Goal: Information Seeking & Learning: Learn about a topic

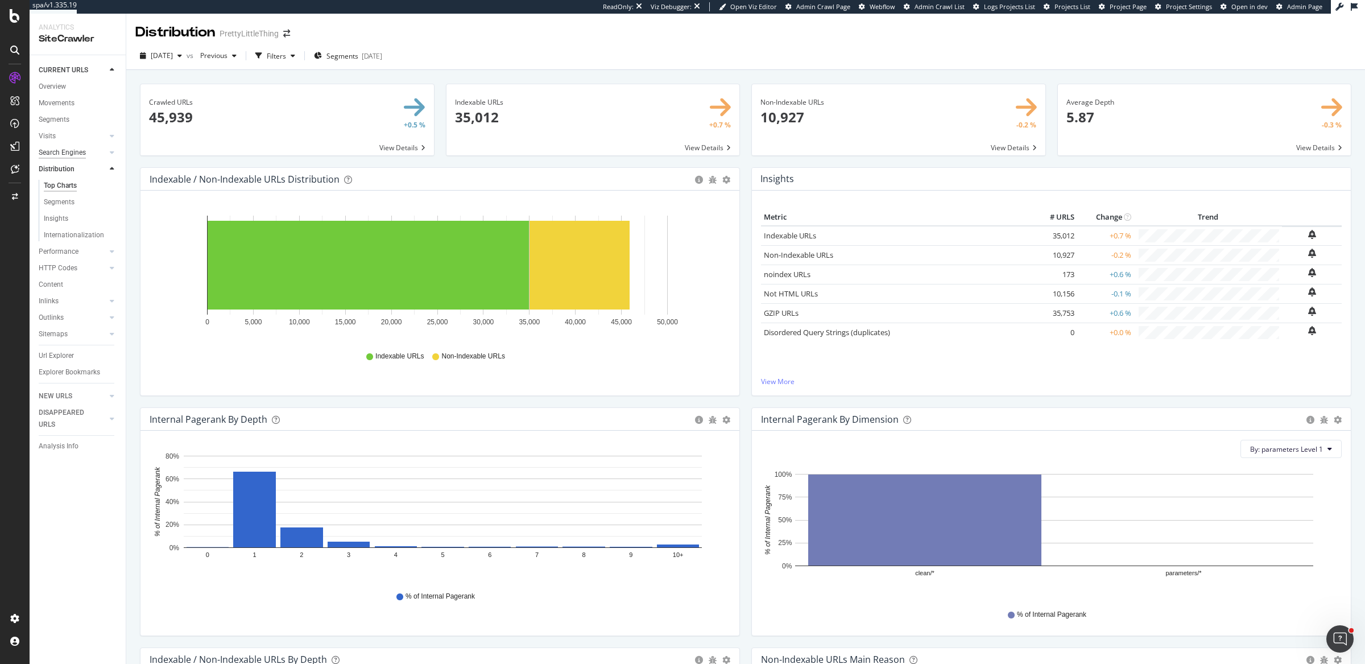
click at [81, 149] on div "Search Engines" at bounding box center [62, 153] width 47 height 12
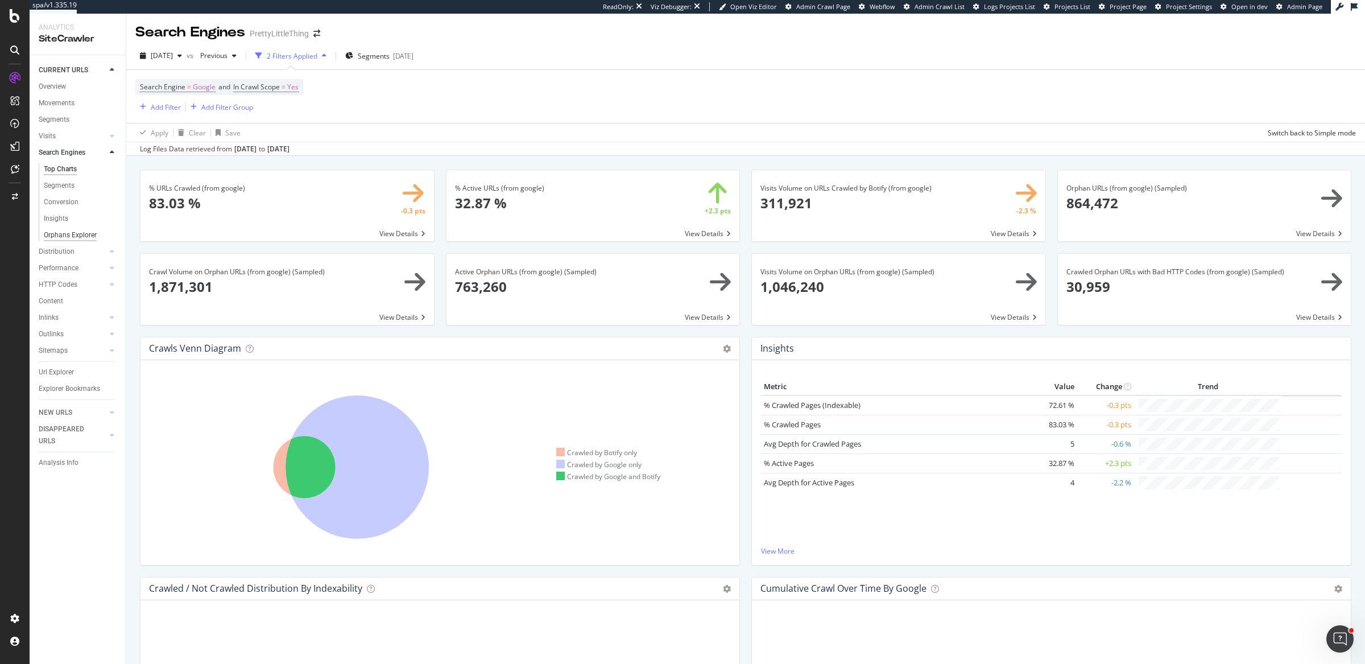
click at [65, 231] on div "Orphans Explorer" at bounding box center [70, 235] width 53 height 12
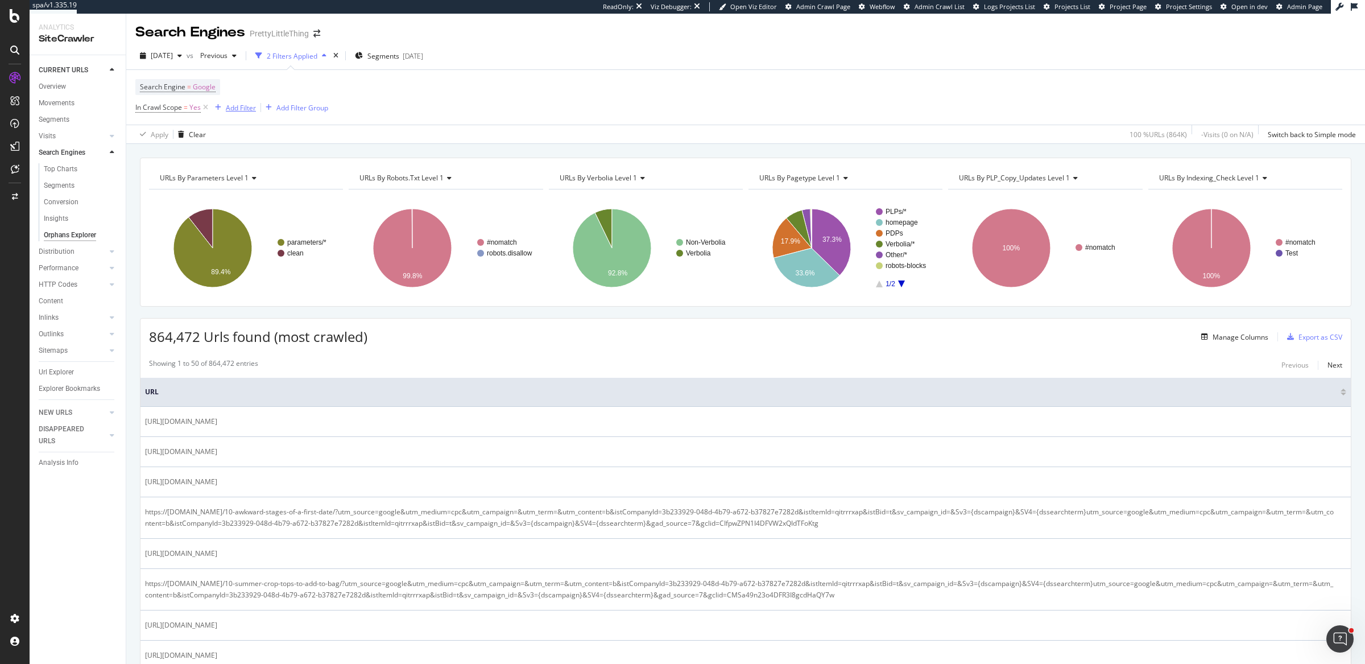
click at [250, 107] on div "Add Filter" at bounding box center [241, 108] width 30 height 10
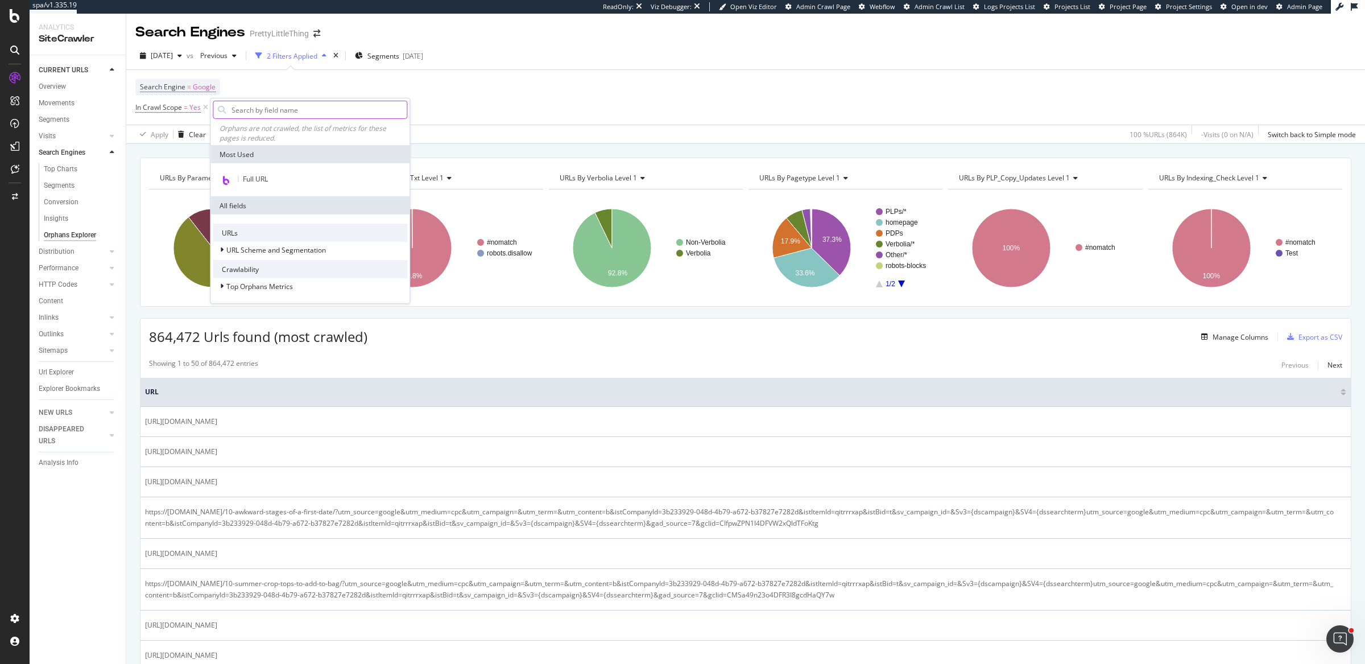
click at [323, 114] on input "text" at bounding box center [318, 109] width 176 height 17
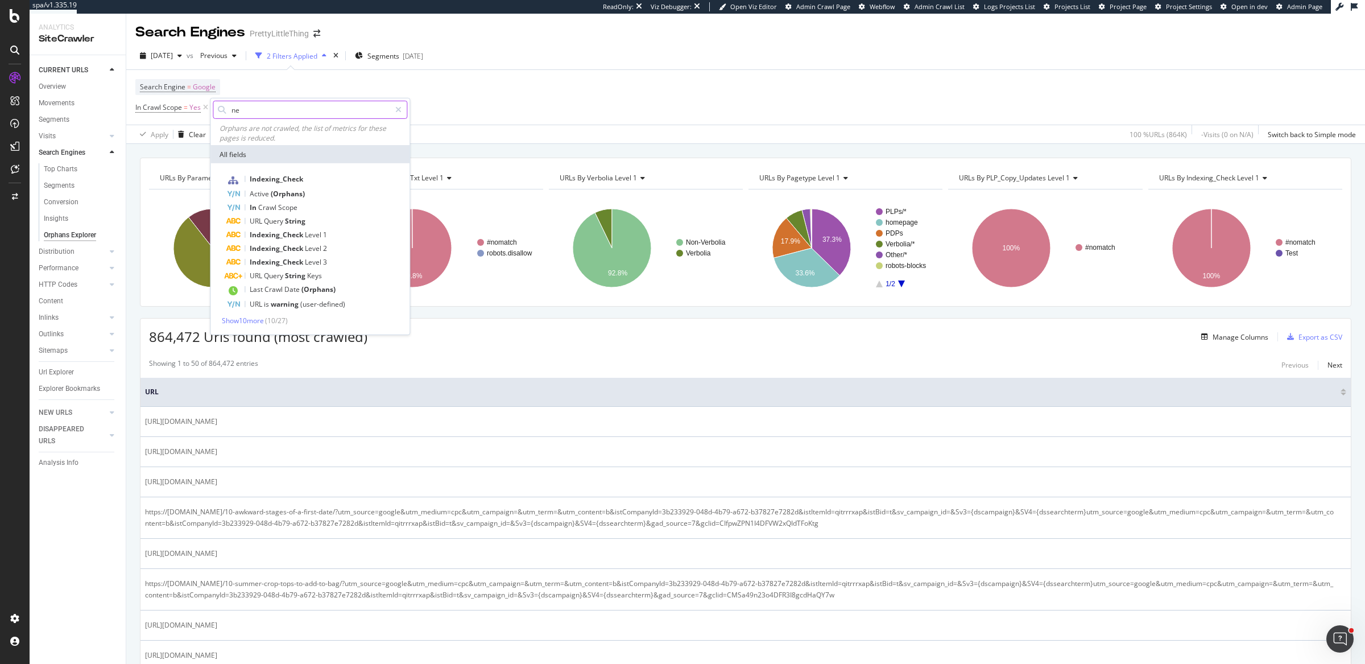
type input "new"
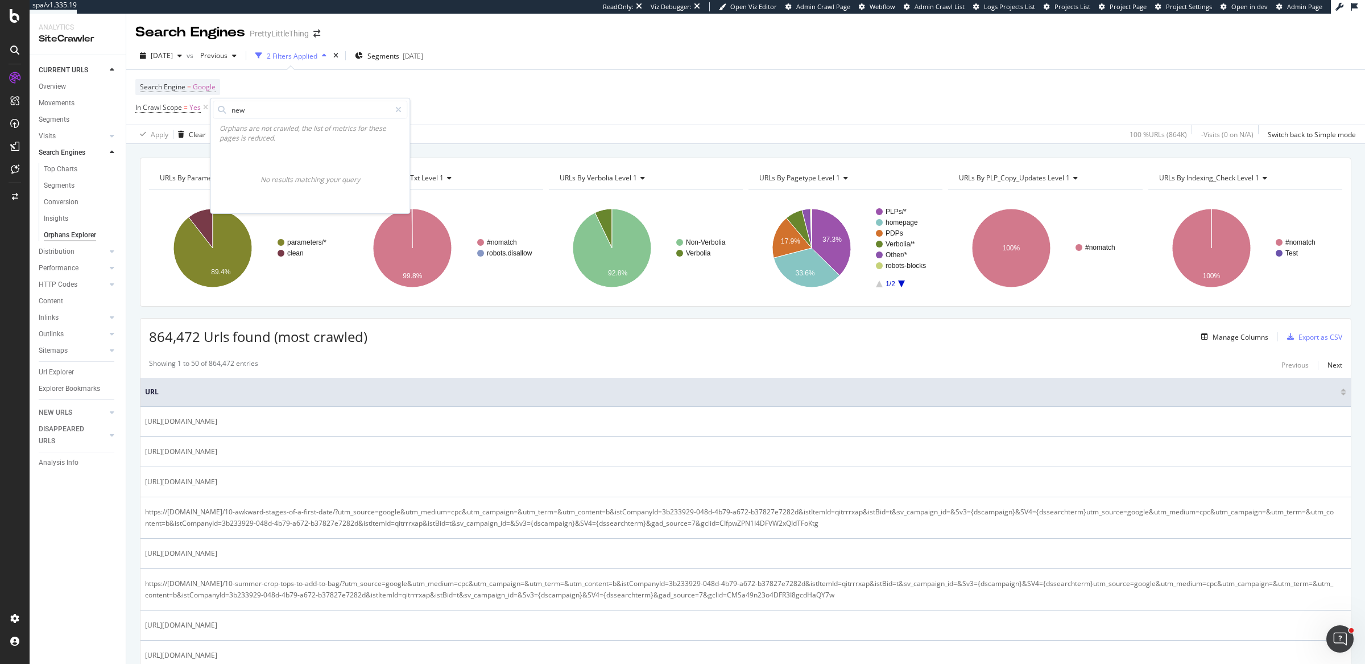
click at [537, 102] on div "Search Engine = Google In Crawl Scope = Yes Add Filter Add Filter Group" at bounding box center [745, 97] width 1221 height 55
click at [252, 103] on div "Add Filter" at bounding box center [241, 108] width 30 height 10
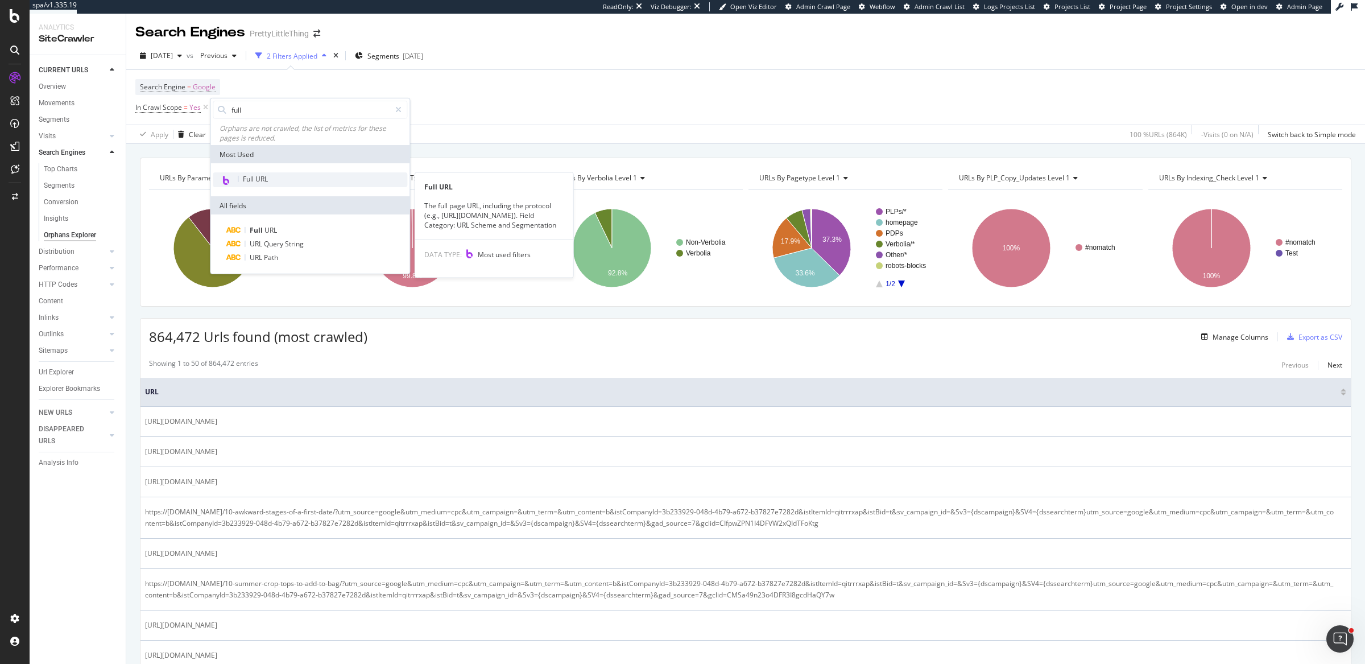
type input "full"
click at [268, 176] on span "Full URL" at bounding box center [255, 179] width 25 height 10
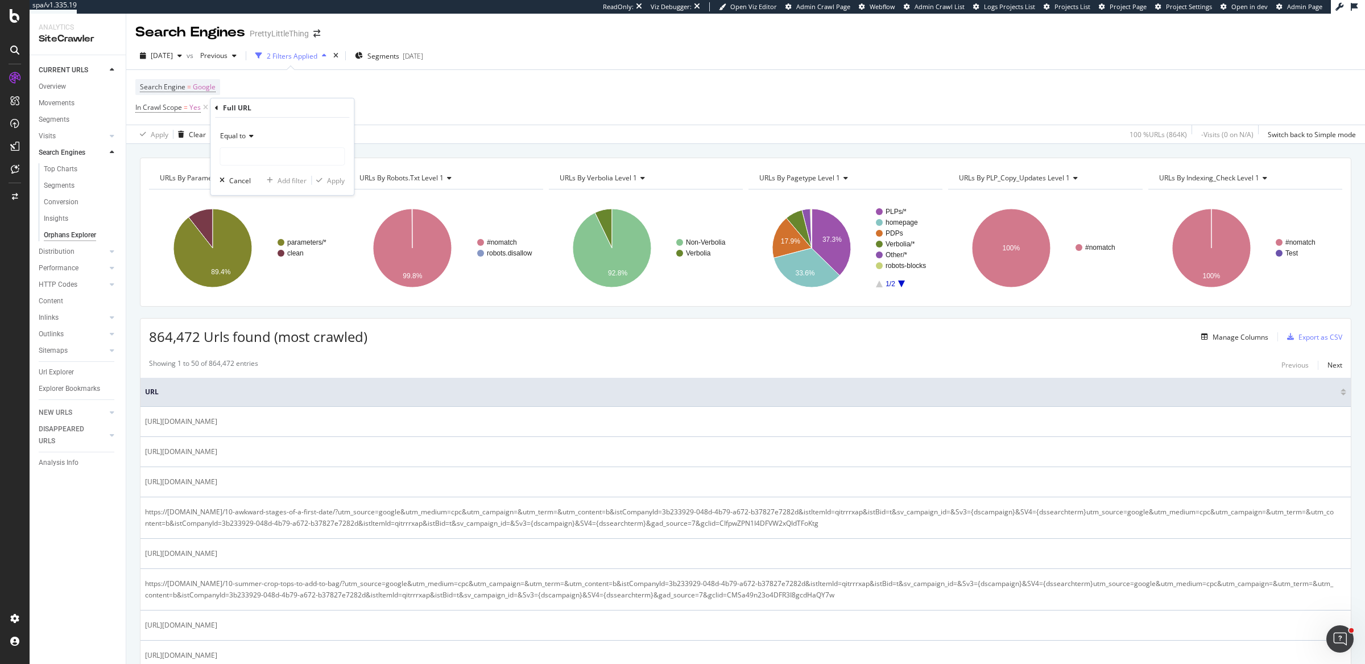
click at [245, 135] on span "Equal to" at bounding box center [233, 136] width 26 height 10
click at [254, 246] on div "Contains" at bounding box center [283, 248] width 122 height 15
click at [259, 158] on input "text" at bounding box center [282, 156] width 124 height 18
type input "www.pretty"
click at [329, 175] on div "Apply" at bounding box center [336, 180] width 18 height 10
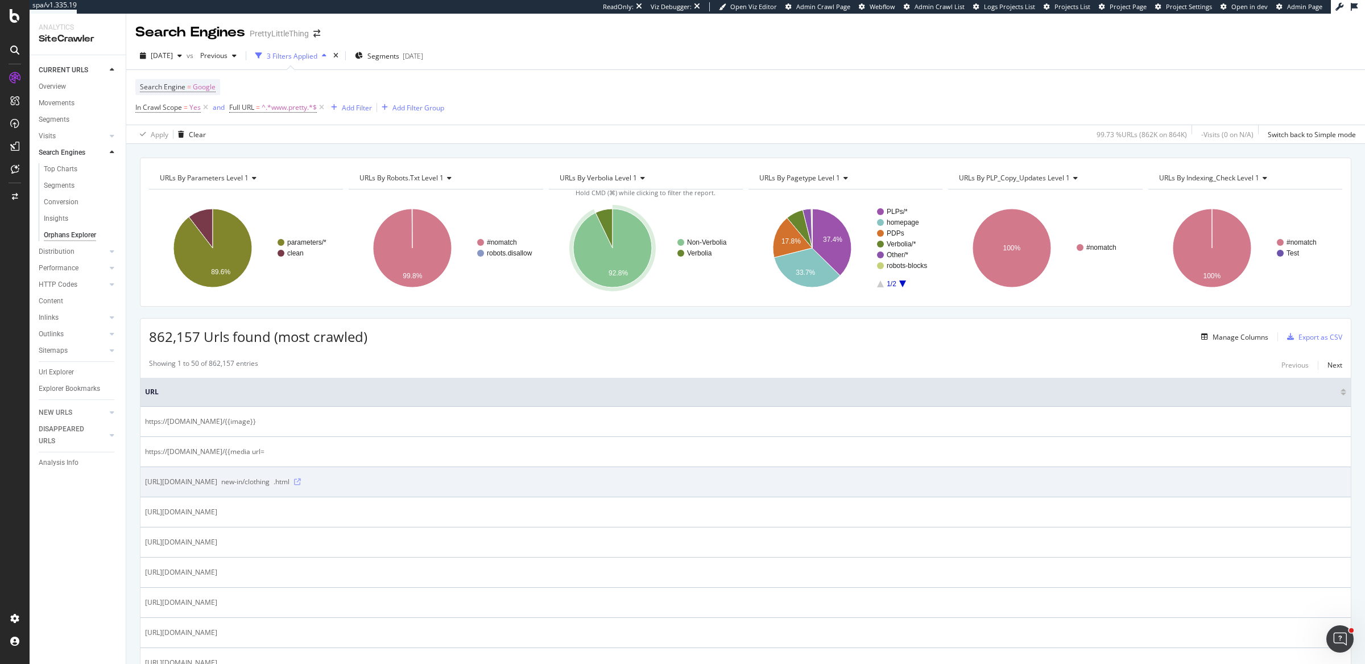
click at [301, 479] on icon at bounding box center [297, 481] width 7 height 7
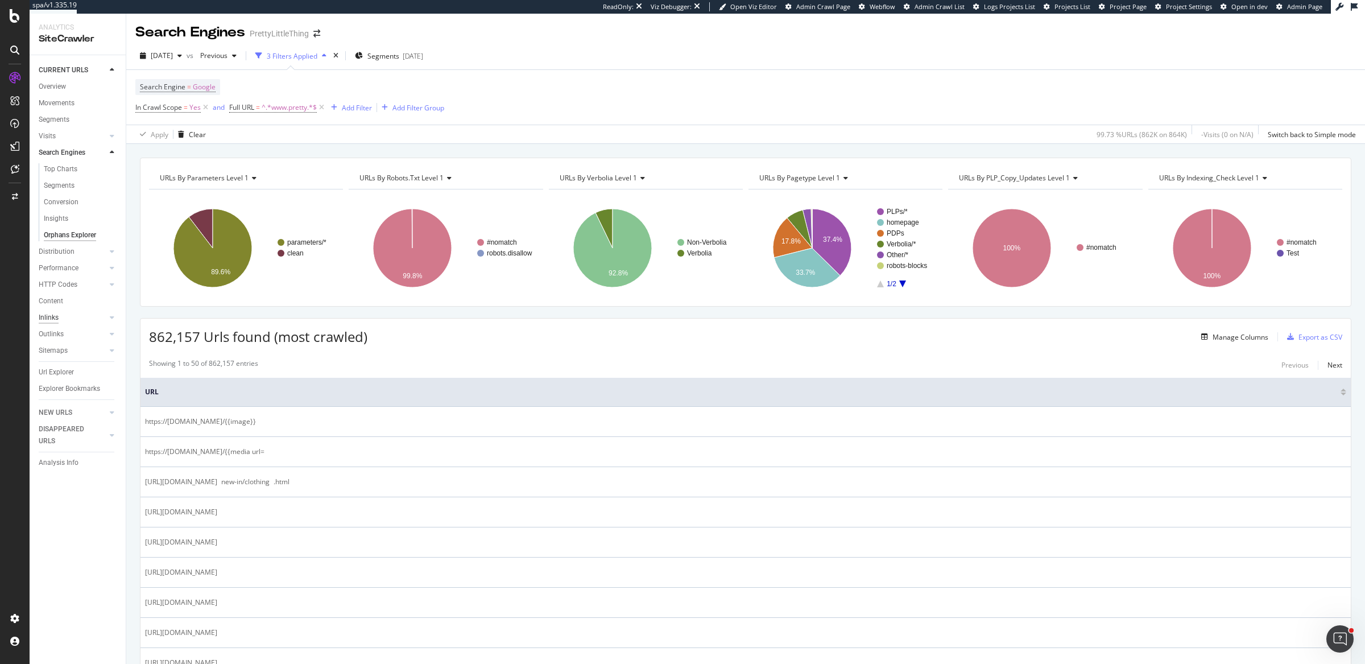
click at [57, 317] on div "Inlinks" at bounding box center [49, 318] width 20 height 12
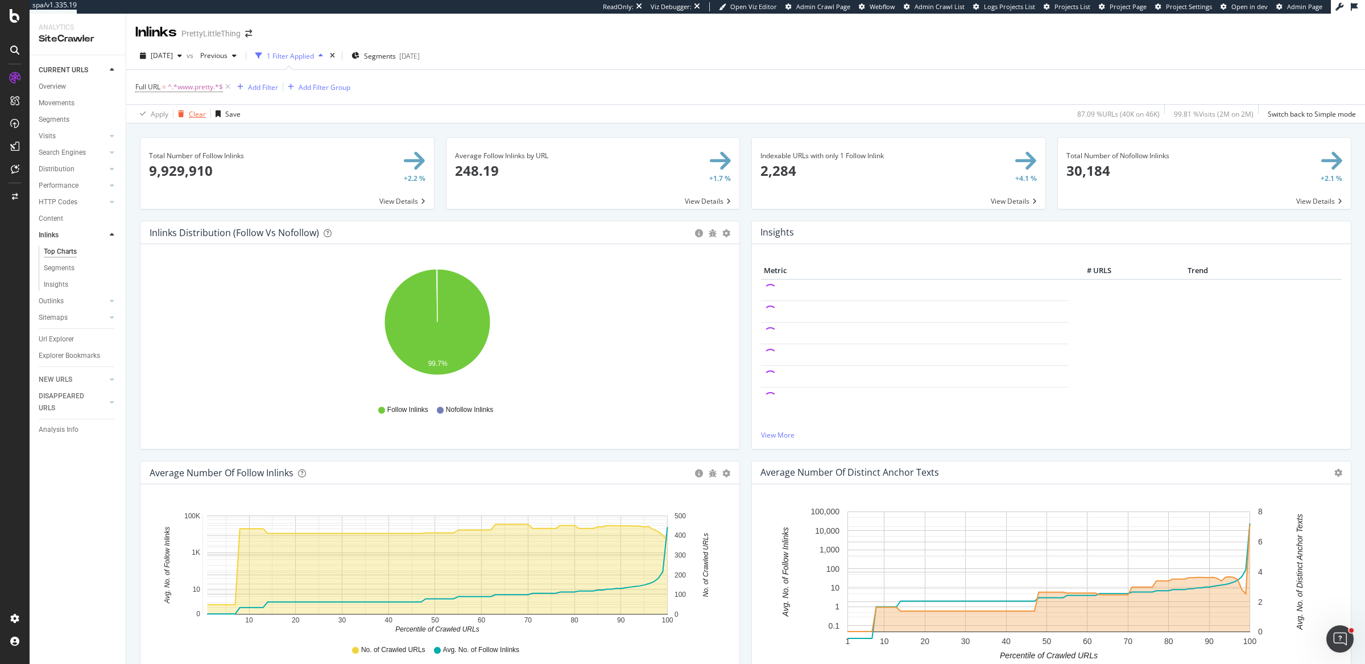
click at [200, 113] on div "Clear" at bounding box center [197, 114] width 17 height 10
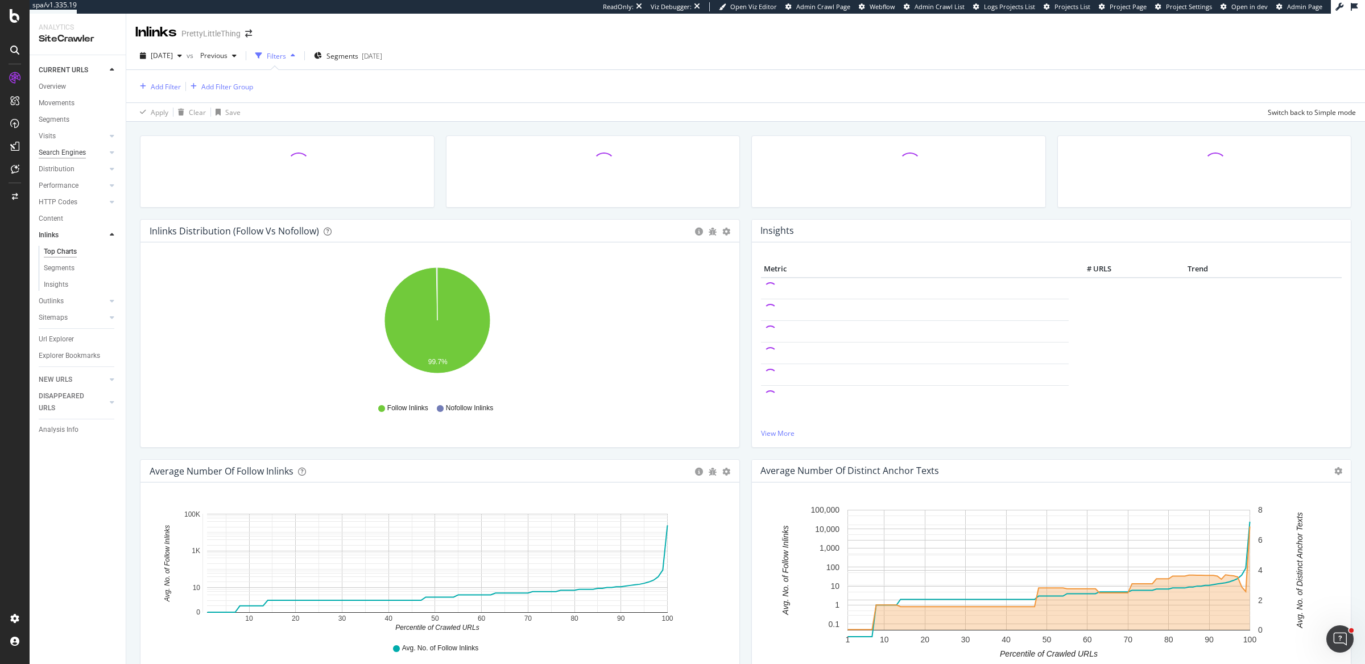
click at [76, 150] on div "Search Engines" at bounding box center [62, 153] width 47 height 12
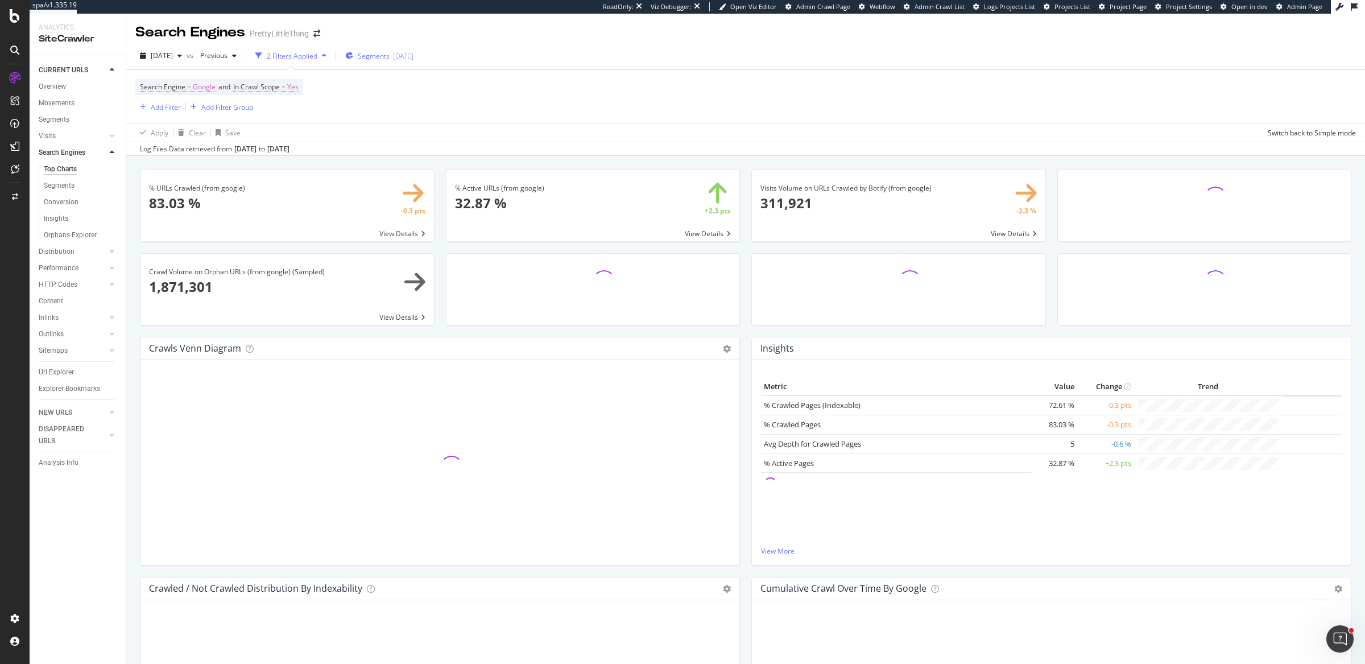
click at [390, 56] on span "Segments" at bounding box center [374, 56] width 32 height 10
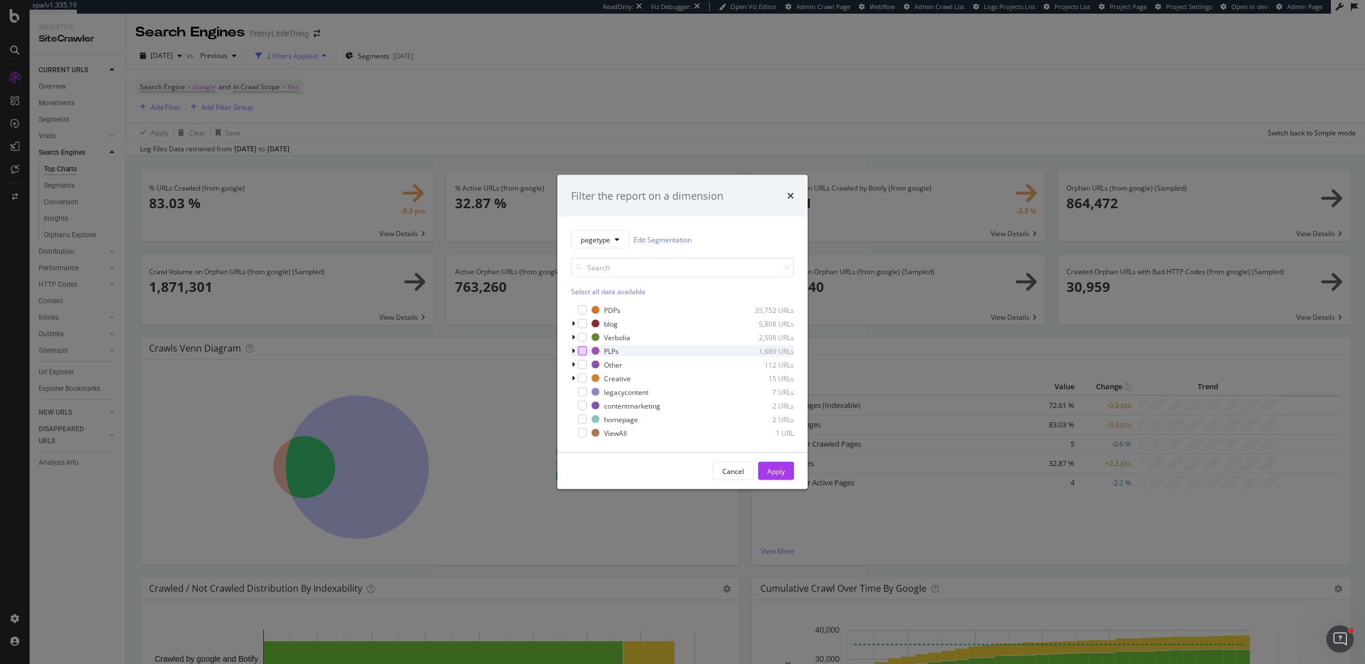
click at [582, 353] on div "modal" at bounding box center [582, 350] width 9 height 9
click at [780, 471] on div "Apply" at bounding box center [776, 471] width 18 height 10
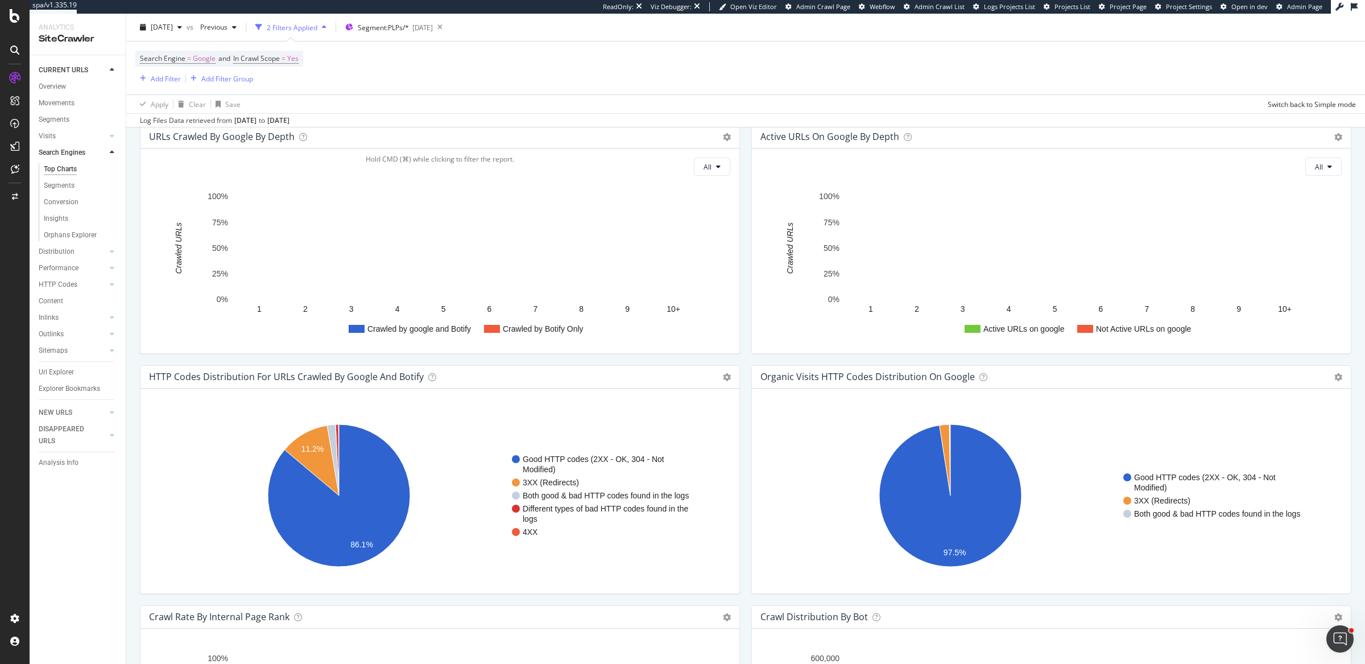
scroll to position [1149, 0]
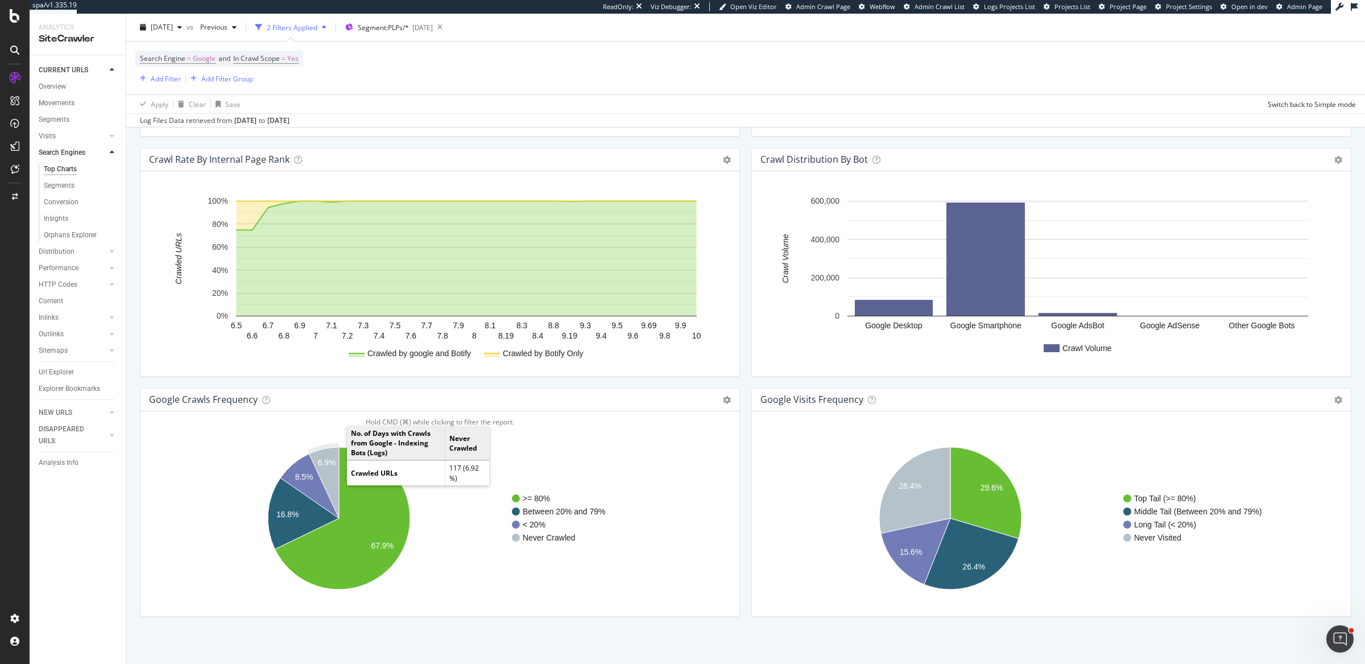
click at [333, 458] on text "6.9%" at bounding box center [326, 462] width 18 height 9
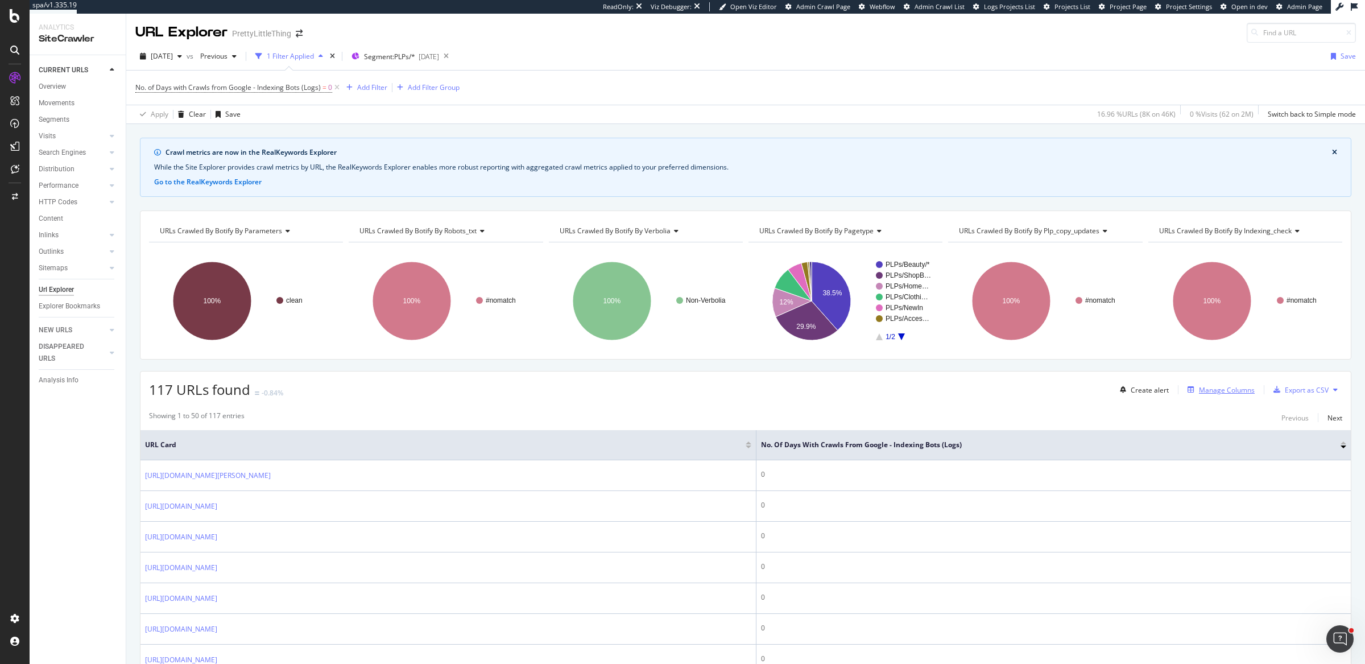
click at [1222, 387] on div "Manage Columns" at bounding box center [1227, 390] width 56 height 10
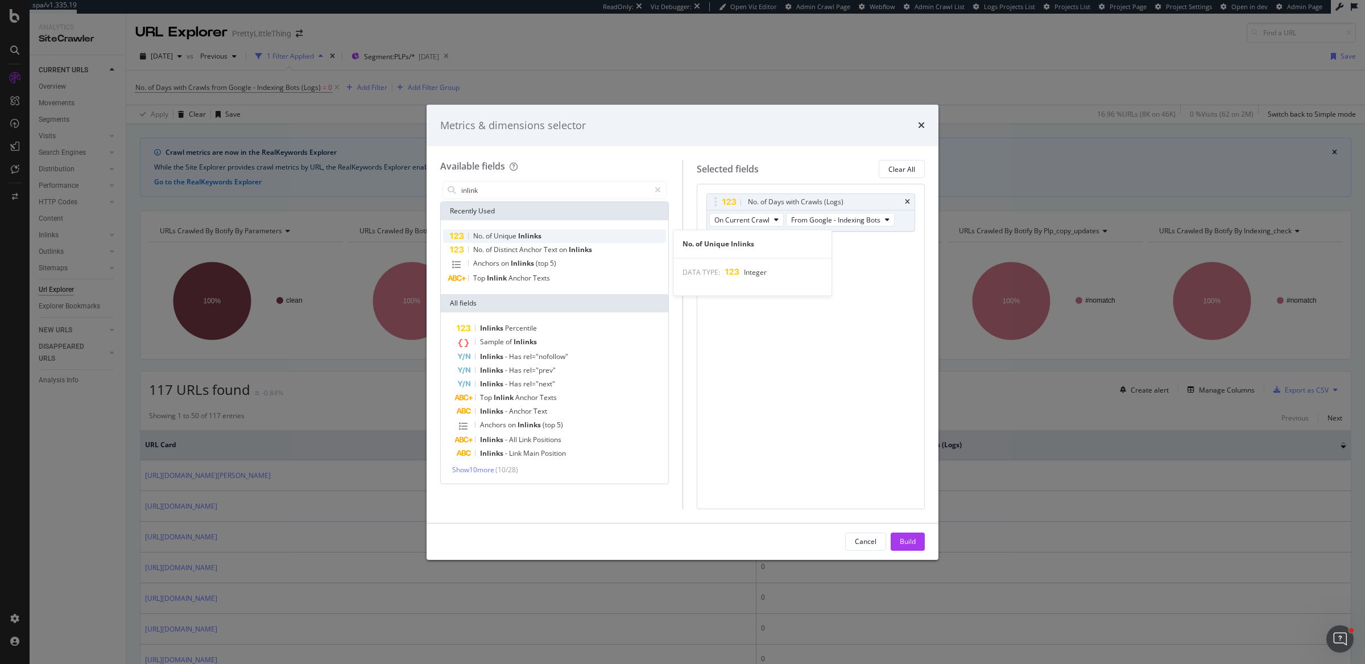
type input "inlink"
click at [563, 235] on div "No. of Unique Inlinks" at bounding box center [554, 236] width 223 height 14
click at [902, 536] on div "Build" at bounding box center [908, 541] width 16 height 10
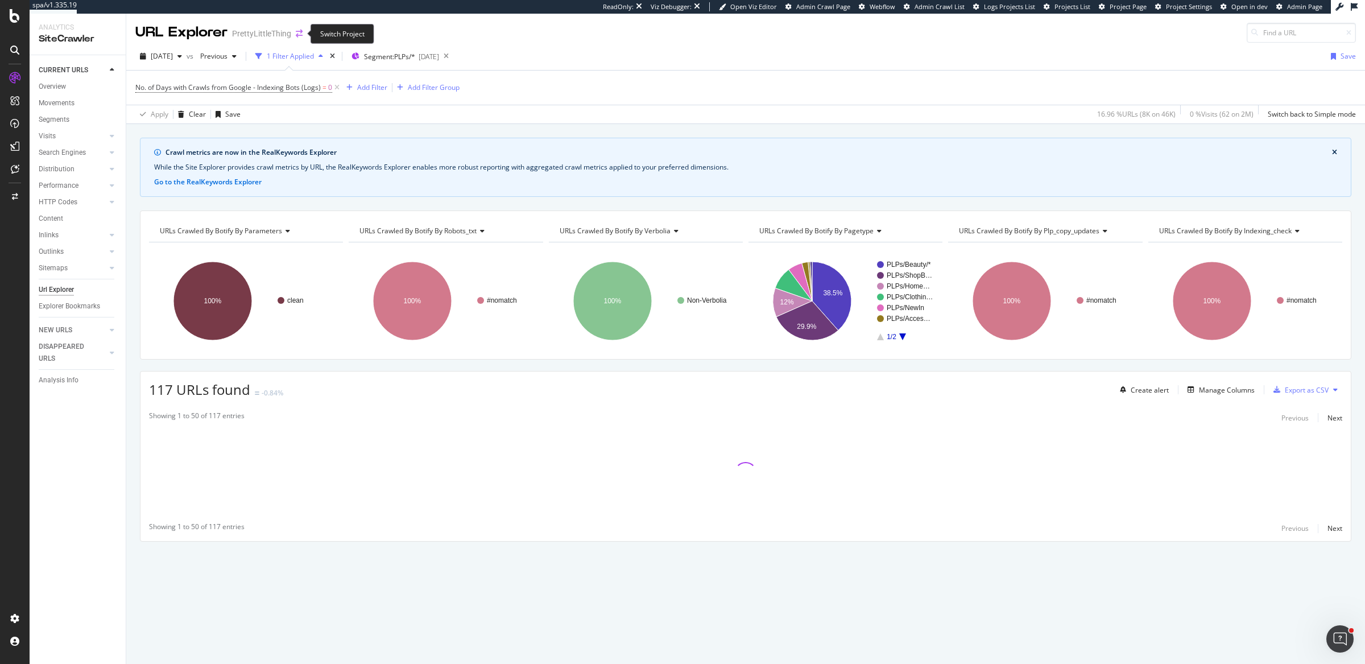
click at [296, 32] on icon "arrow-right-arrow-left" at bounding box center [299, 34] width 7 height 8
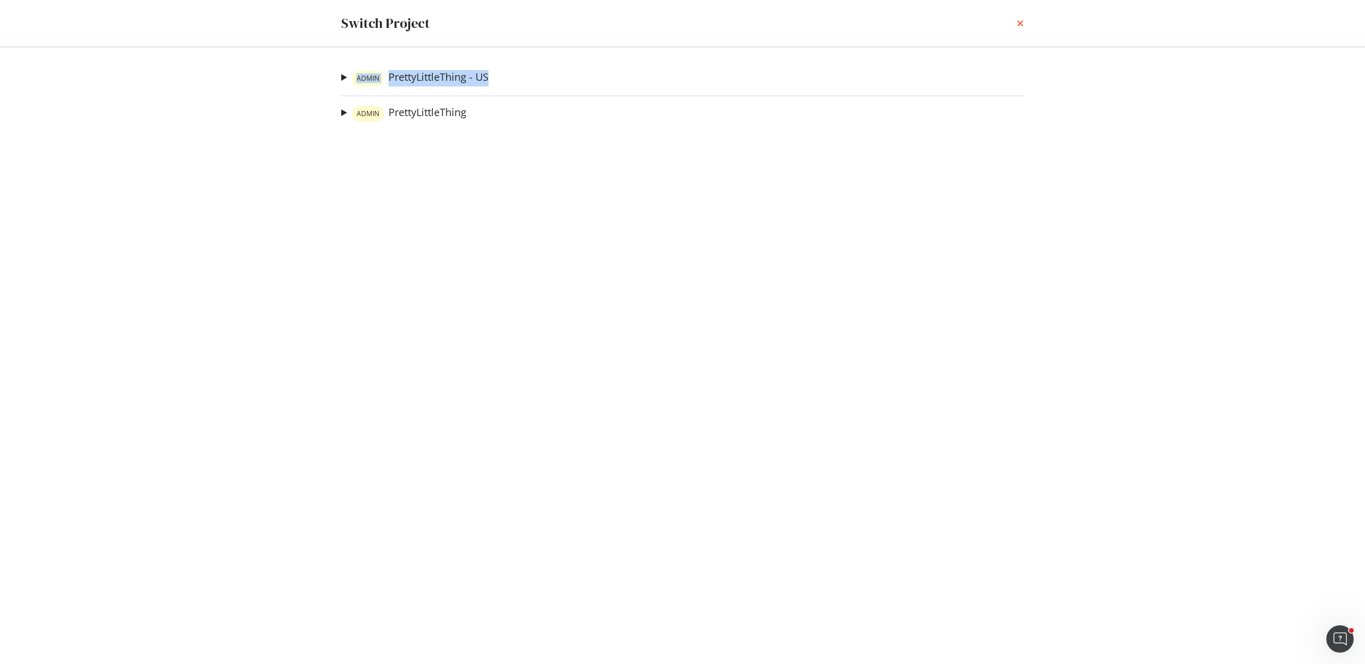
click at [1018, 19] on icon "times" at bounding box center [1020, 23] width 7 height 9
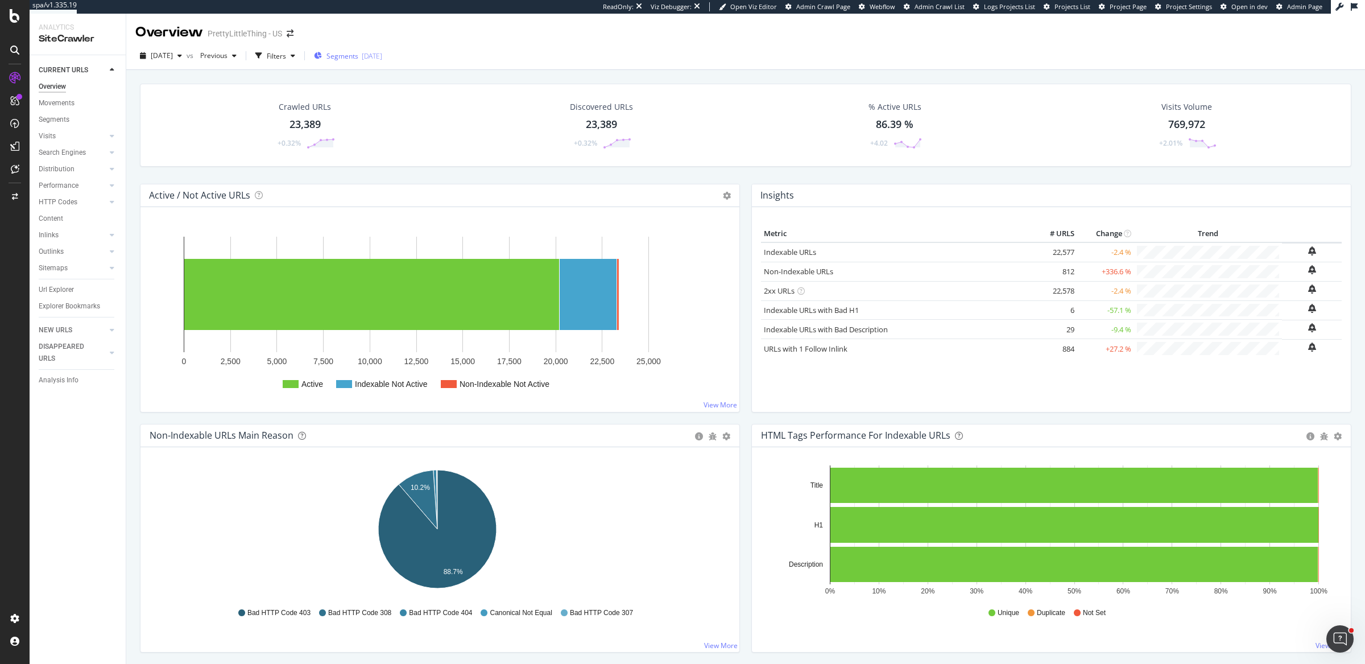
click at [381, 58] on div "[DATE]" at bounding box center [372, 56] width 20 height 10
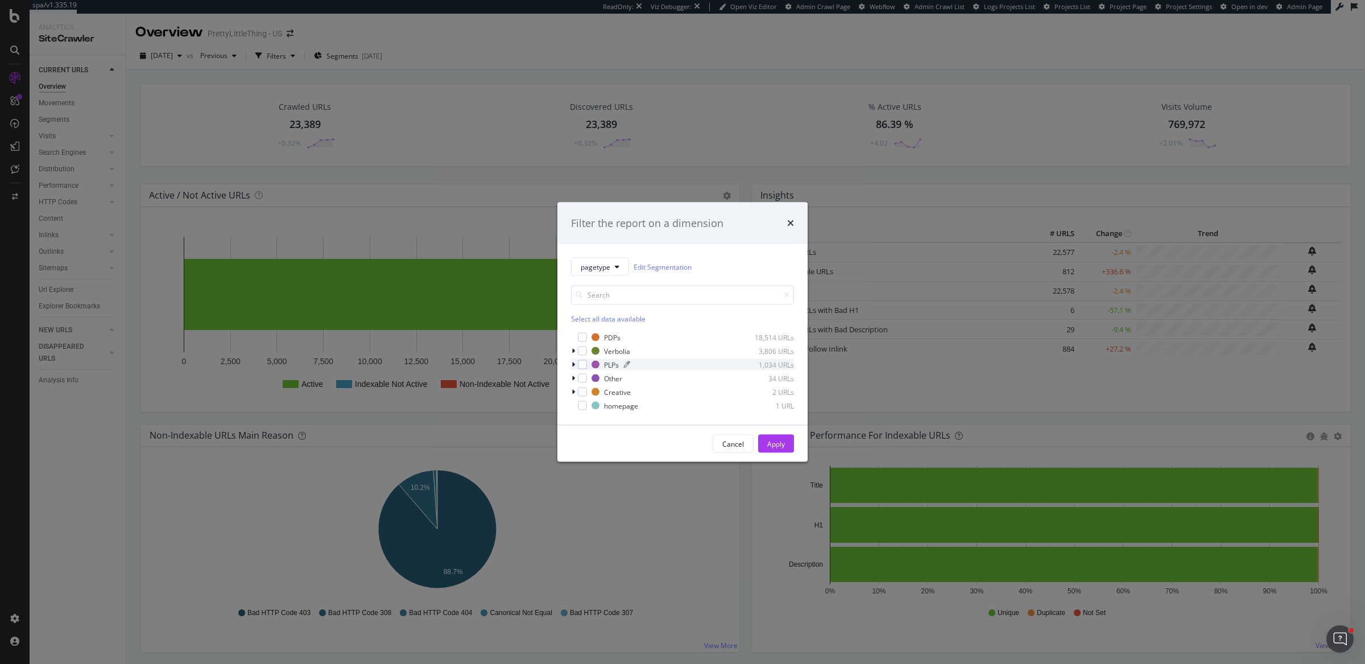
click at [605, 360] on div "PLPs" at bounding box center [611, 364] width 15 height 10
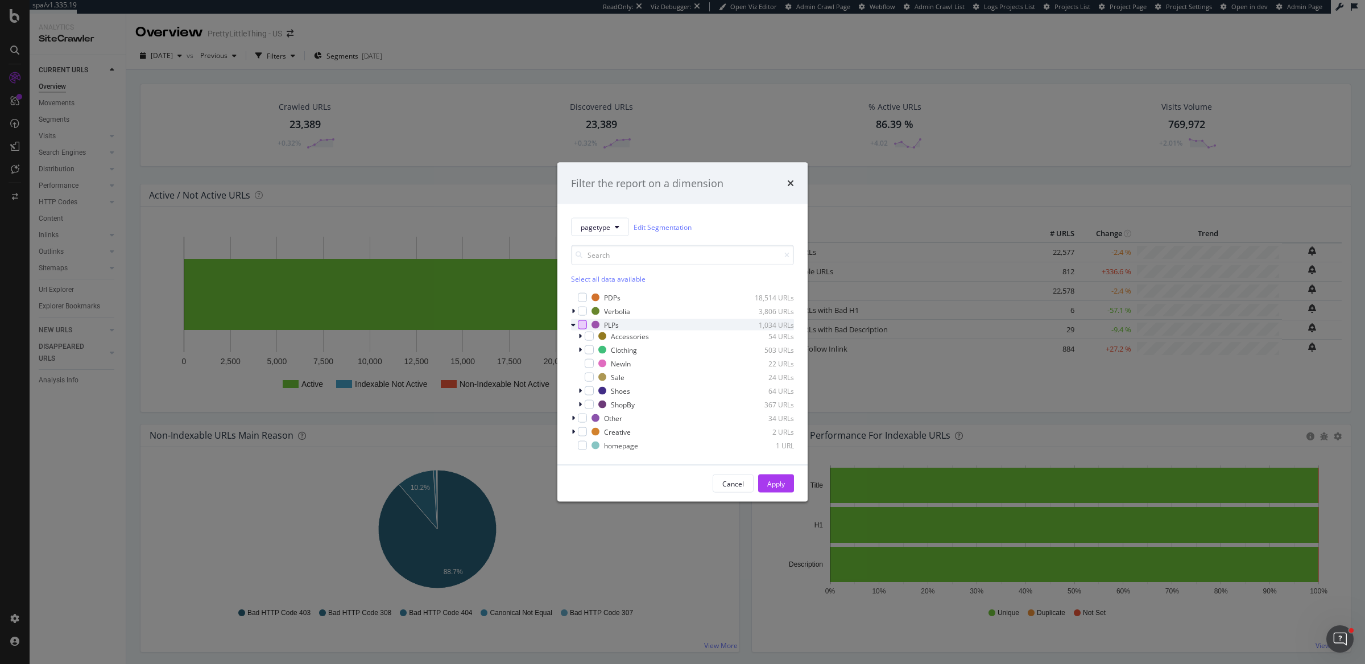
click at [585, 326] on div "modal" at bounding box center [582, 324] width 9 height 9
click at [791, 484] on button "Apply" at bounding box center [776, 483] width 36 height 18
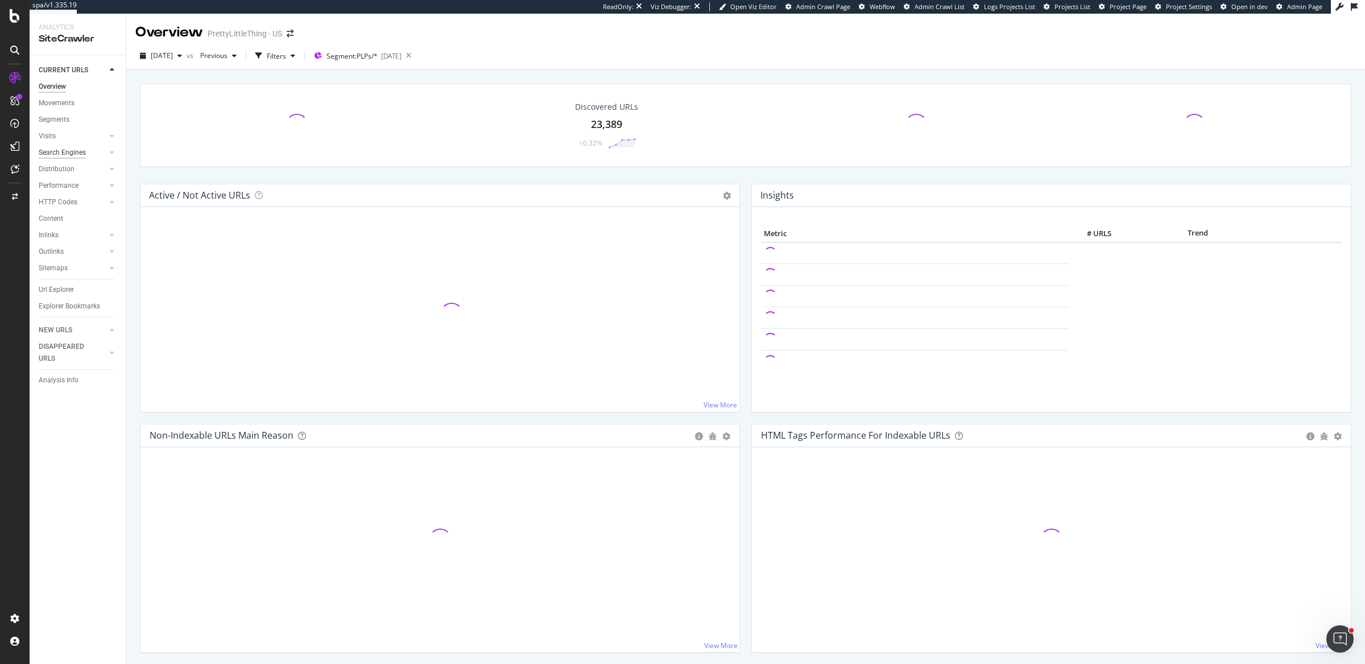
click at [51, 151] on div "Search Engines" at bounding box center [62, 153] width 47 height 12
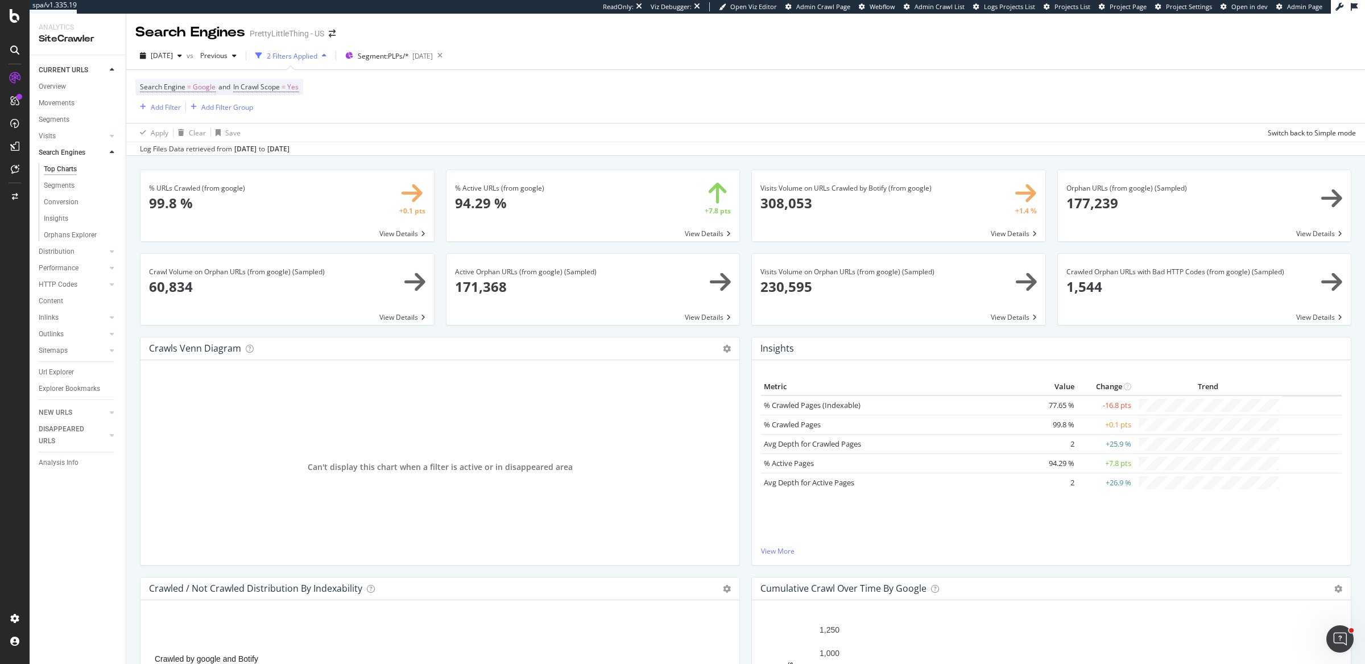
scroll to position [1149, 0]
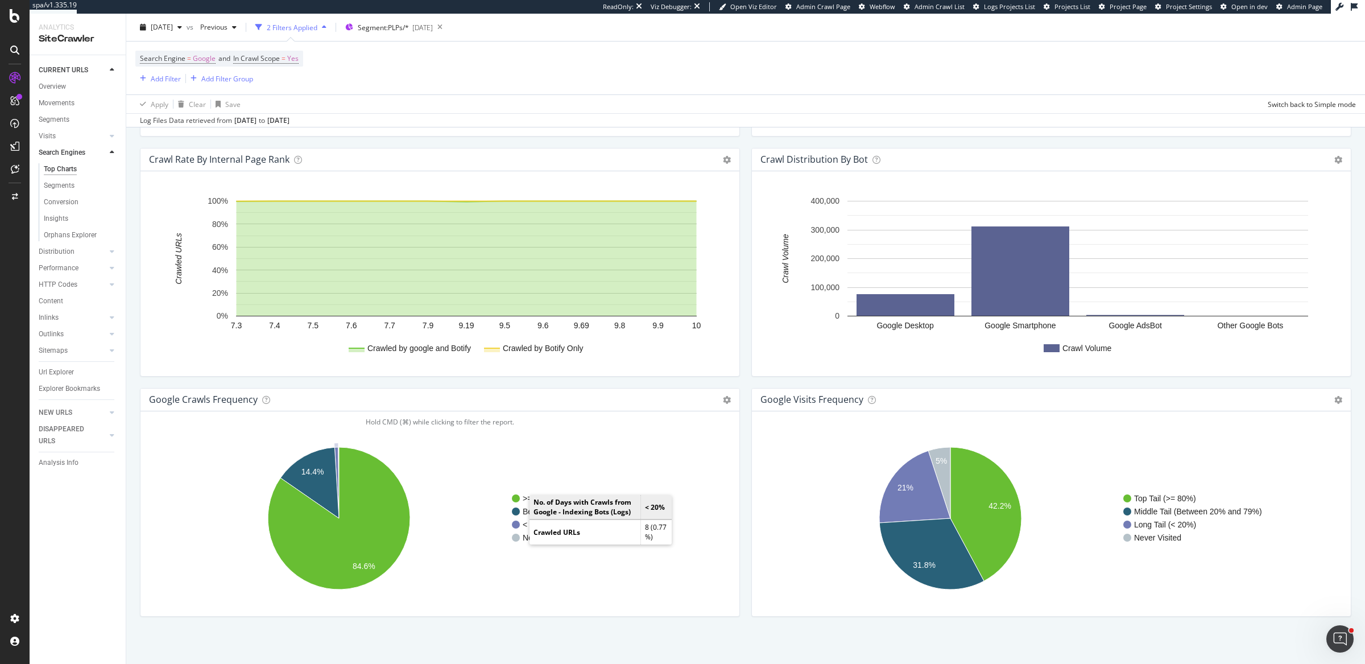
click at [518, 523] on circle "A chart." at bounding box center [516, 524] width 8 height 8
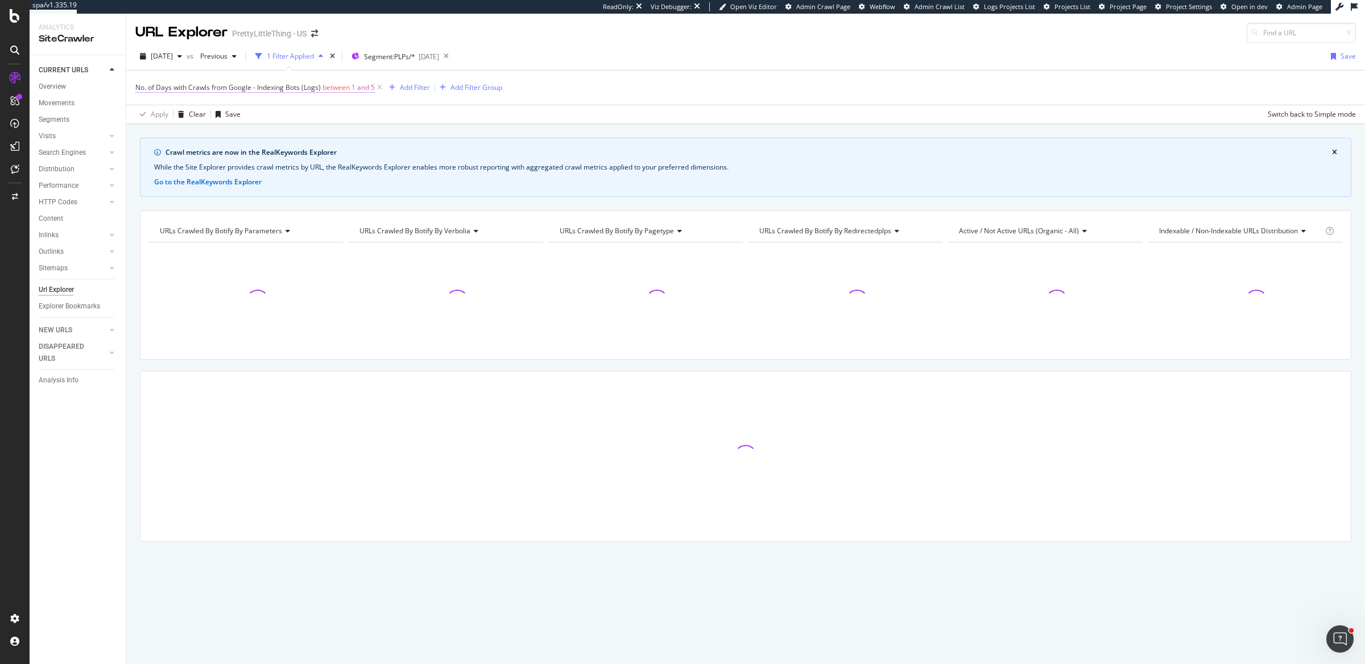
click at [348, 89] on span "between" at bounding box center [335, 87] width 27 height 10
click at [173, 171] on input "1" at bounding box center [207, 171] width 125 height 18
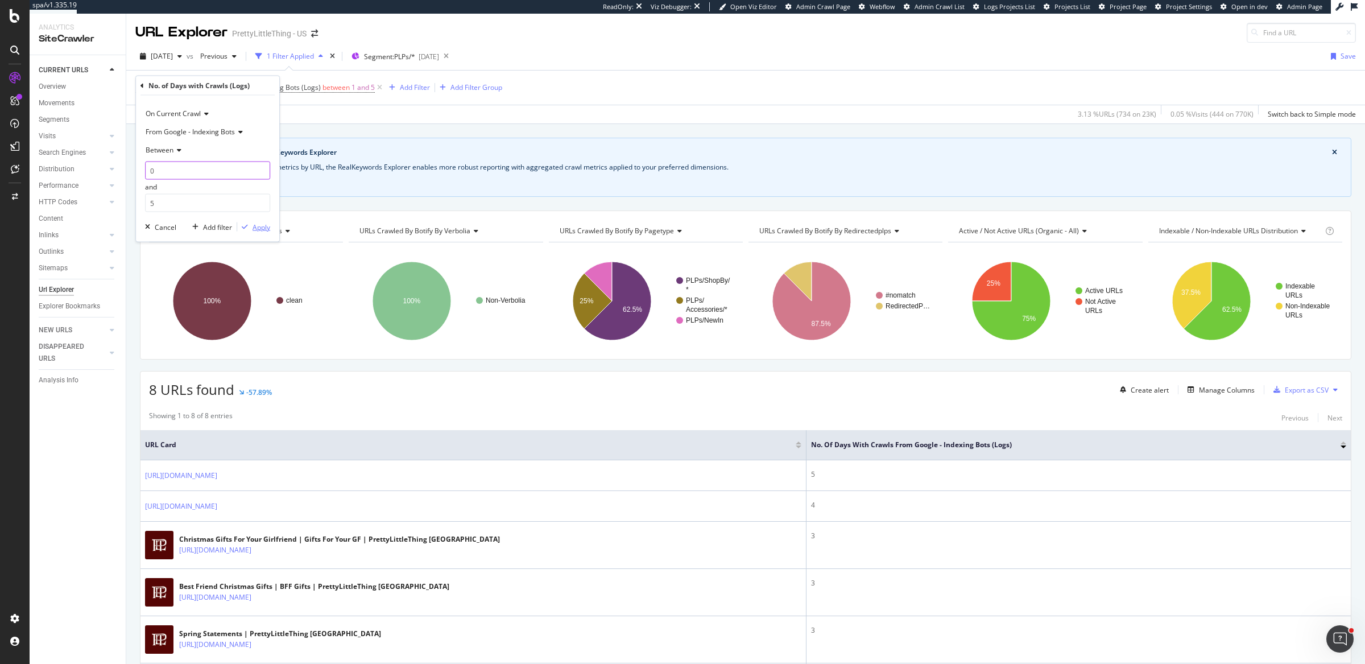
type input "0"
click at [257, 227] on div "Apply" at bounding box center [262, 227] width 18 height 10
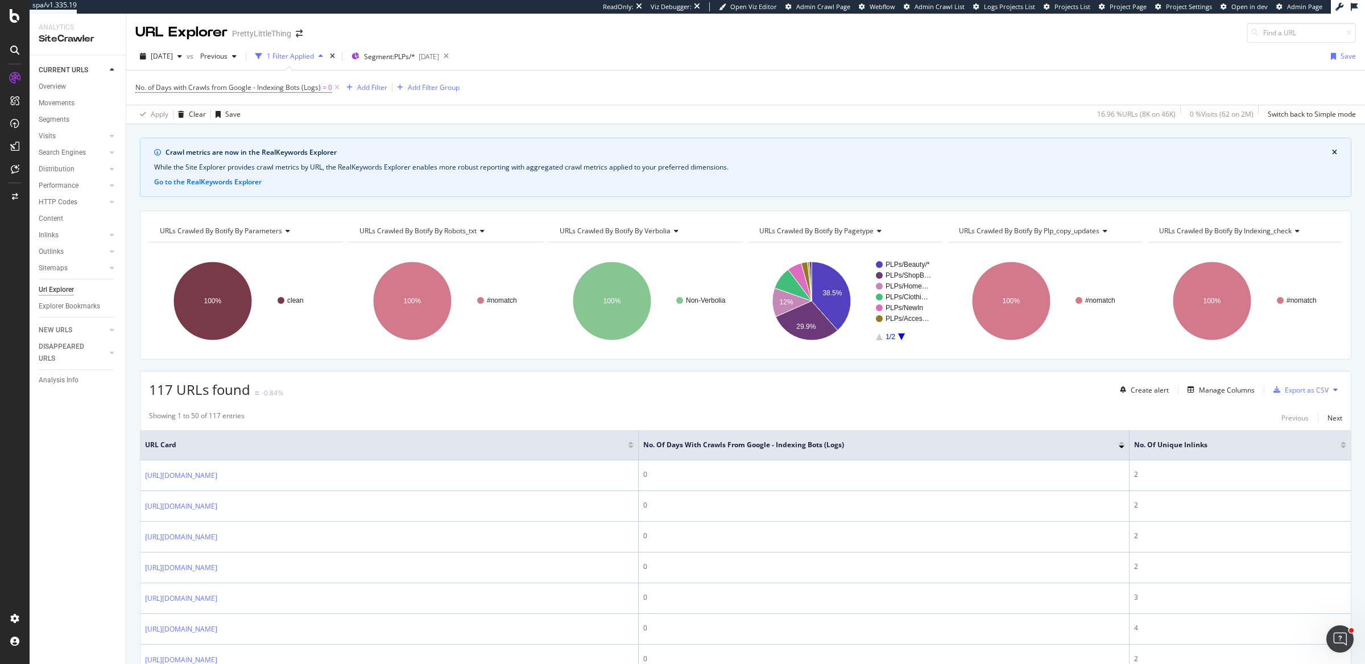
click at [57, 288] on div "Url Explorer" at bounding box center [56, 290] width 35 height 12
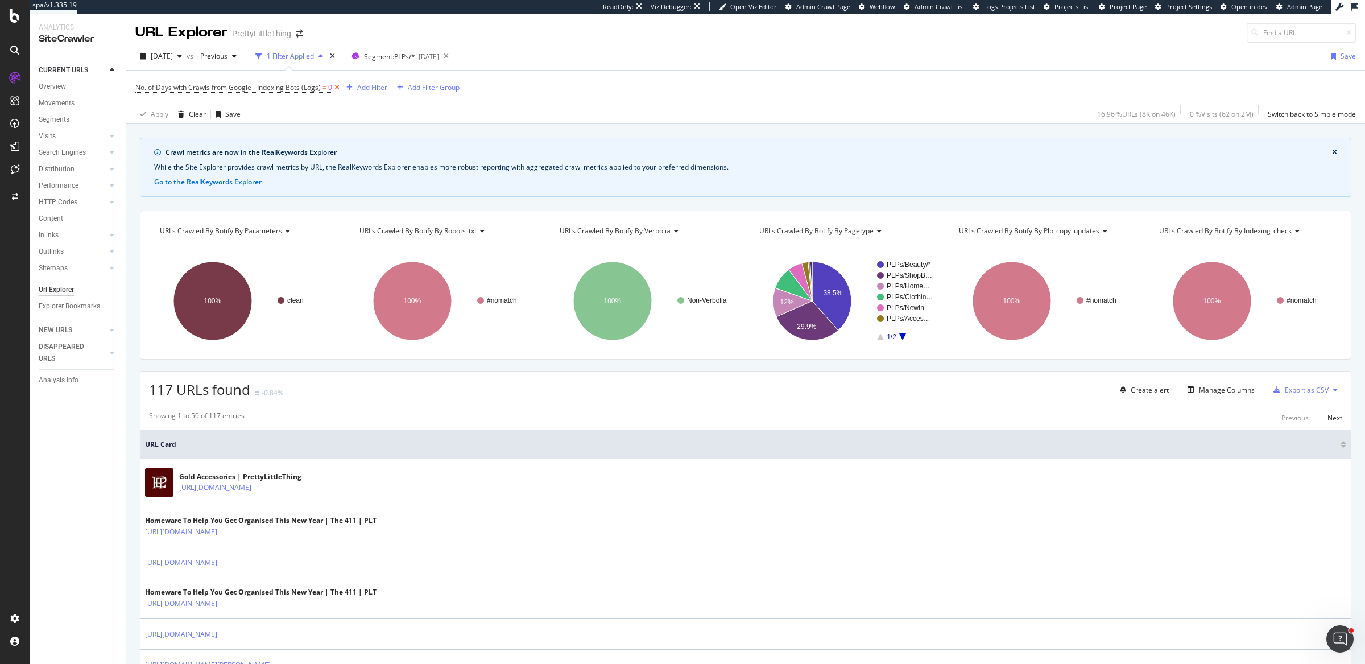
click at [340, 85] on icon at bounding box center [337, 87] width 10 height 11
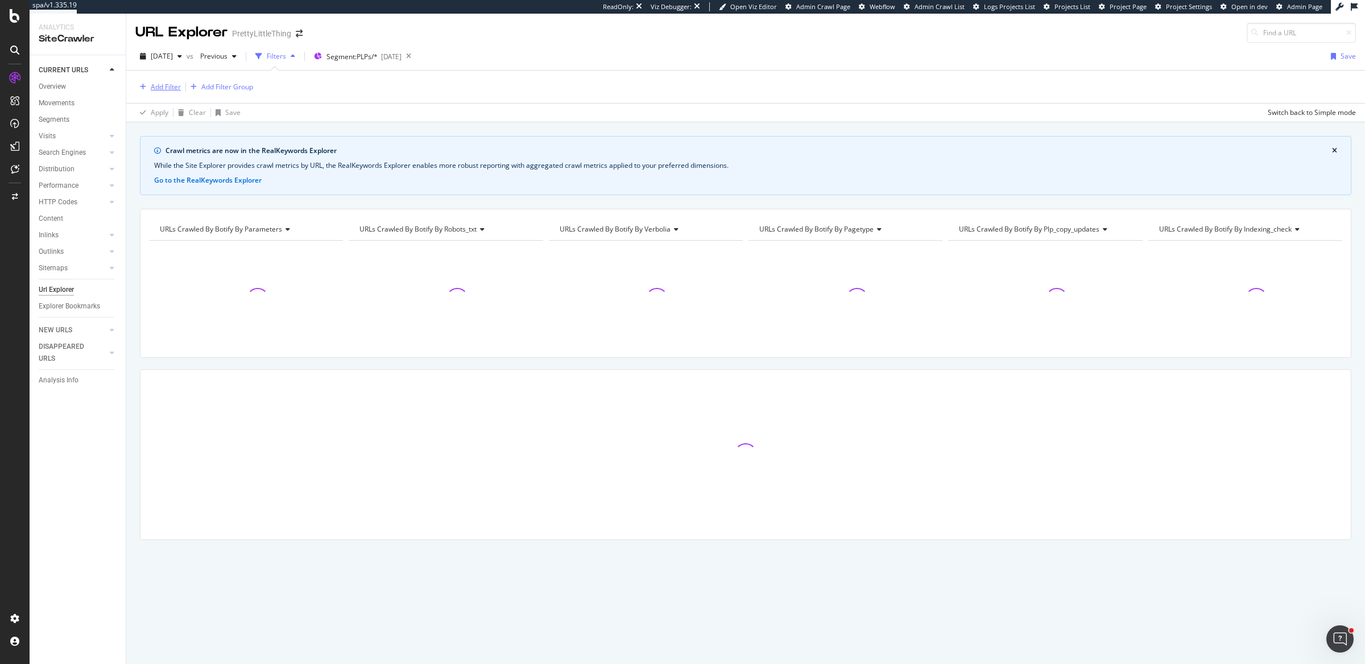
click at [163, 85] on div "Add Filter" at bounding box center [166, 87] width 30 height 10
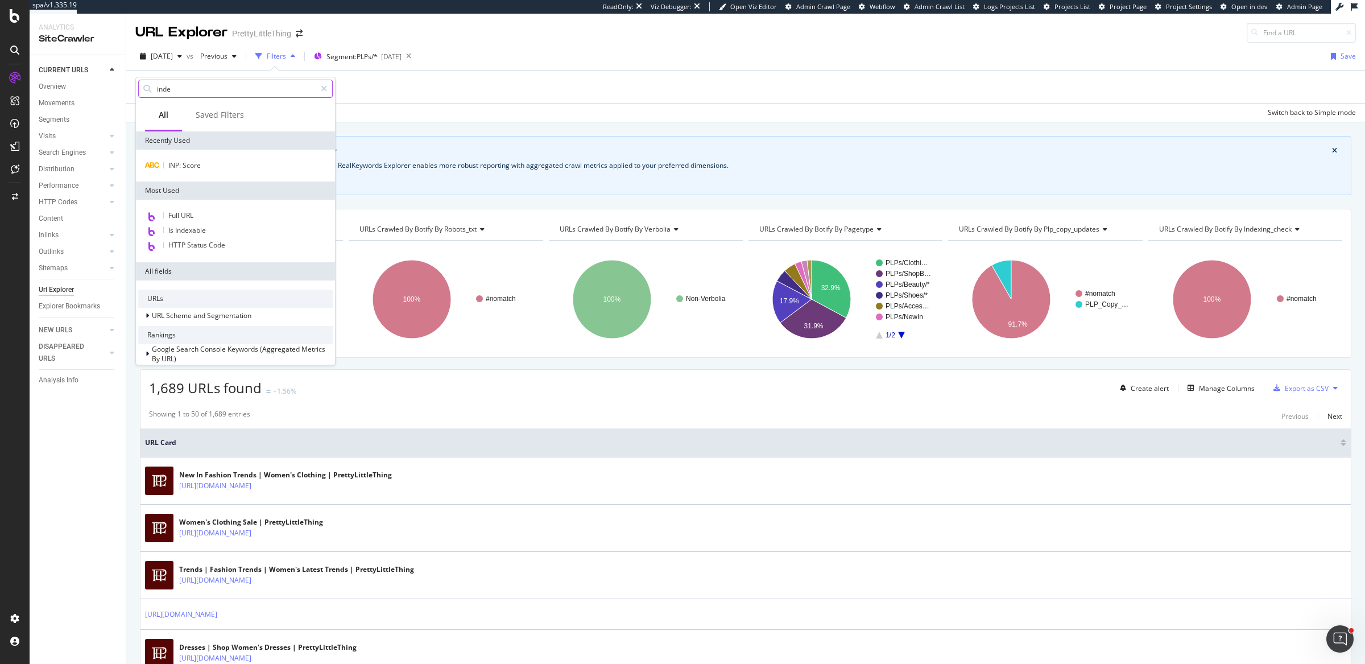
type input "index"
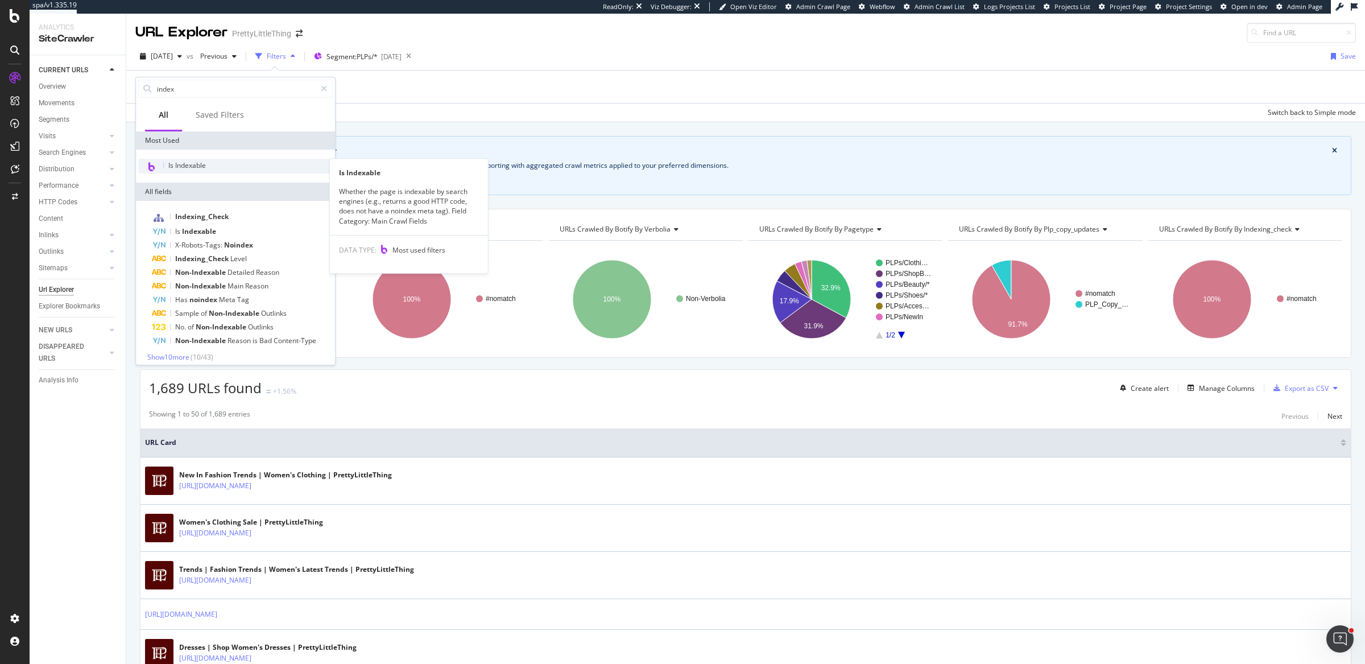
click at [204, 164] on span "Is Indexable" at bounding box center [187, 165] width 38 height 10
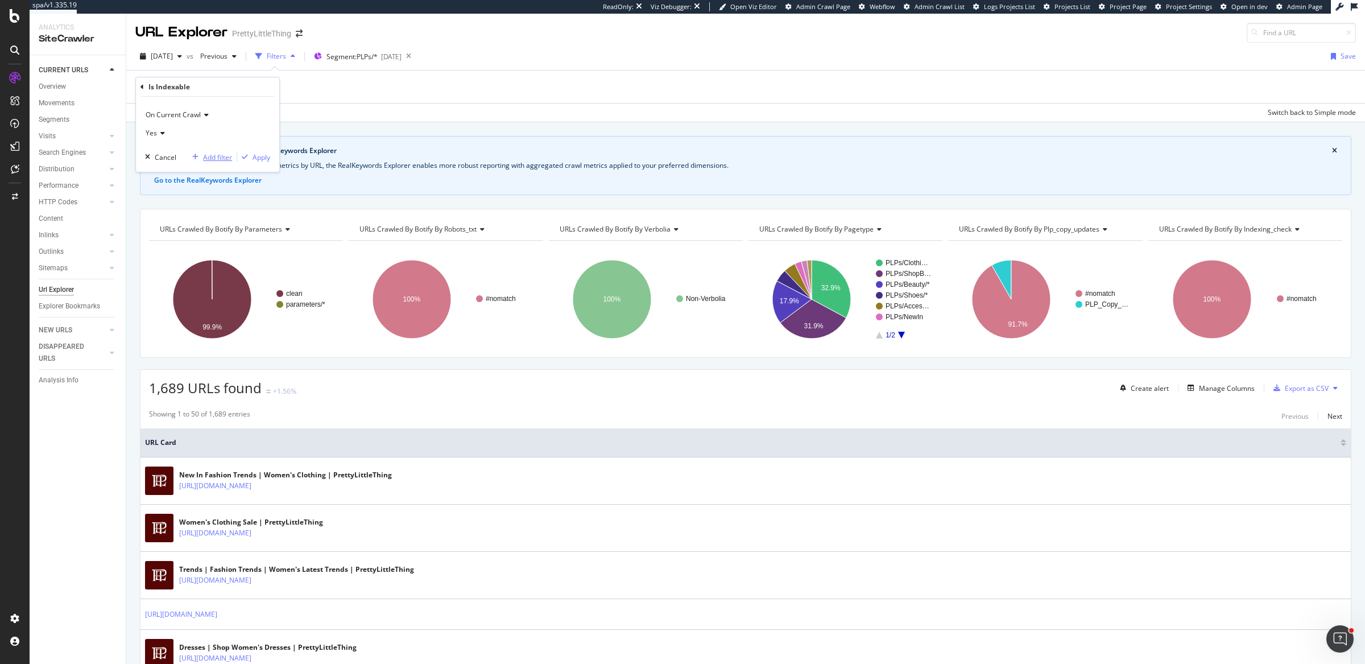
click at [227, 159] on div "Add filter" at bounding box center [217, 157] width 29 height 10
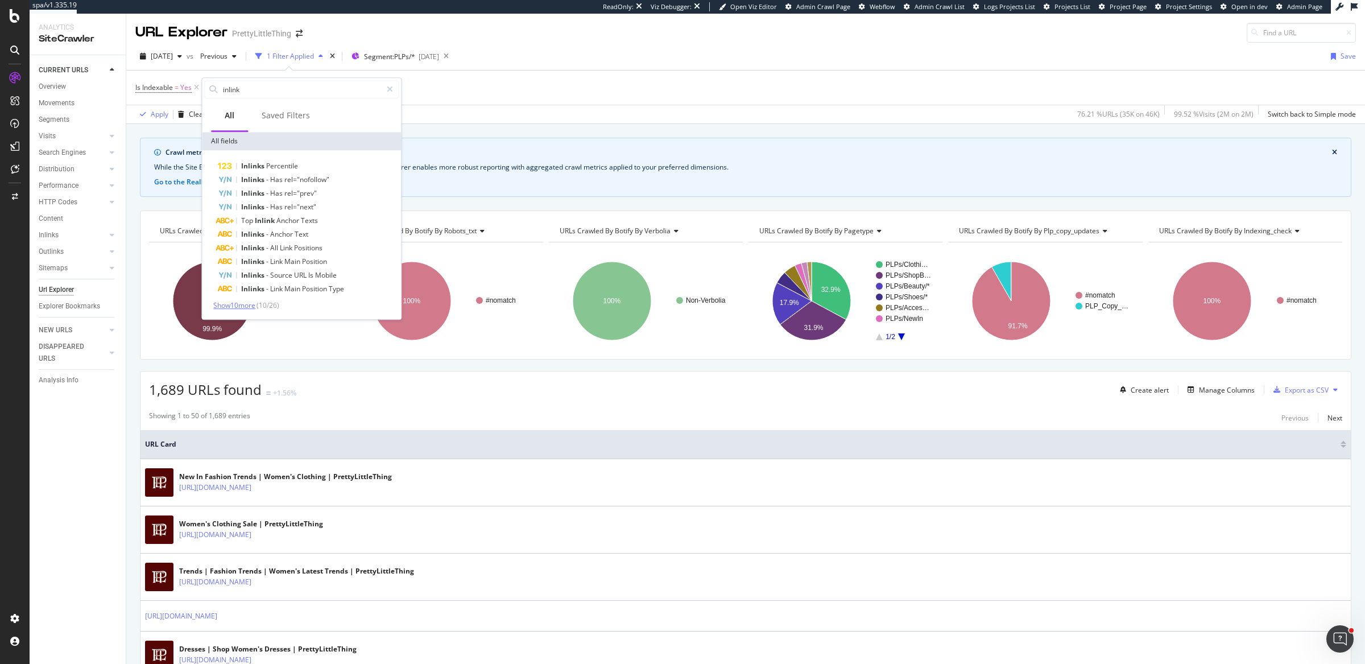
type input "inlink"
click at [249, 304] on span "Show 10 more" at bounding box center [234, 305] width 42 height 10
click at [274, 316] on span "Inlinks" at bounding box center [273, 316] width 23 height 10
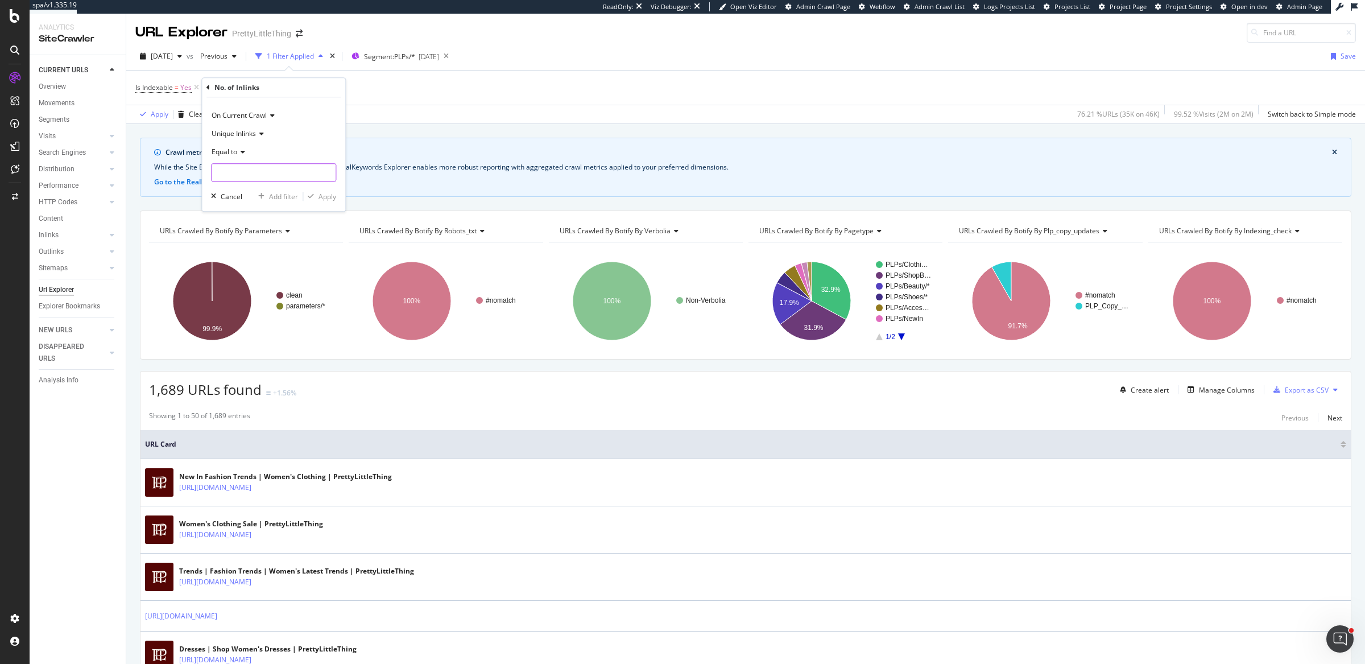
click at [251, 175] on input "number" at bounding box center [273, 172] width 125 height 18
type input "0"
click at [321, 197] on div "Apply" at bounding box center [328, 197] width 18 height 10
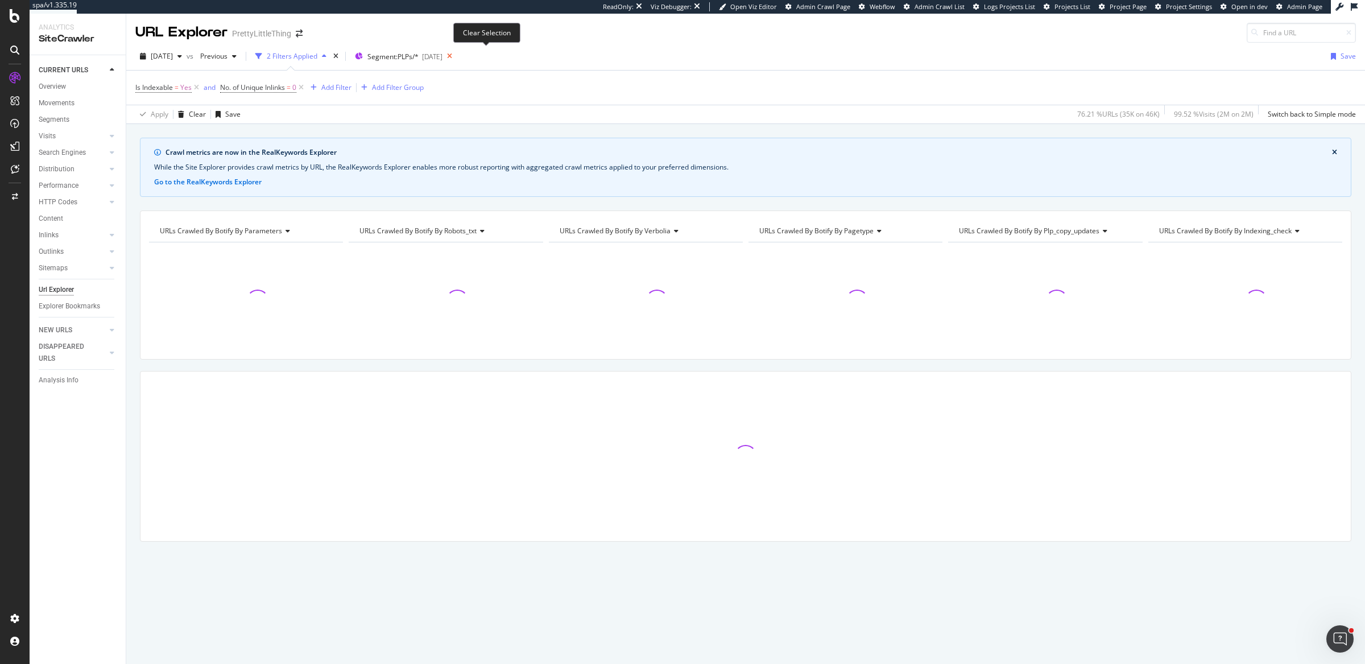
click at [457, 57] on icon at bounding box center [450, 56] width 14 height 16
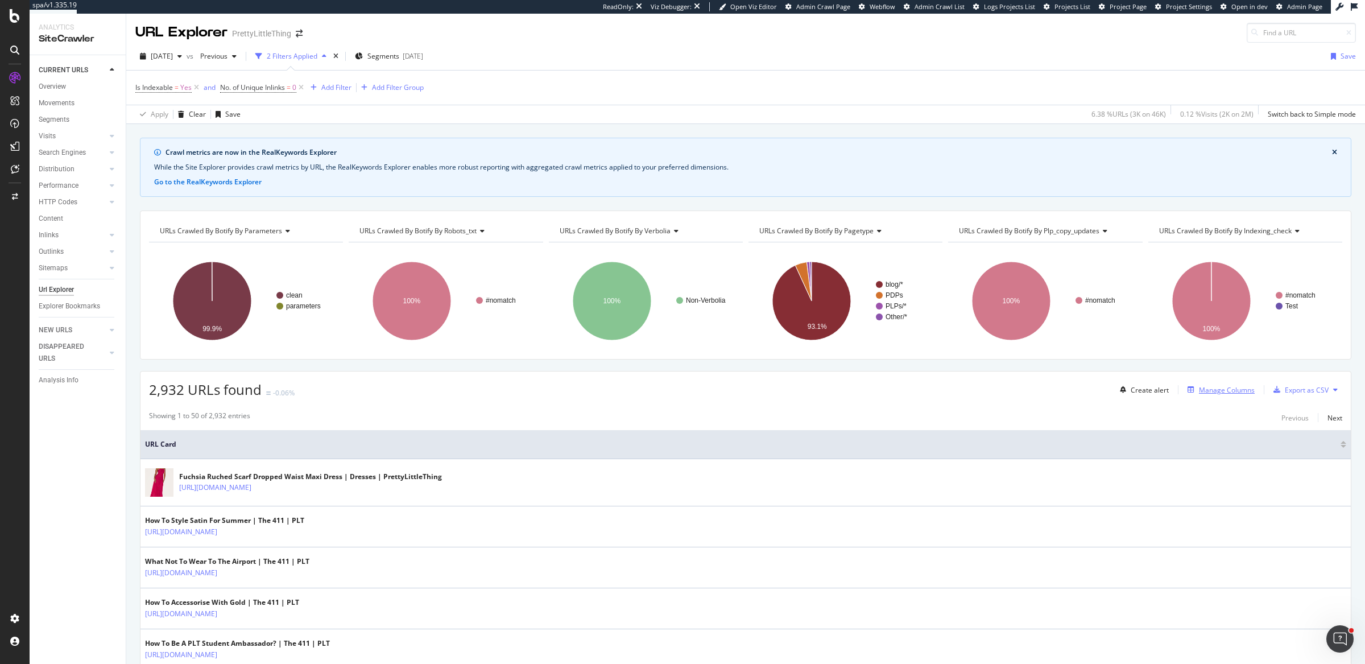
click at [1200, 386] on div "Manage Columns" at bounding box center [1227, 390] width 56 height 10
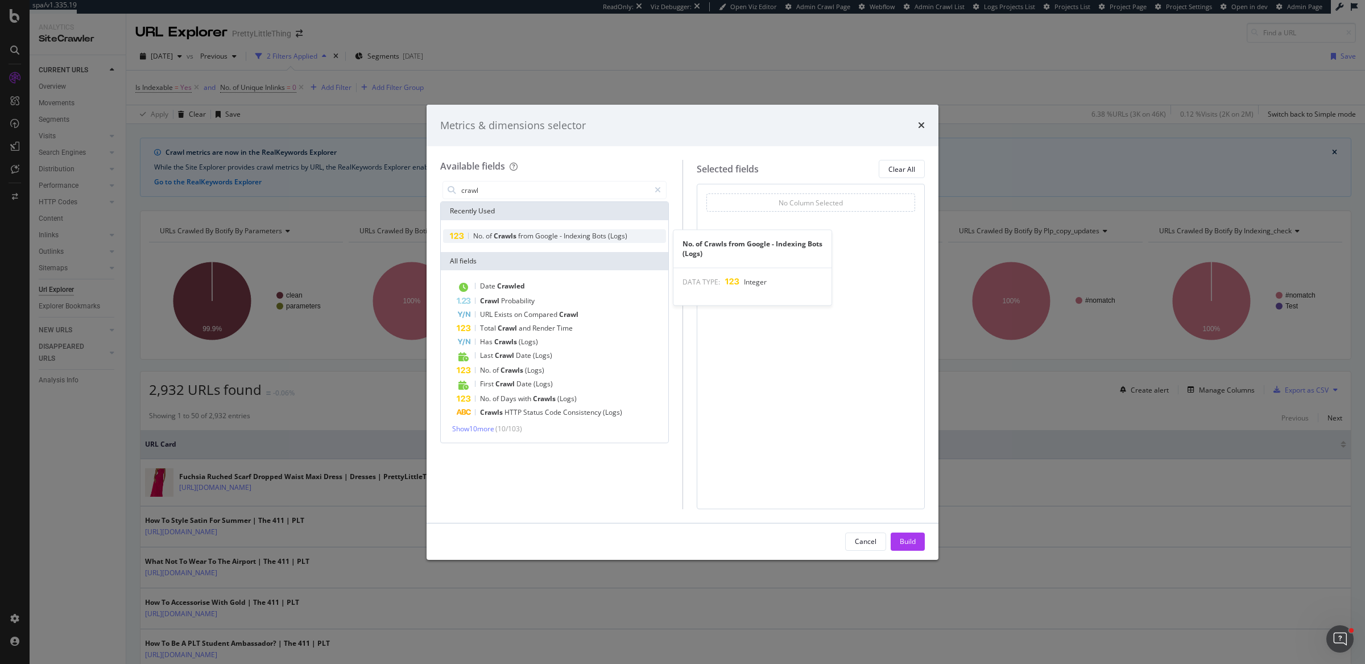
click at [613, 234] on span "(Logs)" at bounding box center [617, 236] width 19 height 10
click at [580, 187] on input "crawl" at bounding box center [554, 189] width 189 height 17
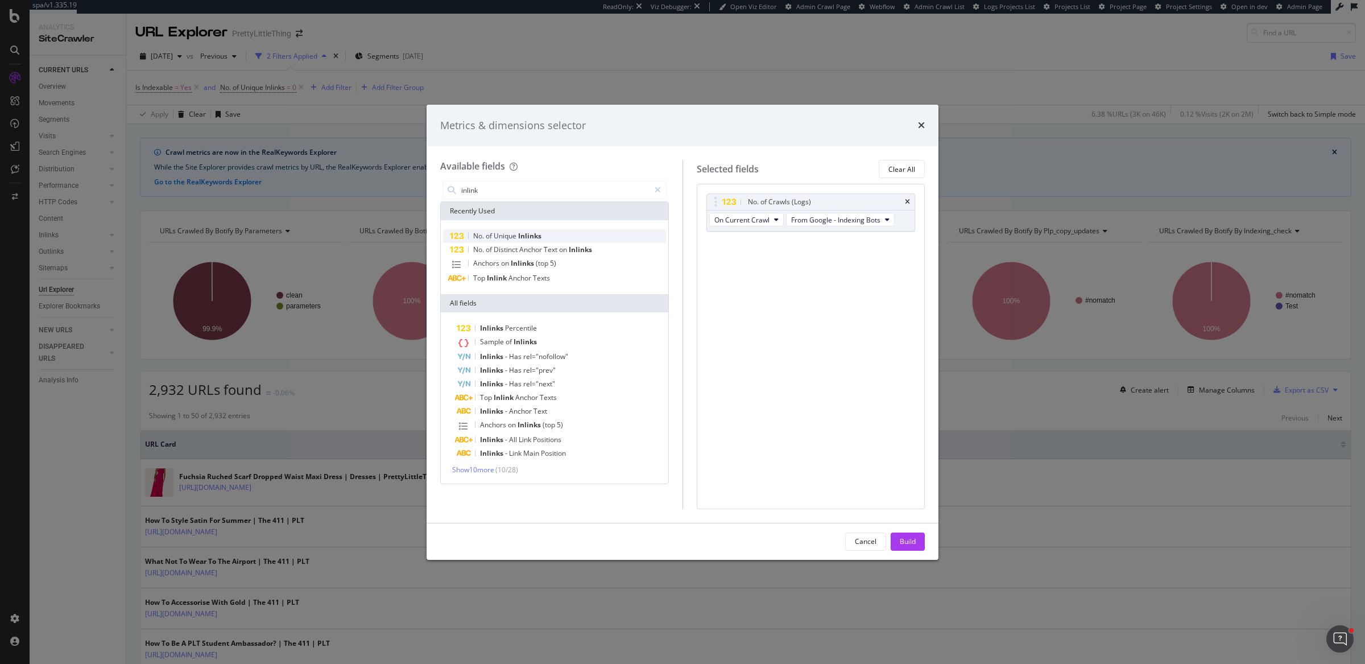
click at [580, 233] on div "No. of Unique Inlinks" at bounding box center [554, 236] width 223 height 14
click at [568, 189] on input "inlink" at bounding box center [554, 189] width 189 height 17
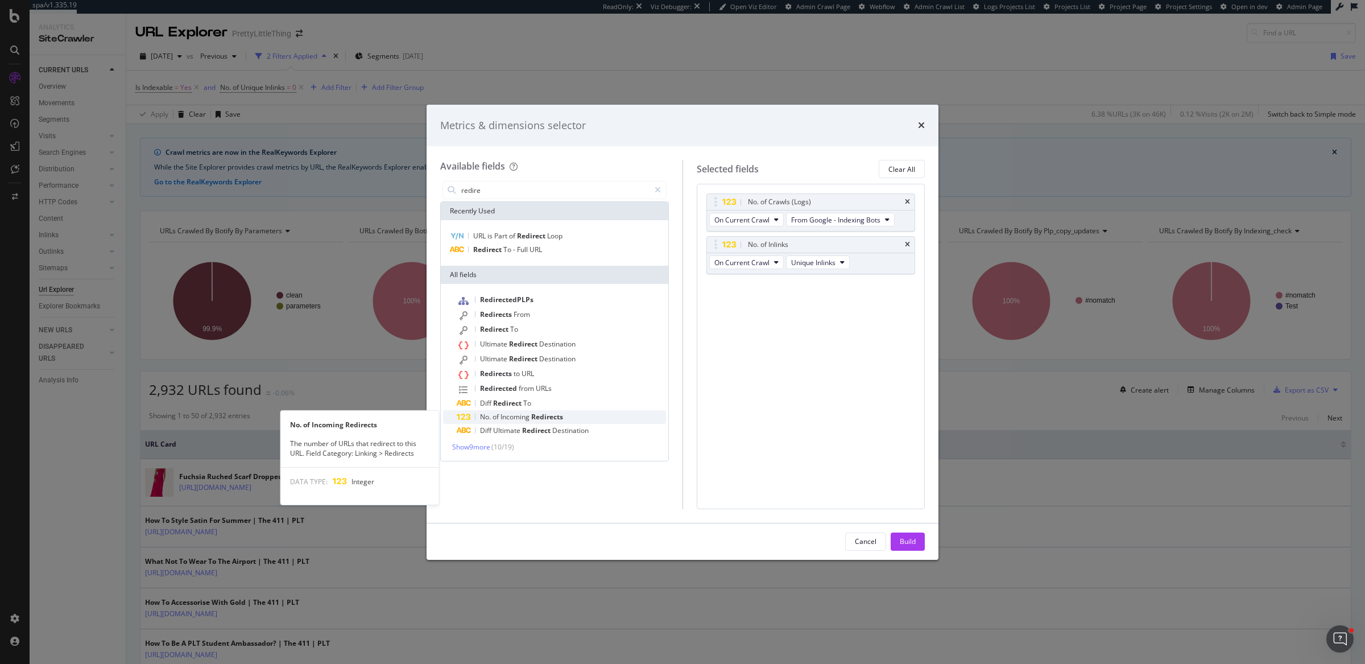
click at [508, 417] on span "Incoming" at bounding box center [516, 417] width 31 height 10
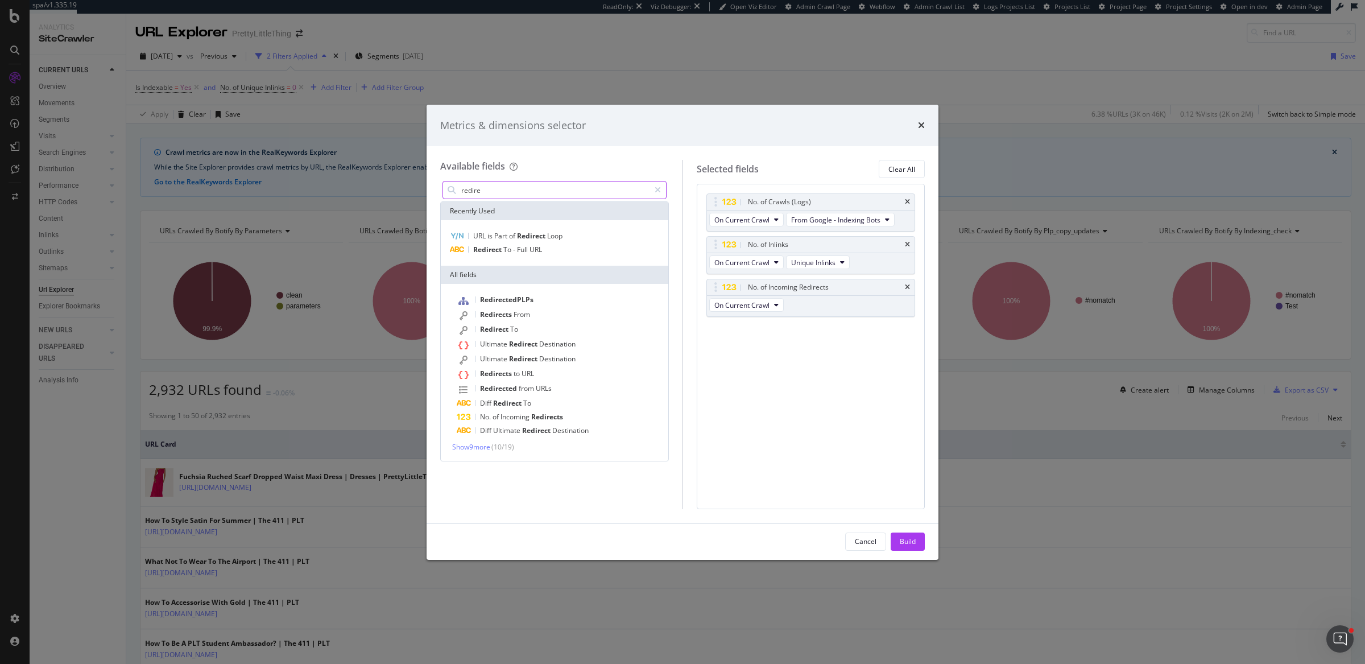
click at [511, 189] on input "redire" at bounding box center [554, 189] width 189 height 17
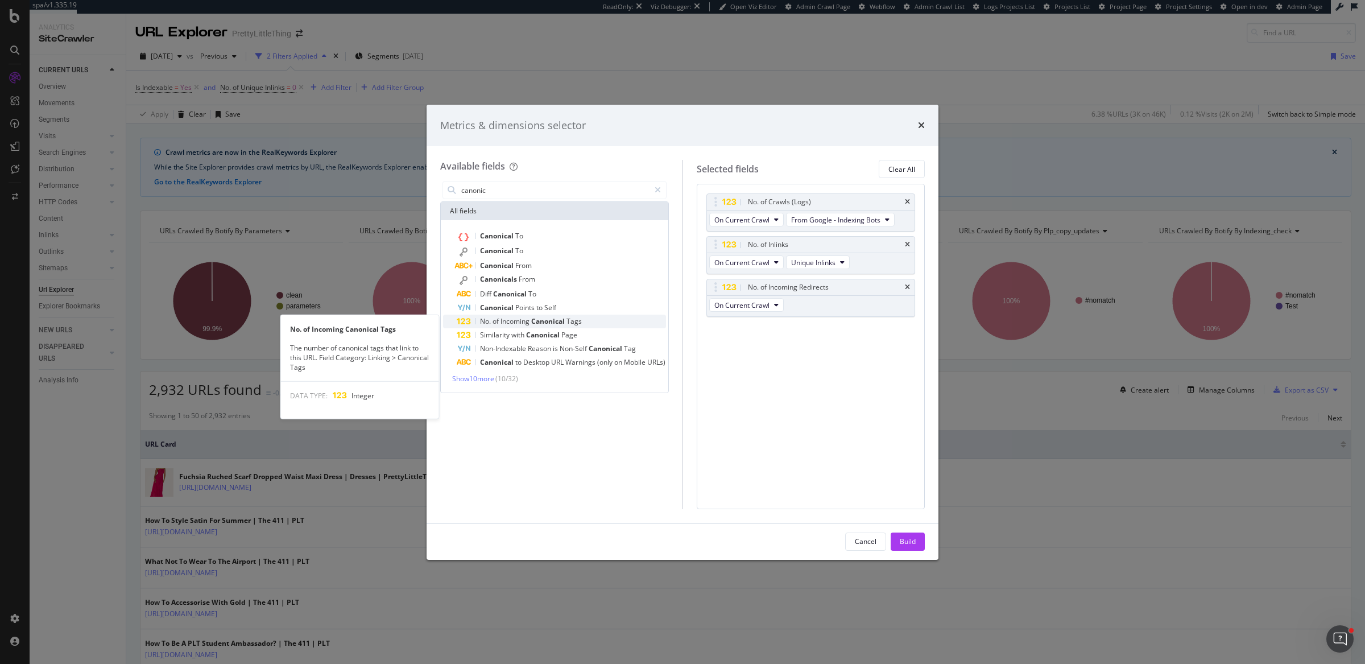
click at [493, 325] on span "of" at bounding box center [497, 321] width 8 height 10
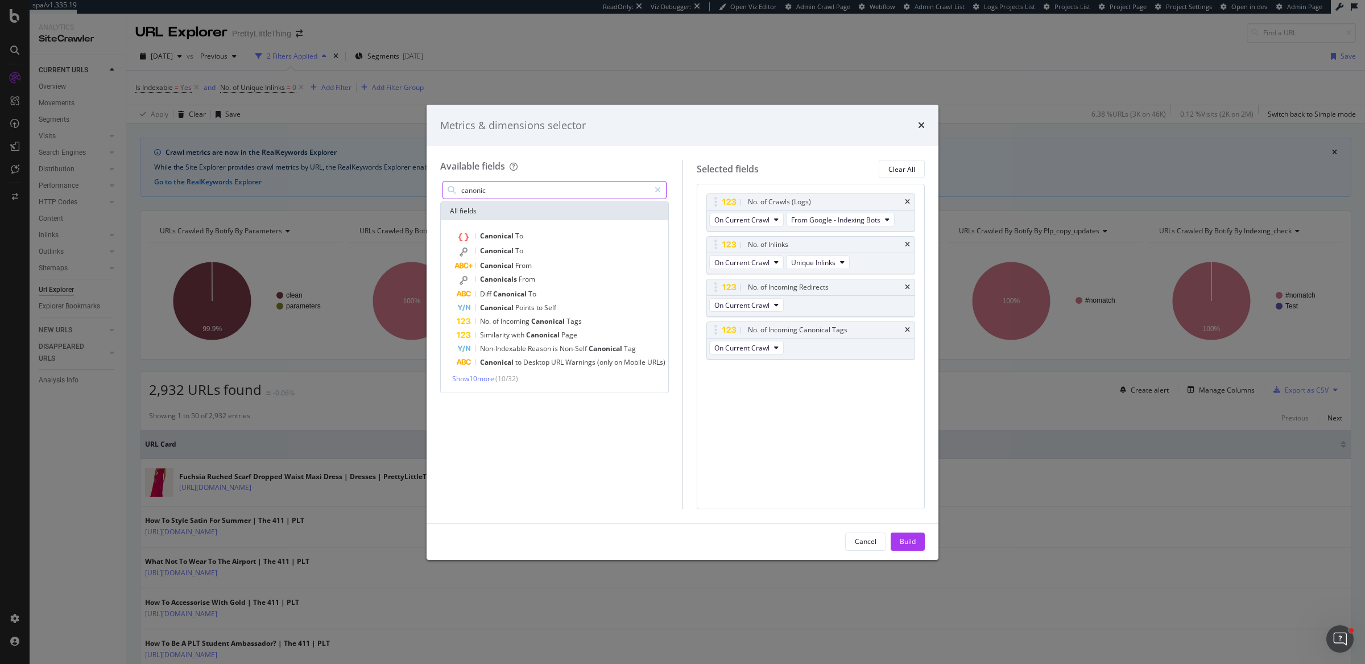
click at [546, 192] on input "canonic" at bounding box center [554, 189] width 189 height 17
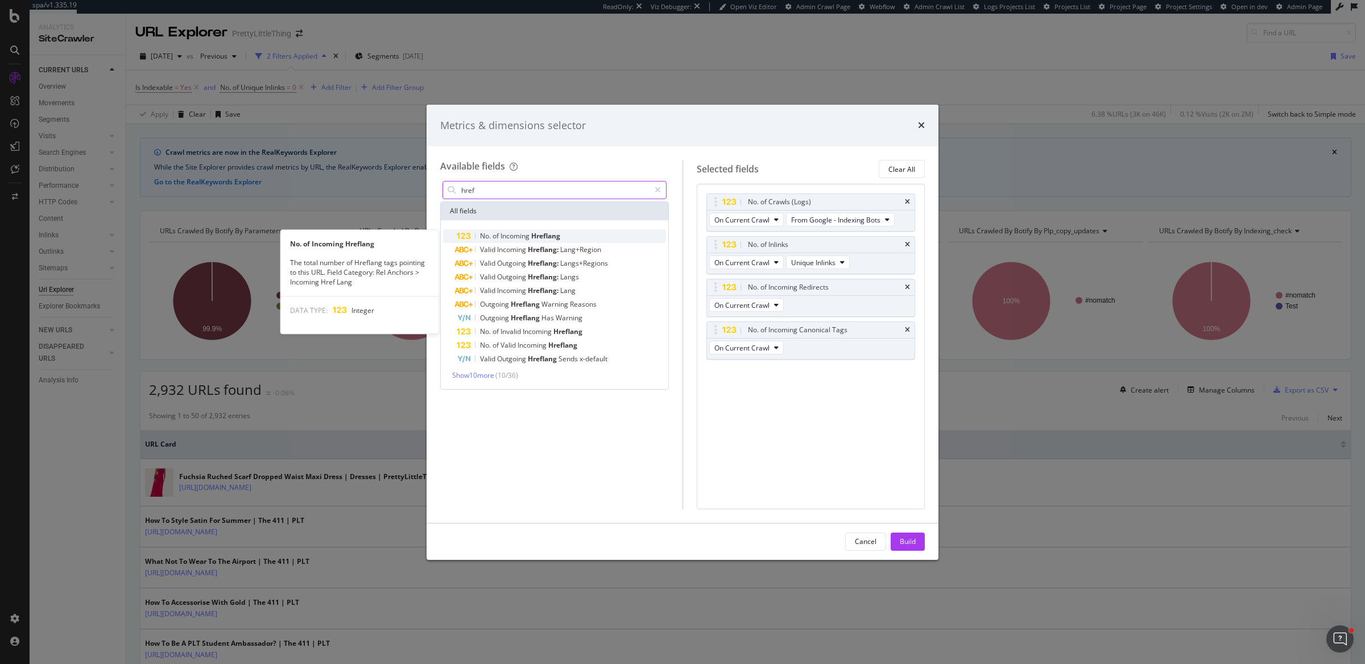
type input "href"
click at [560, 236] on span "Hreflang" at bounding box center [545, 236] width 29 height 10
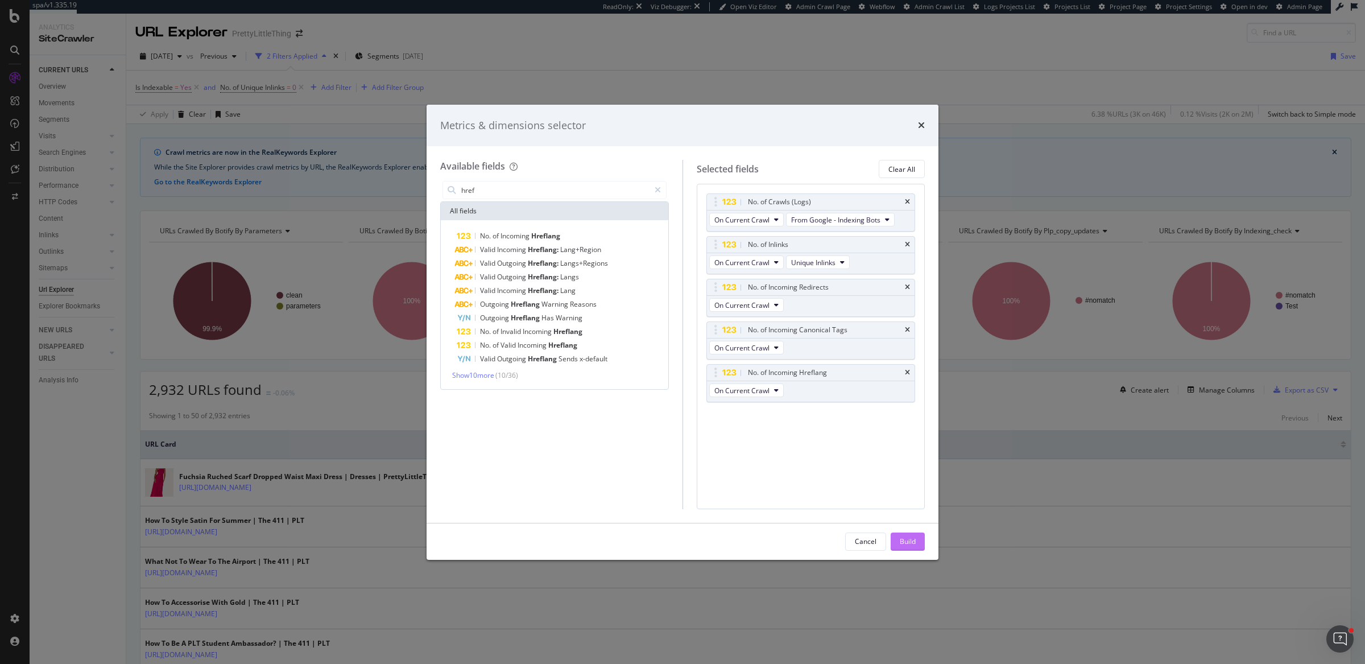
click at [906, 545] on div "Build" at bounding box center [908, 541] width 16 height 10
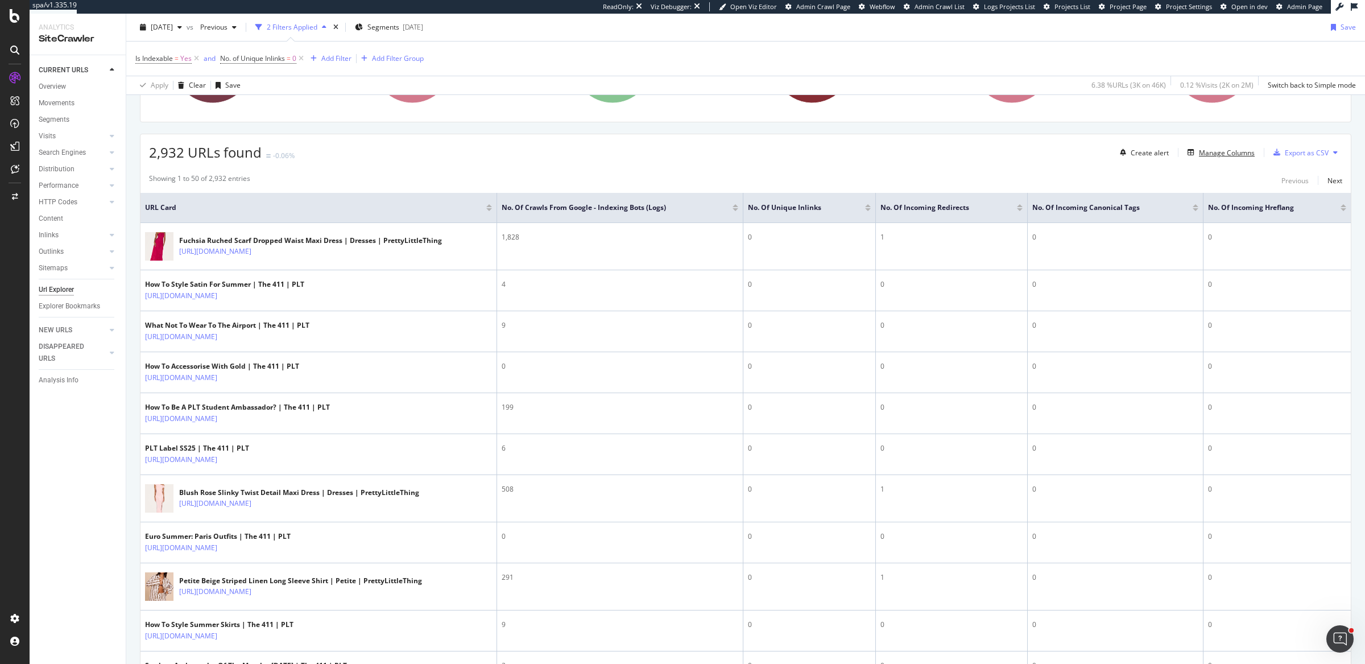
scroll to position [246, 0]
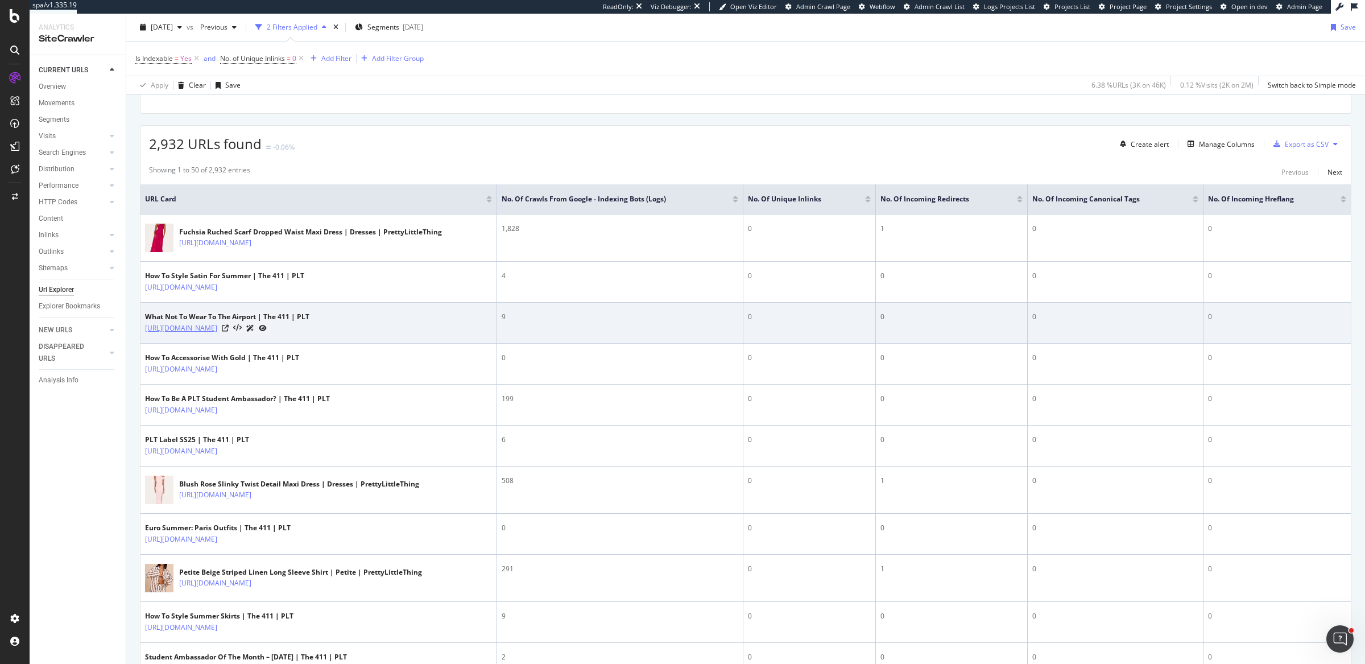
click at [217, 328] on link "https://blog.prettylittlething.com/what-not-to-wear-to-the-airport/amp/" at bounding box center [181, 327] width 72 height 11
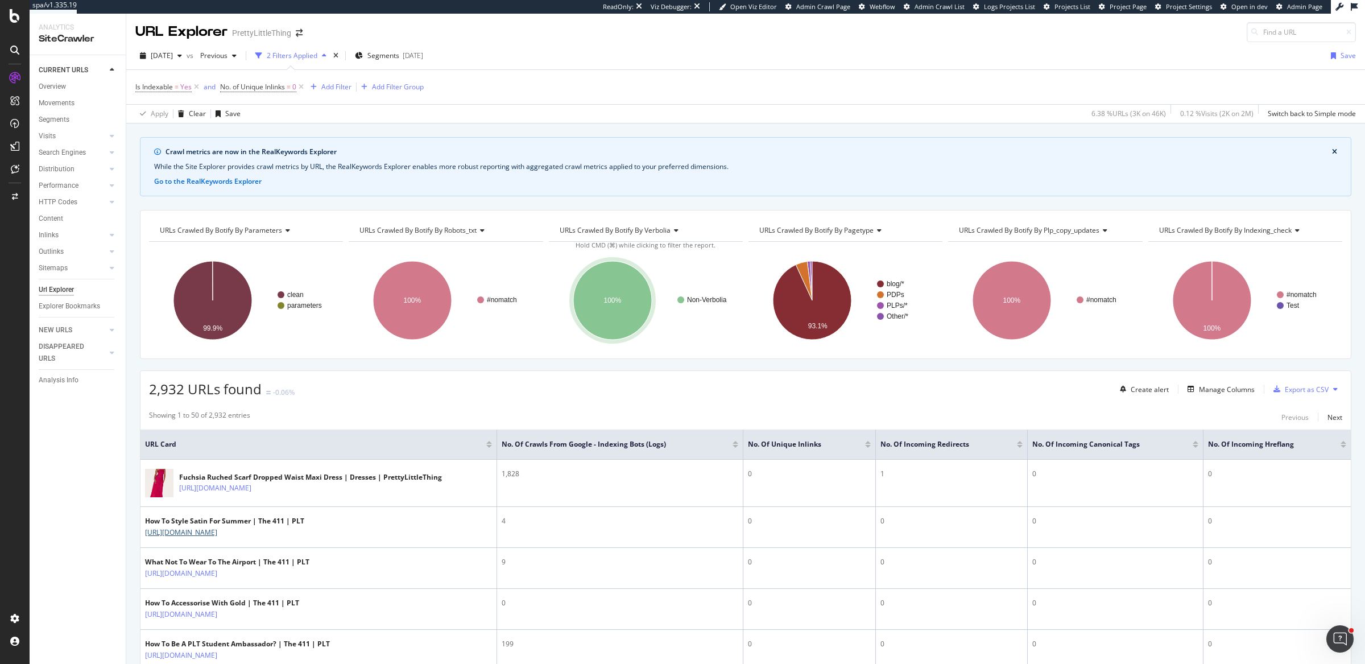
scroll to position [0, 0]
click at [877, 304] on circle "A chart." at bounding box center [880, 306] width 7 height 7
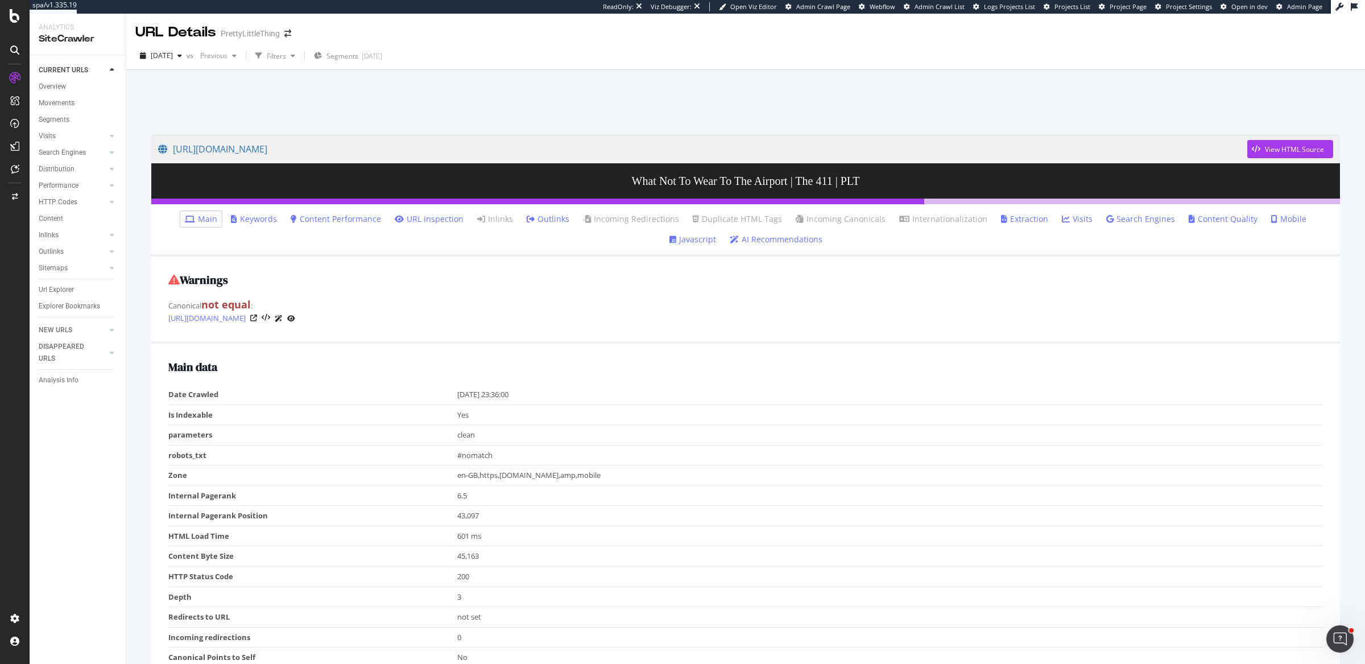
click at [533, 222] on link "Outlinks" at bounding box center [548, 218] width 43 height 11
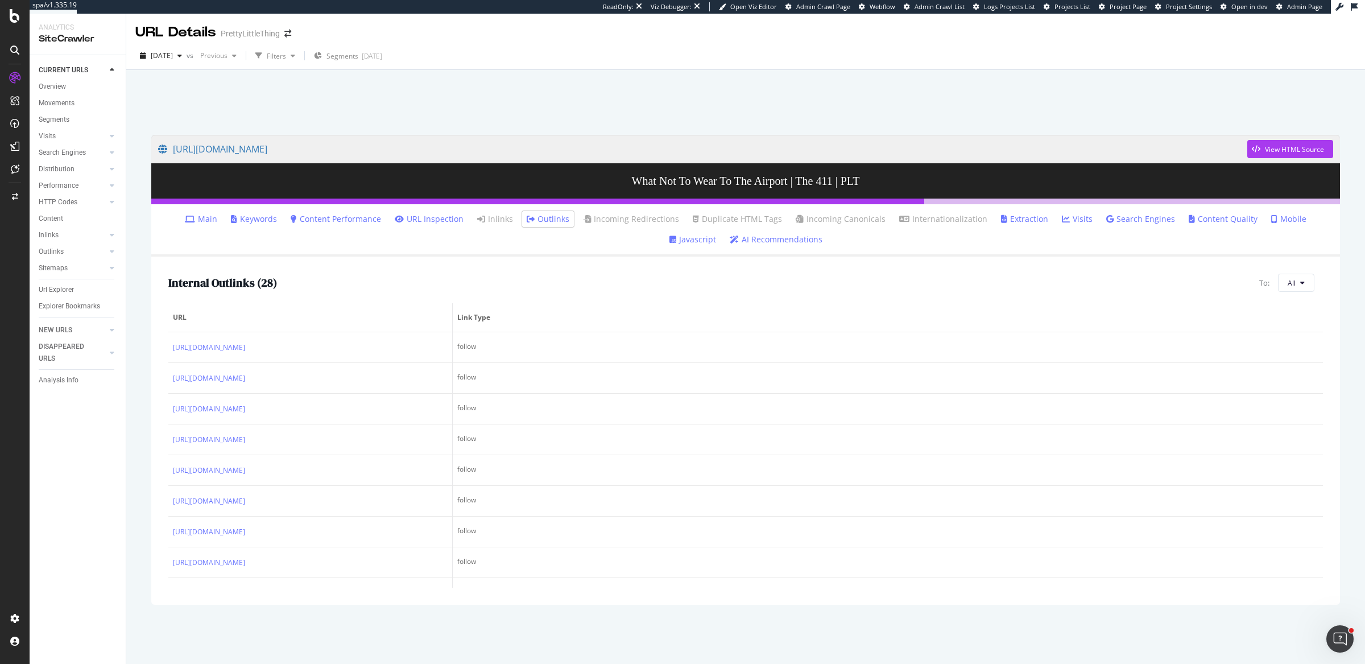
click at [172, 226] on ul "Main Keywords Content Performance URL Inspection Inlinks Outlinks Incoming Redi…" at bounding box center [745, 230] width 1189 height 52
click at [185, 221] on link "Main" at bounding box center [201, 218] width 32 height 11
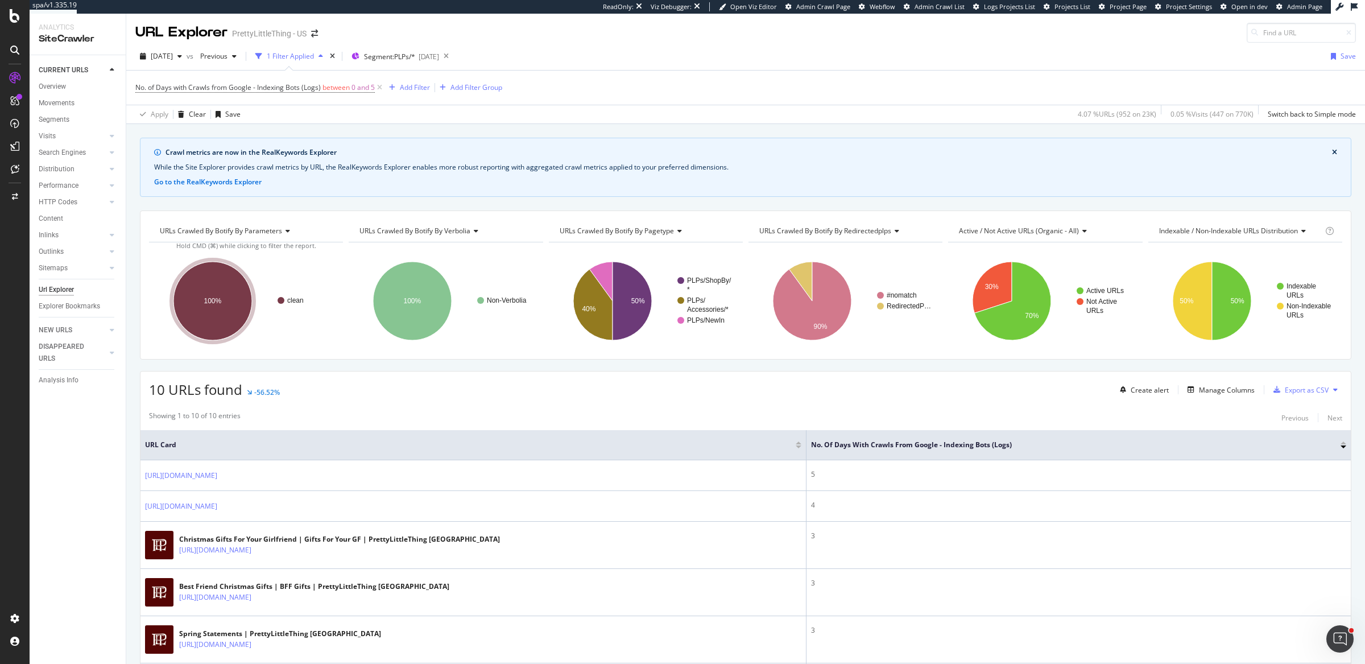
click at [52, 287] on div "Url Explorer" at bounding box center [56, 290] width 35 height 12
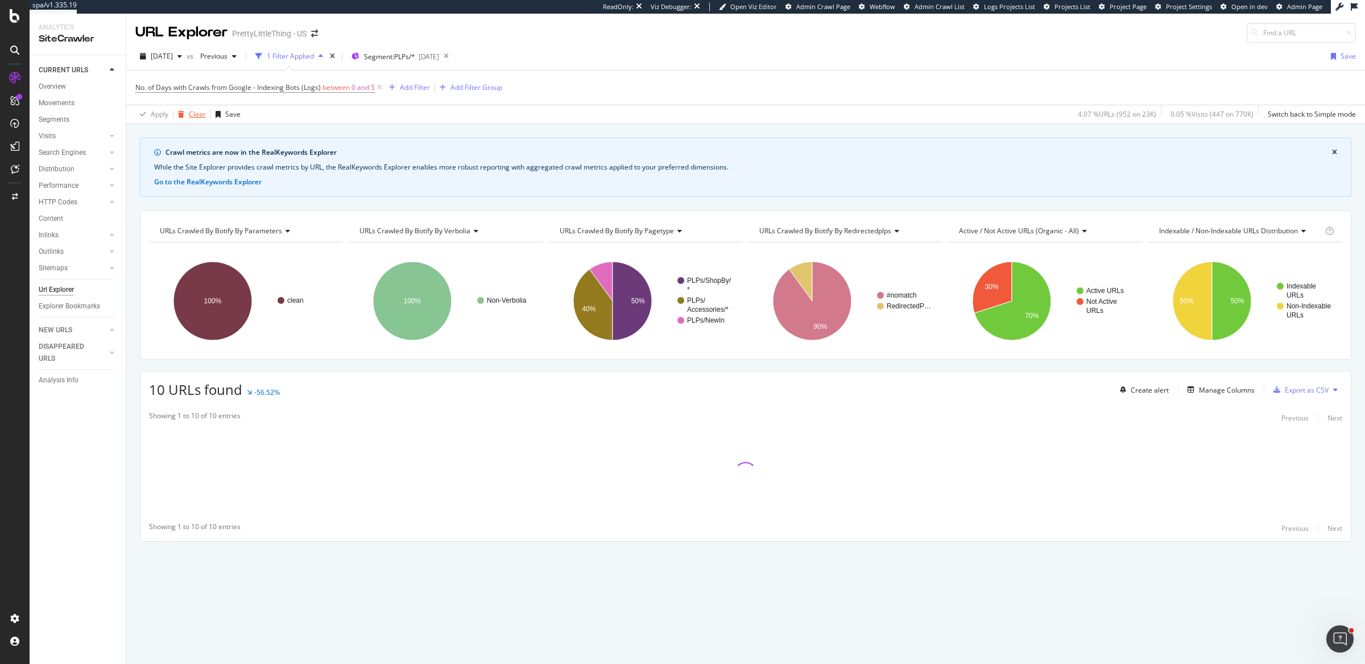
click at [196, 109] on div "Clear" at bounding box center [197, 114] width 17 height 10
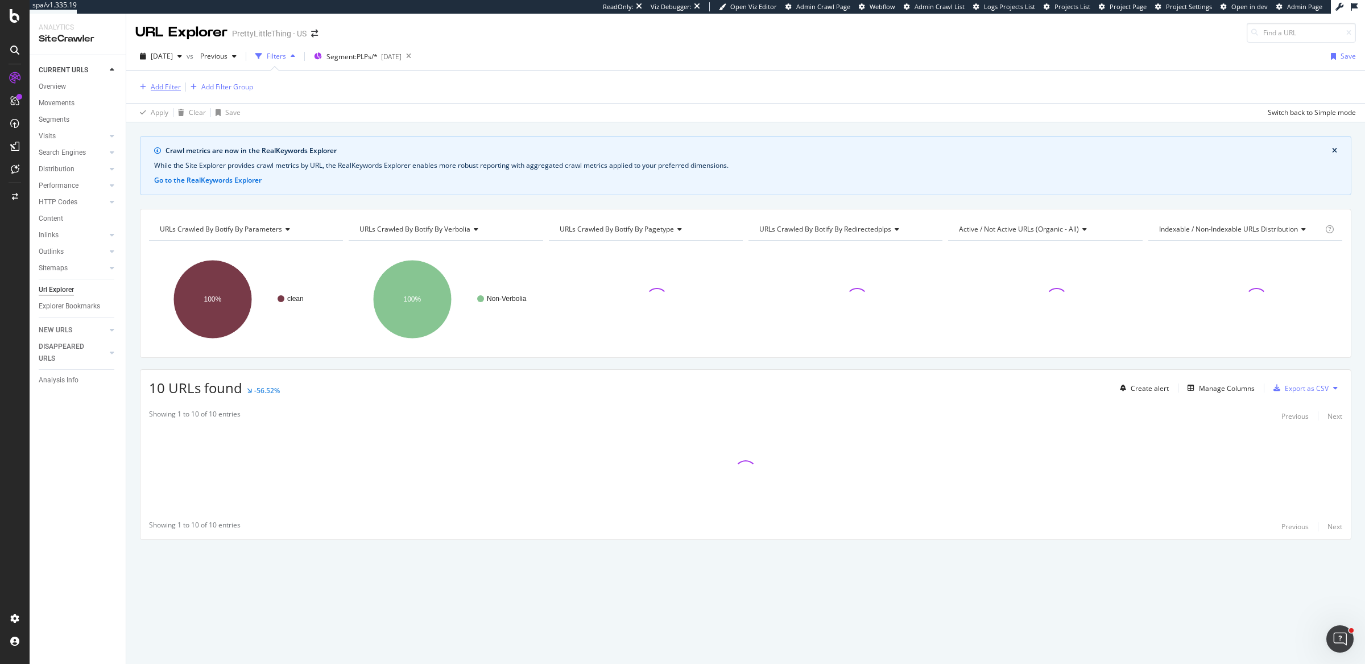
click at [167, 90] on div "Add Filter" at bounding box center [166, 87] width 30 height 10
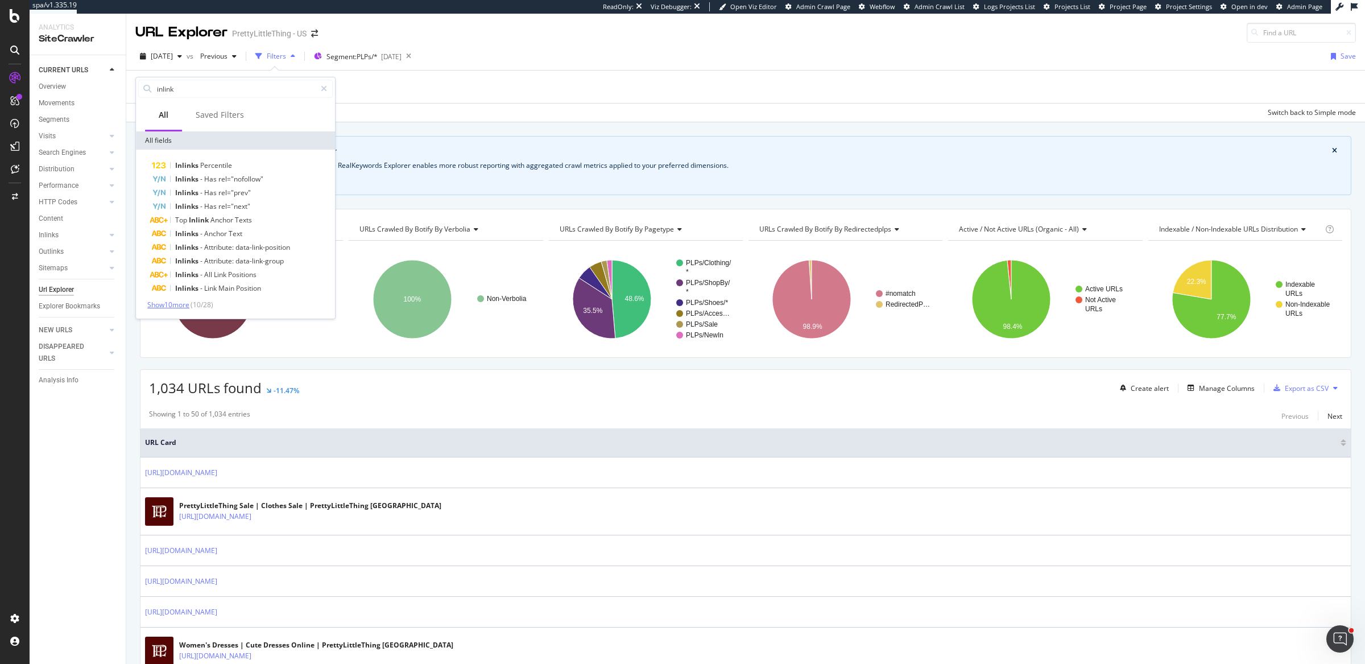
type input "inlink"
click at [164, 306] on span "Show 10 more" at bounding box center [168, 305] width 42 height 10
click at [210, 338] on span "Inlinks" at bounding box center [207, 343] width 23 height 10
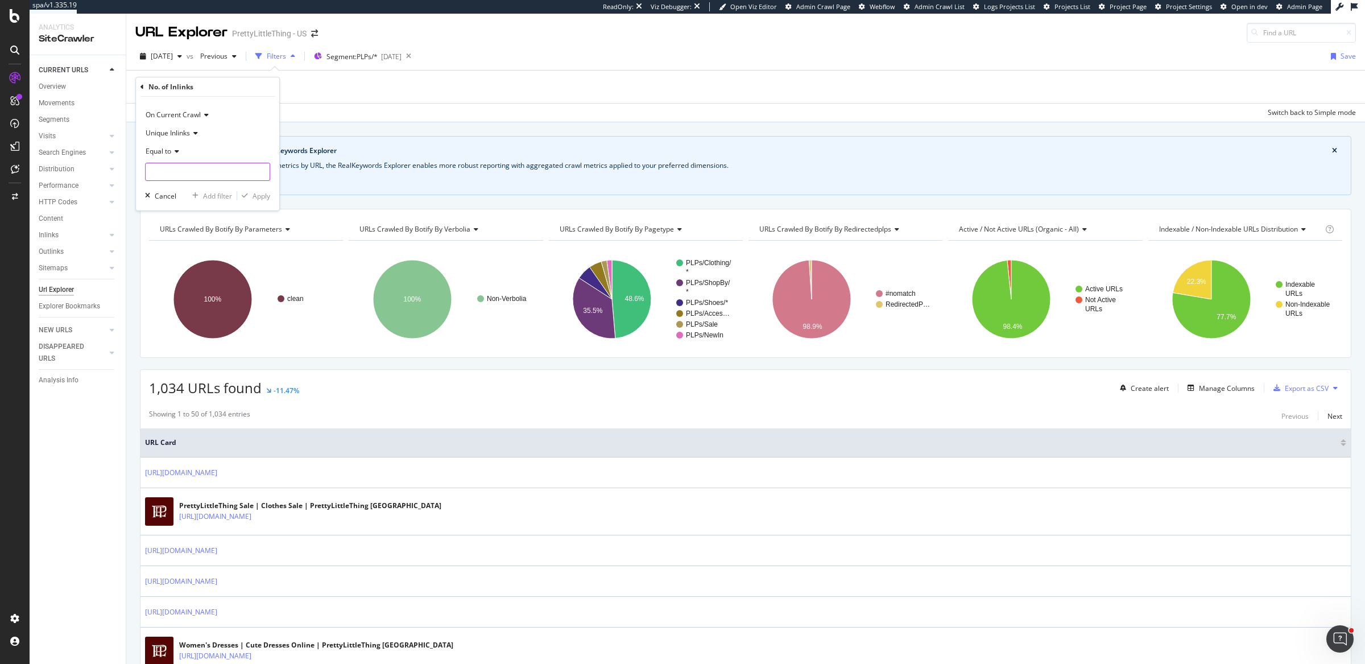
click at [214, 167] on input "number" at bounding box center [207, 172] width 125 height 18
type input "0"
click at [213, 192] on div "Add filter" at bounding box center [217, 196] width 29 height 10
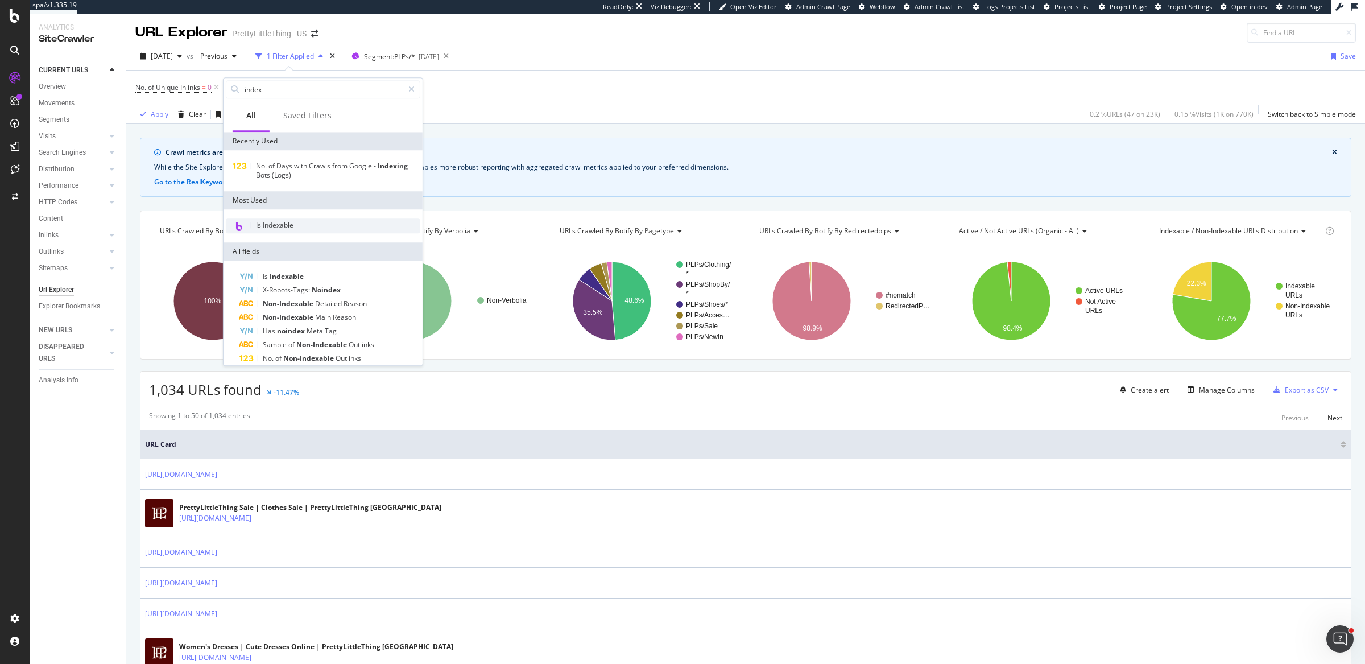
type input "index"
click at [339, 220] on div "Is Indexable" at bounding box center [323, 225] width 195 height 15
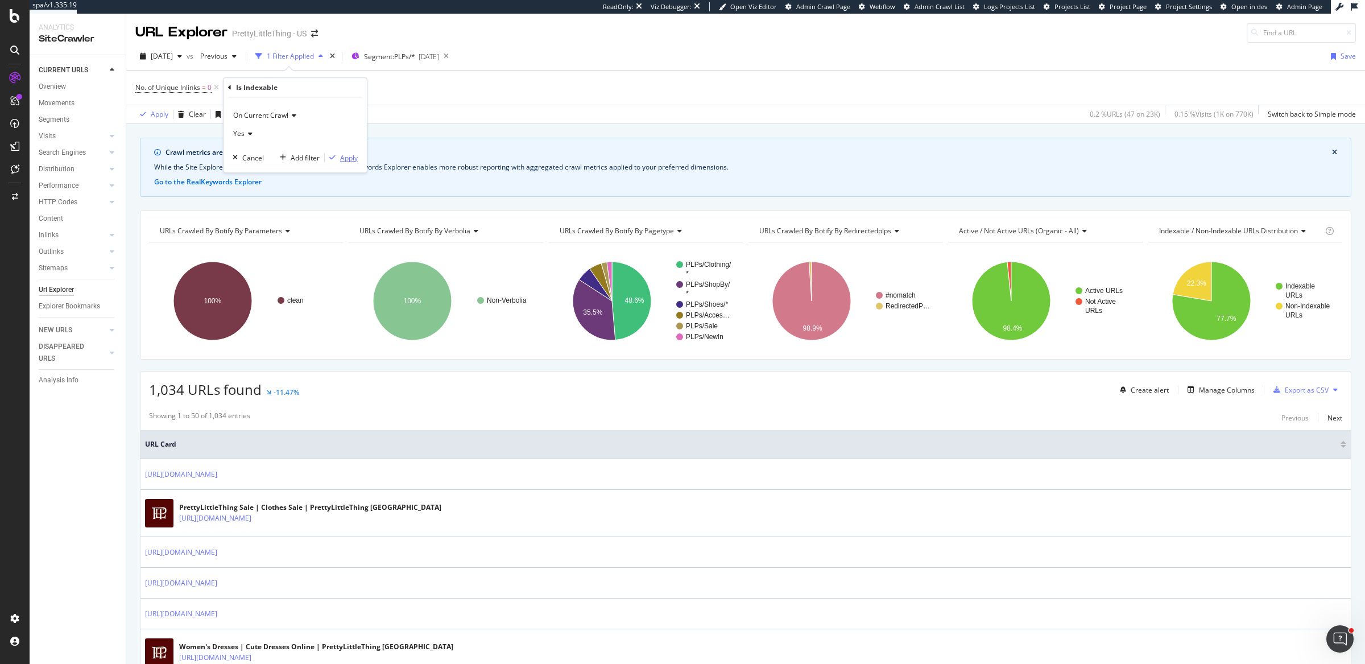
click at [339, 154] on div "button" at bounding box center [332, 157] width 15 height 7
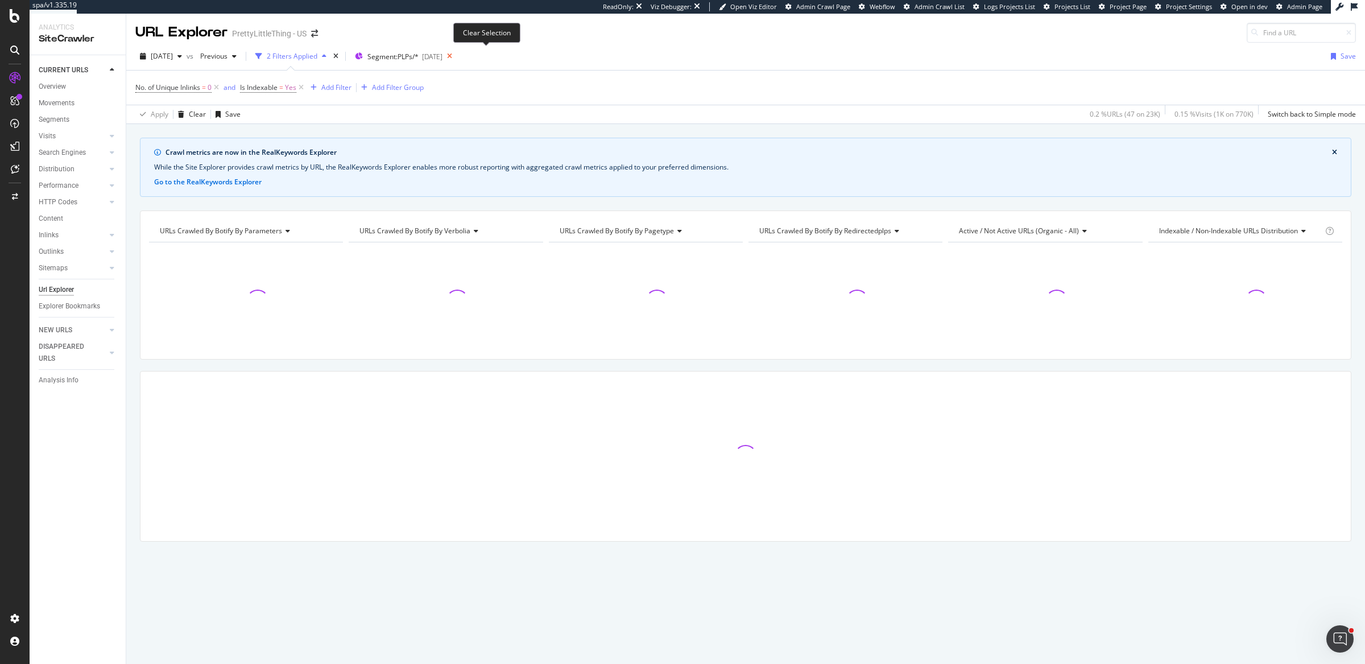
click at [457, 59] on icon at bounding box center [450, 56] width 14 height 16
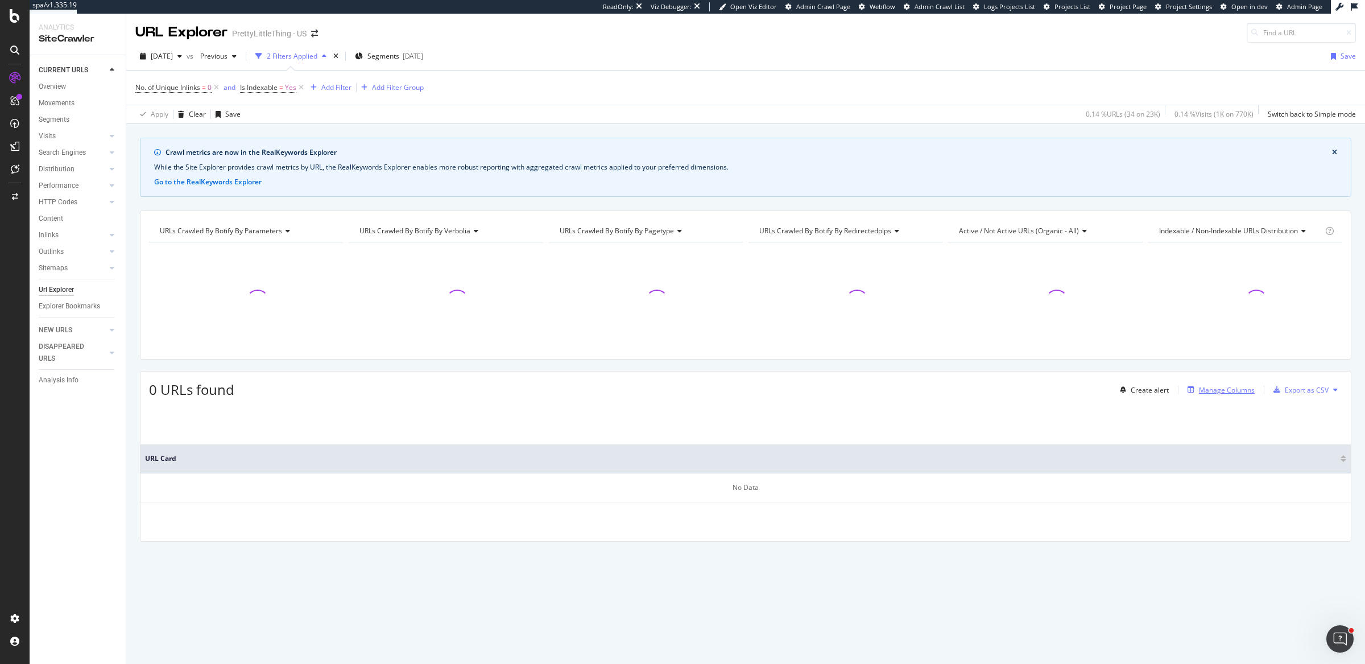
click at [1226, 388] on div "Manage Columns" at bounding box center [1227, 390] width 56 height 10
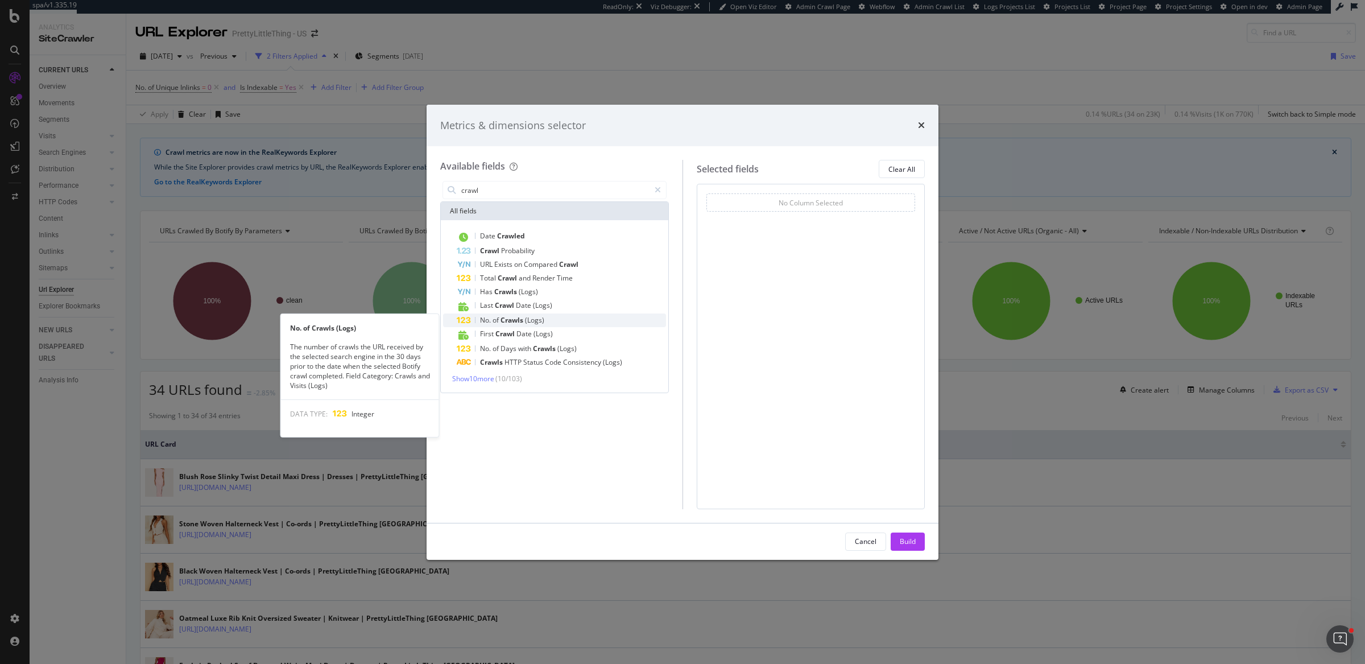
click at [527, 320] on span "(Logs)" at bounding box center [534, 320] width 19 height 10
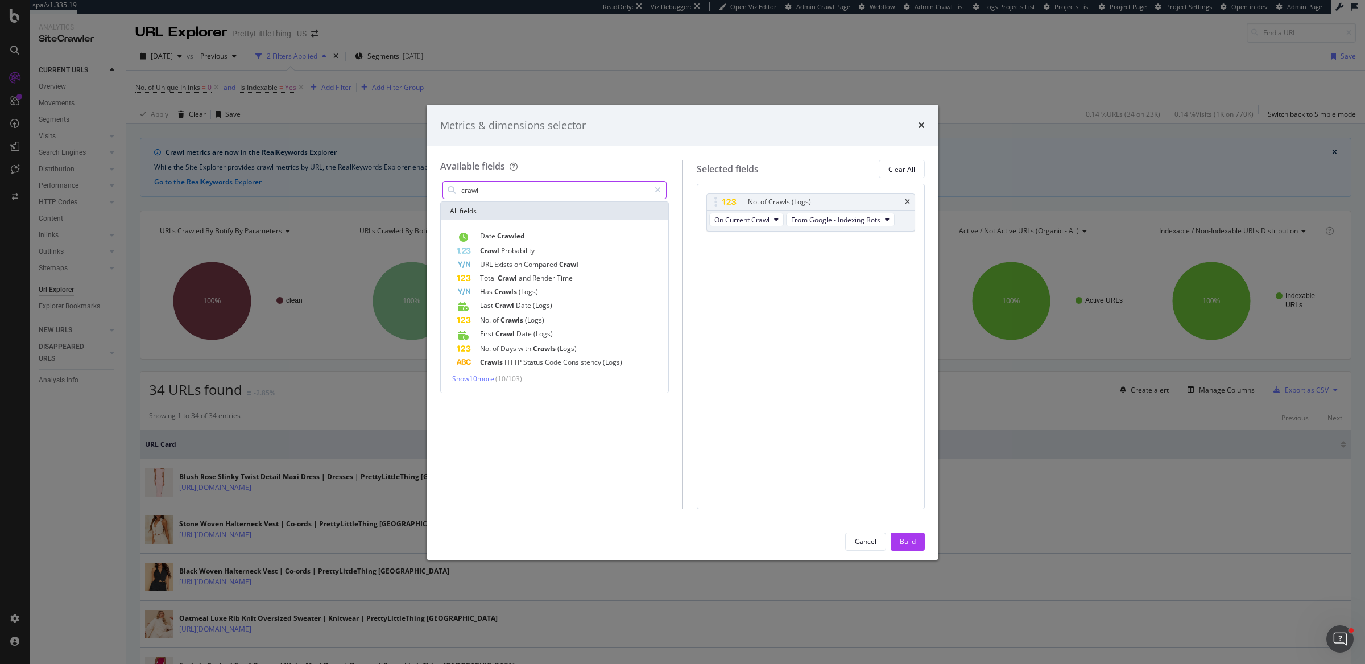
click at [507, 185] on input "crawl" at bounding box center [554, 189] width 189 height 17
click at [487, 375] on span "Show 10 more" at bounding box center [473, 378] width 42 height 10
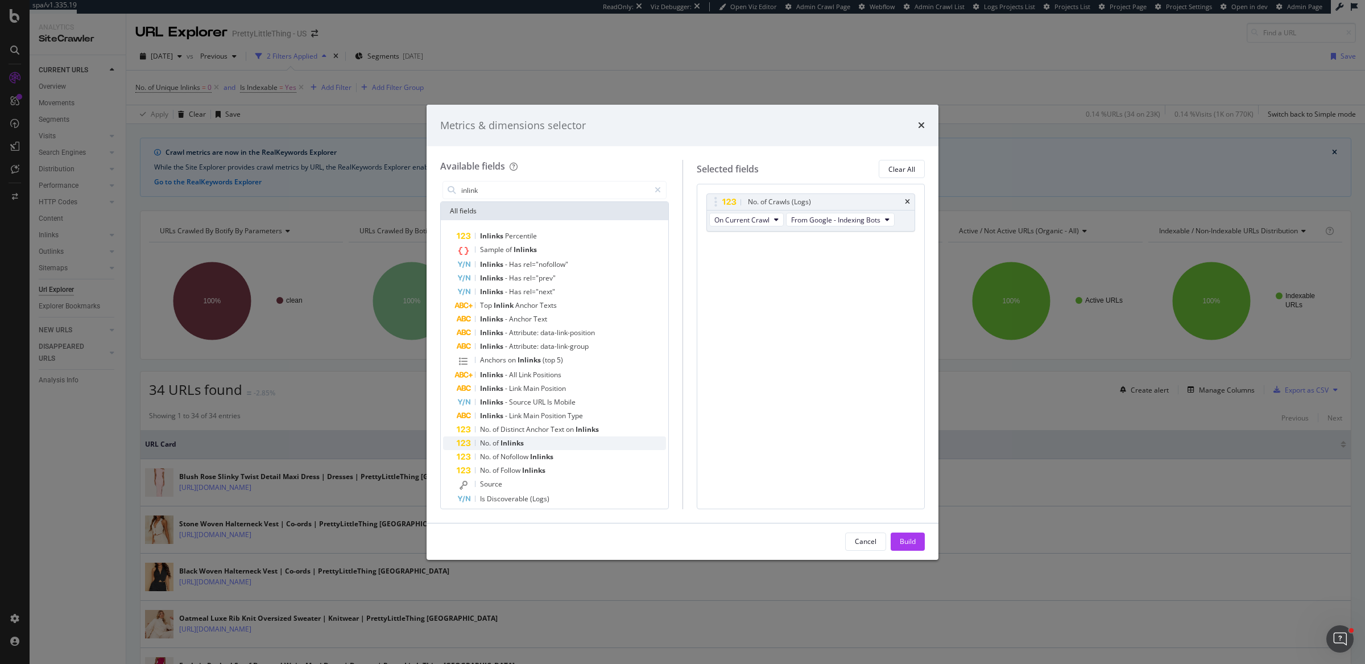
click at [496, 441] on span "of" at bounding box center [497, 443] width 8 height 10
click at [517, 193] on input "inlink" at bounding box center [554, 189] width 189 height 17
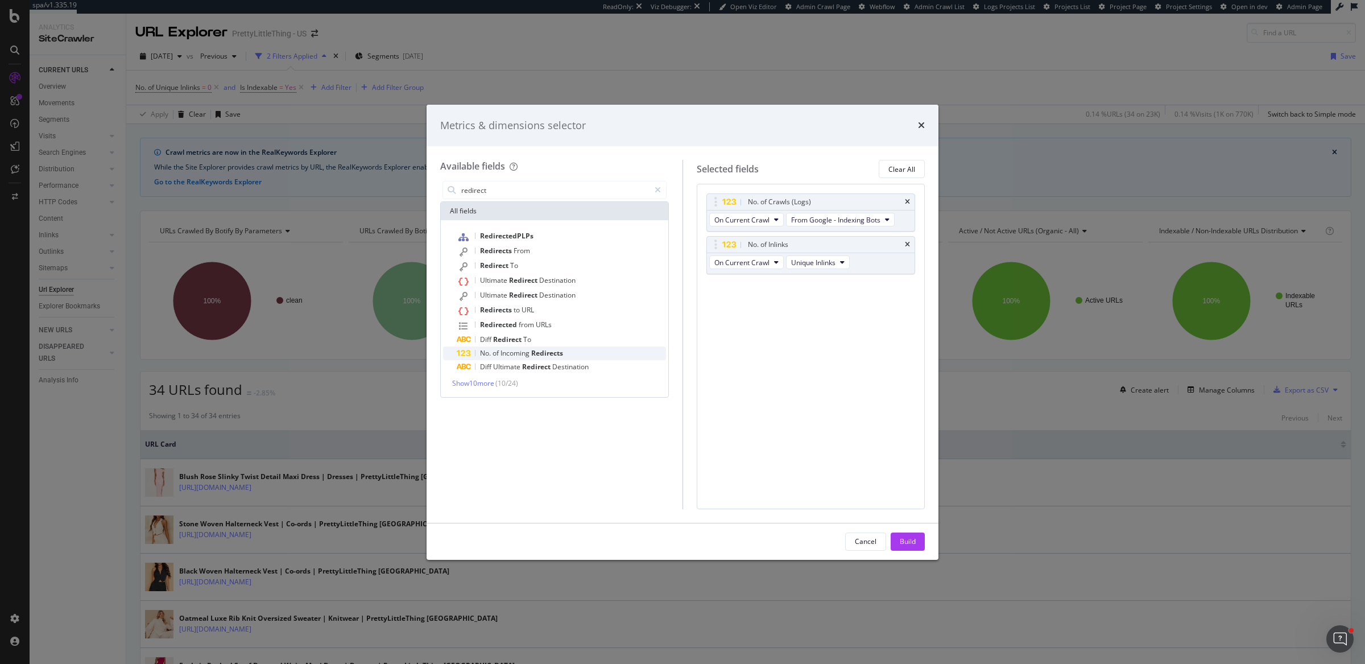
click at [531, 350] on span "Incoming" at bounding box center [516, 353] width 31 height 10
click at [581, 189] on input "redirect" at bounding box center [554, 189] width 189 height 17
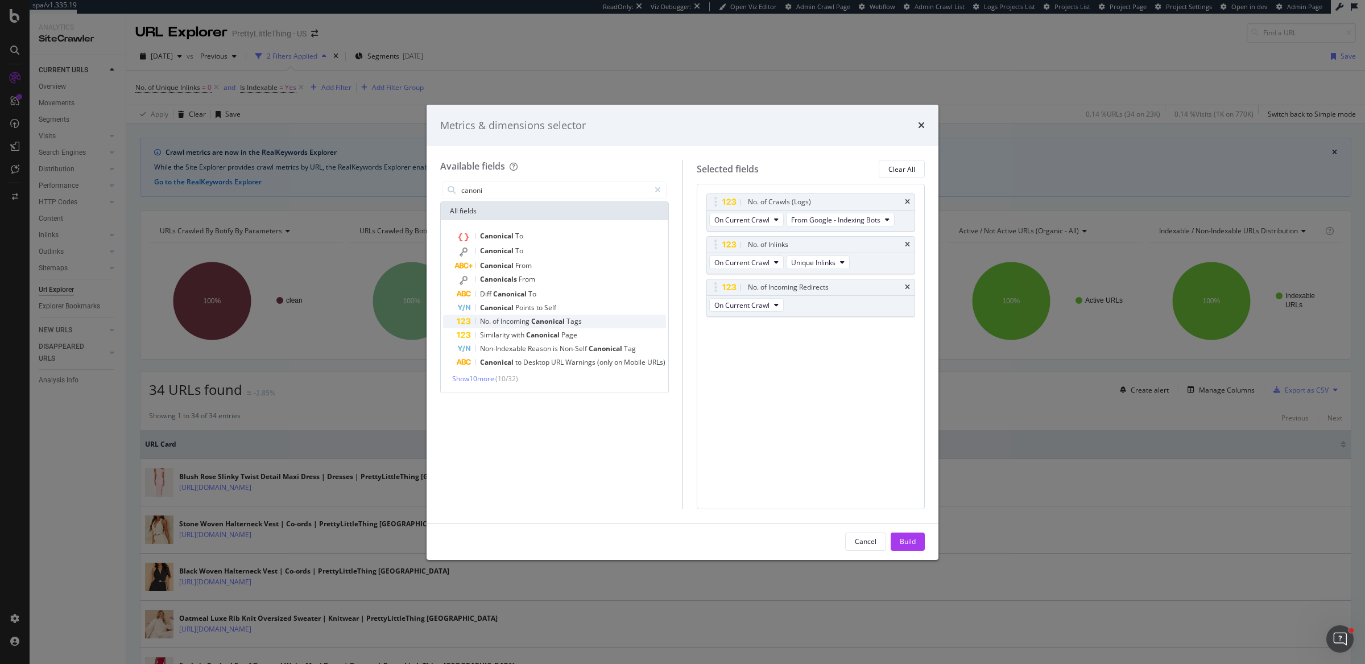
click at [504, 317] on span "Incoming" at bounding box center [516, 321] width 31 height 10
click at [526, 187] on input "canoni" at bounding box center [554, 189] width 189 height 17
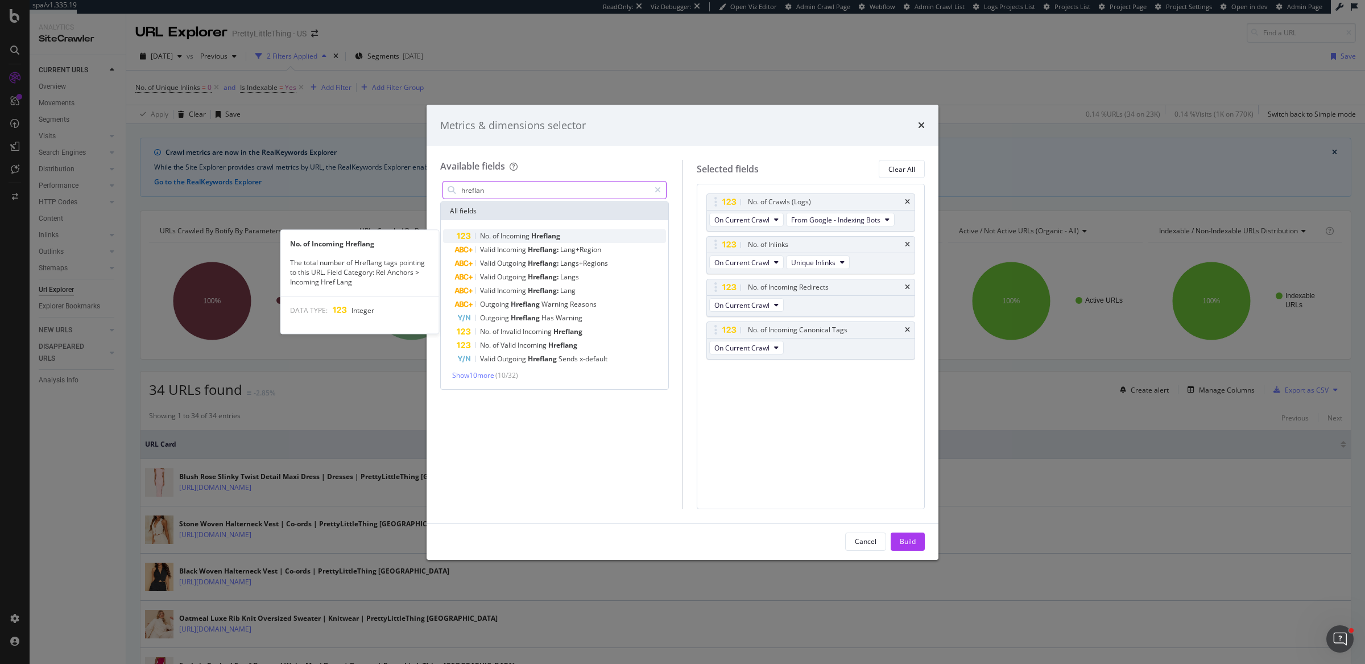
type input "hreflan"
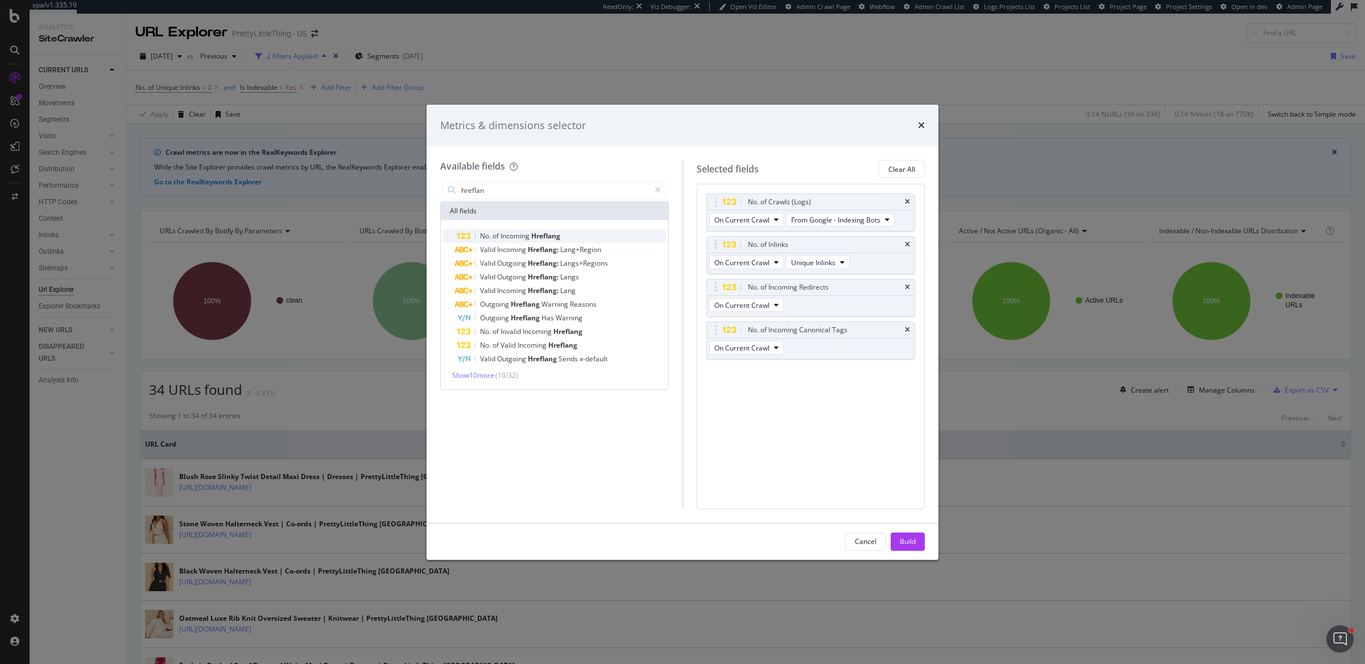
click at [541, 234] on span "Hreflang" at bounding box center [545, 236] width 29 height 10
click at [902, 539] on div "Build" at bounding box center [908, 541] width 16 height 10
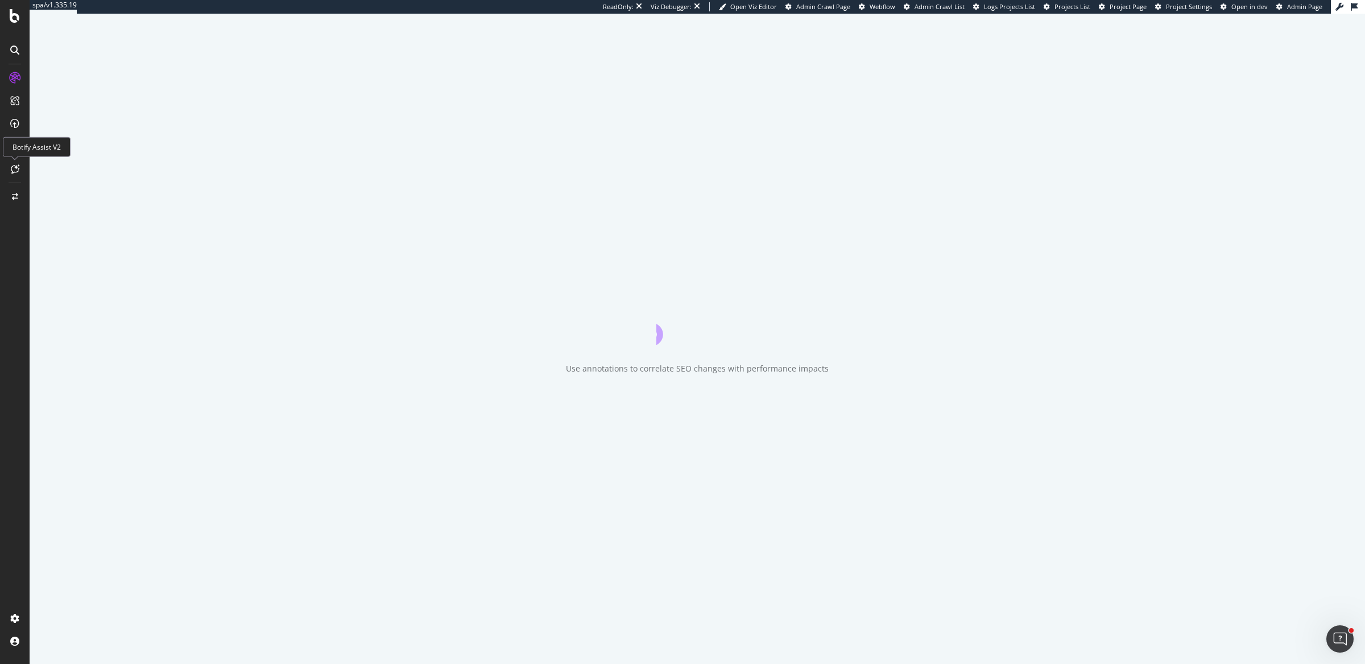
click at [11, 167] on icon at bounding box center [15, 168] width 9 height 9
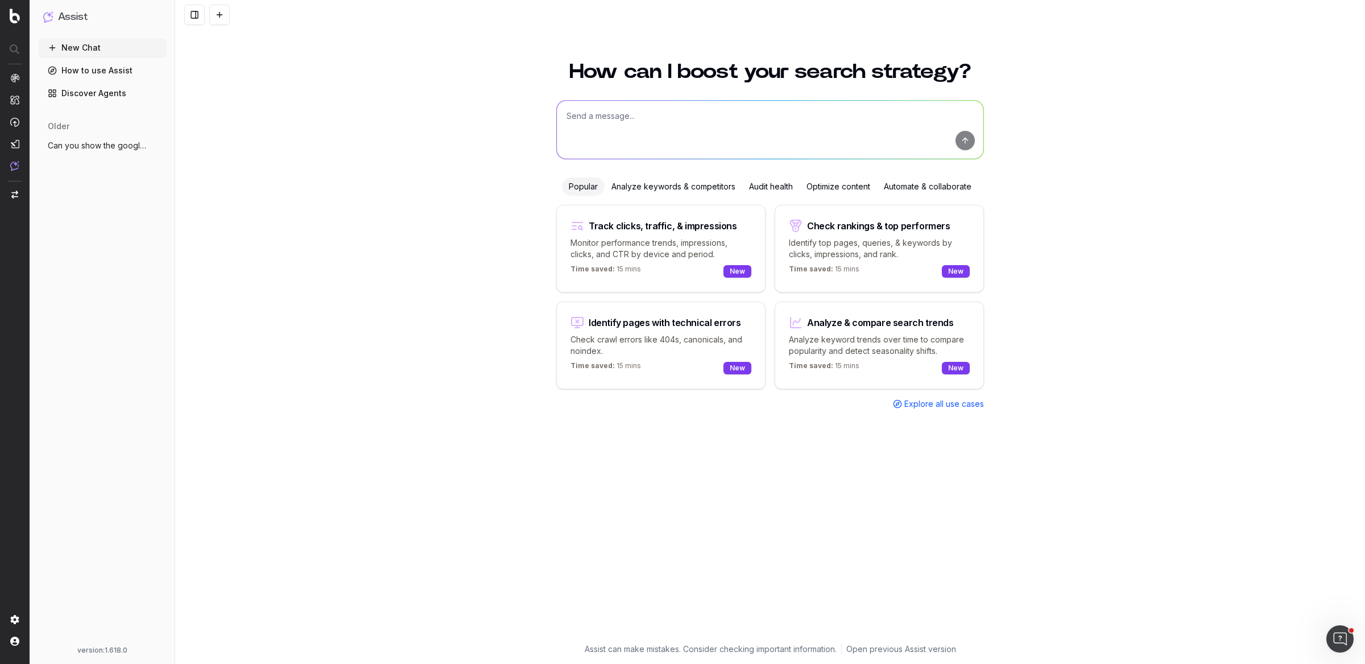
click at [145, 74] on link "How to use Assist" at bounding box center [102, 70] width 127 height 18
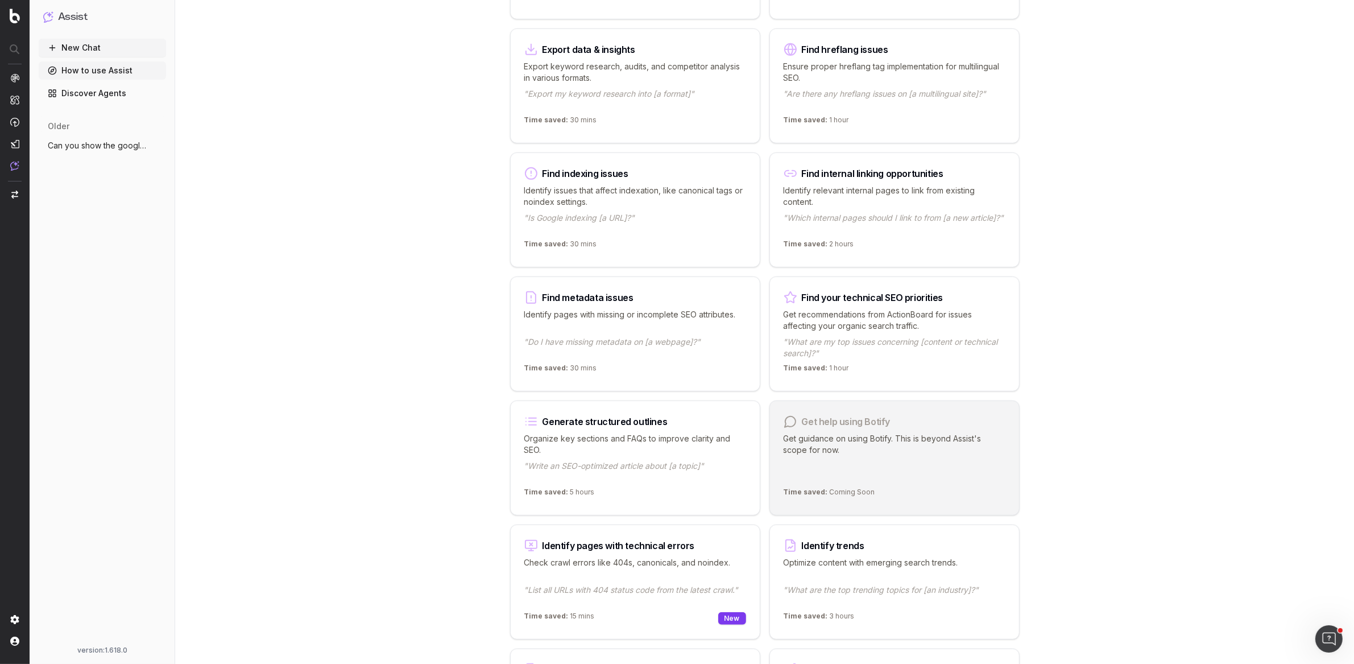
scroll to position [629, 0]
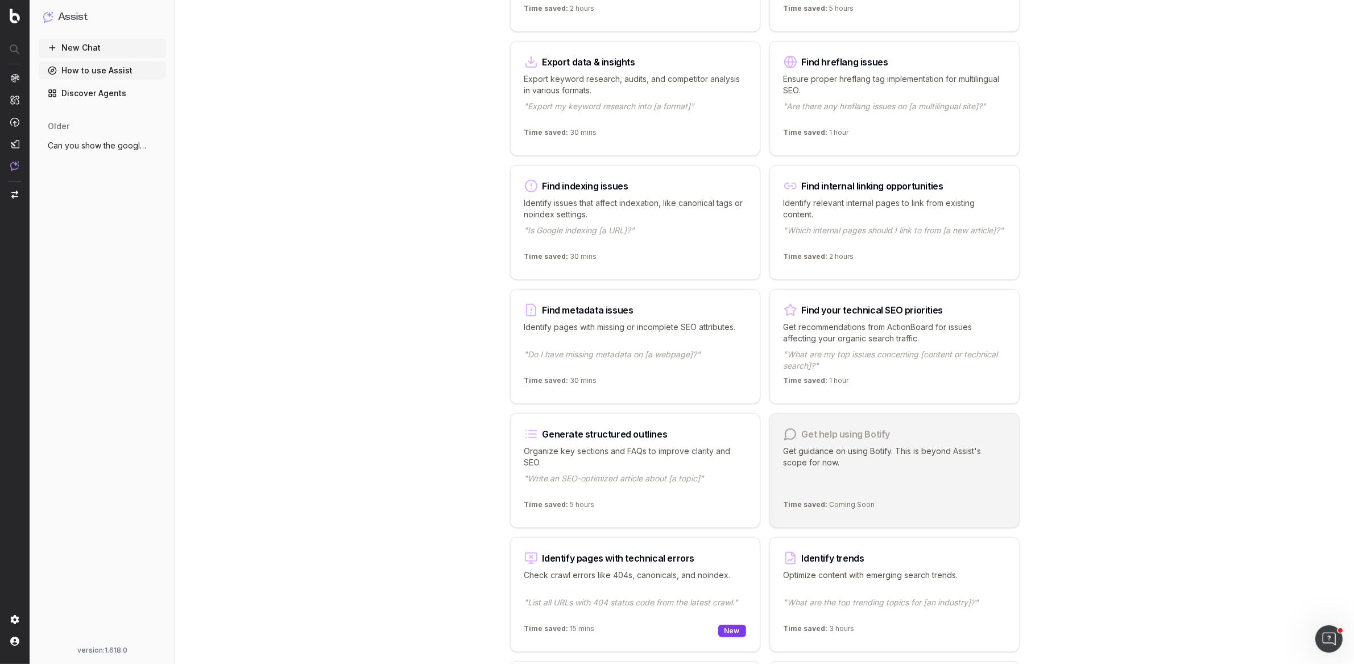
click at [626, 213] on p "Identify issues that affect indexation, like canonical tags or noindex settings." at bounding box center [635, 208] width 222 height 23
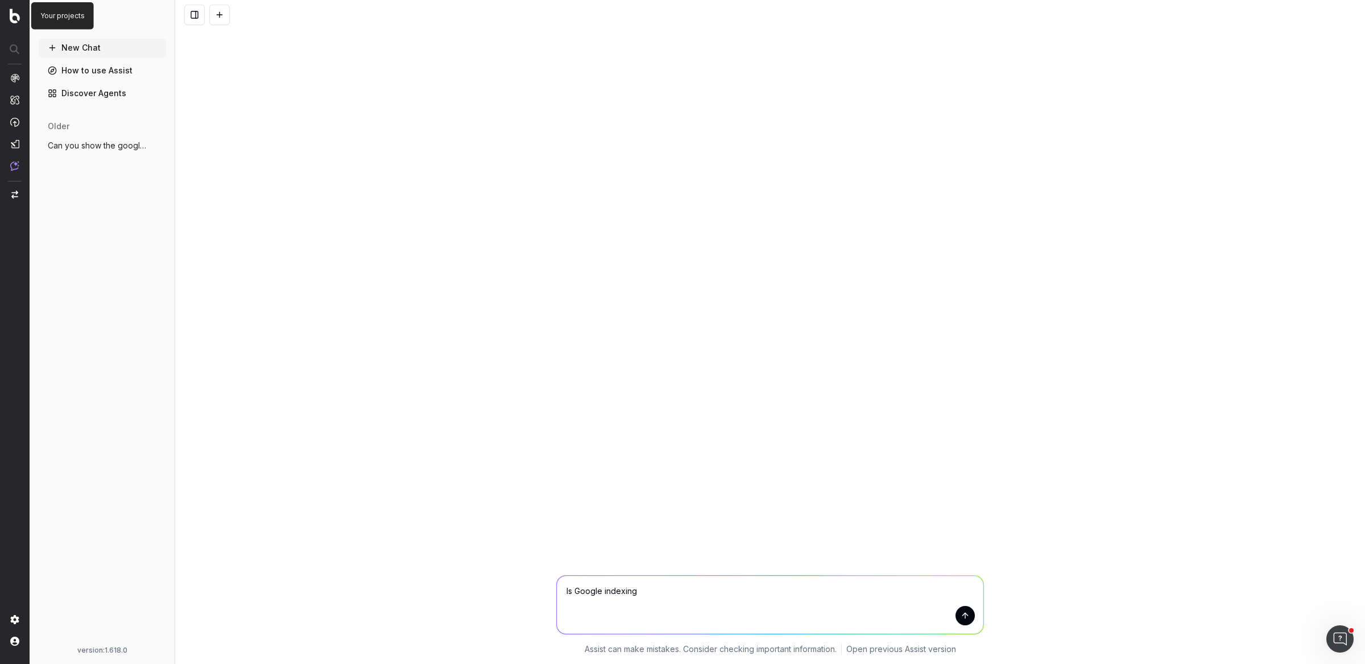
click at [19, 14] on img at bounding box center [15, 16] width 10 height 15
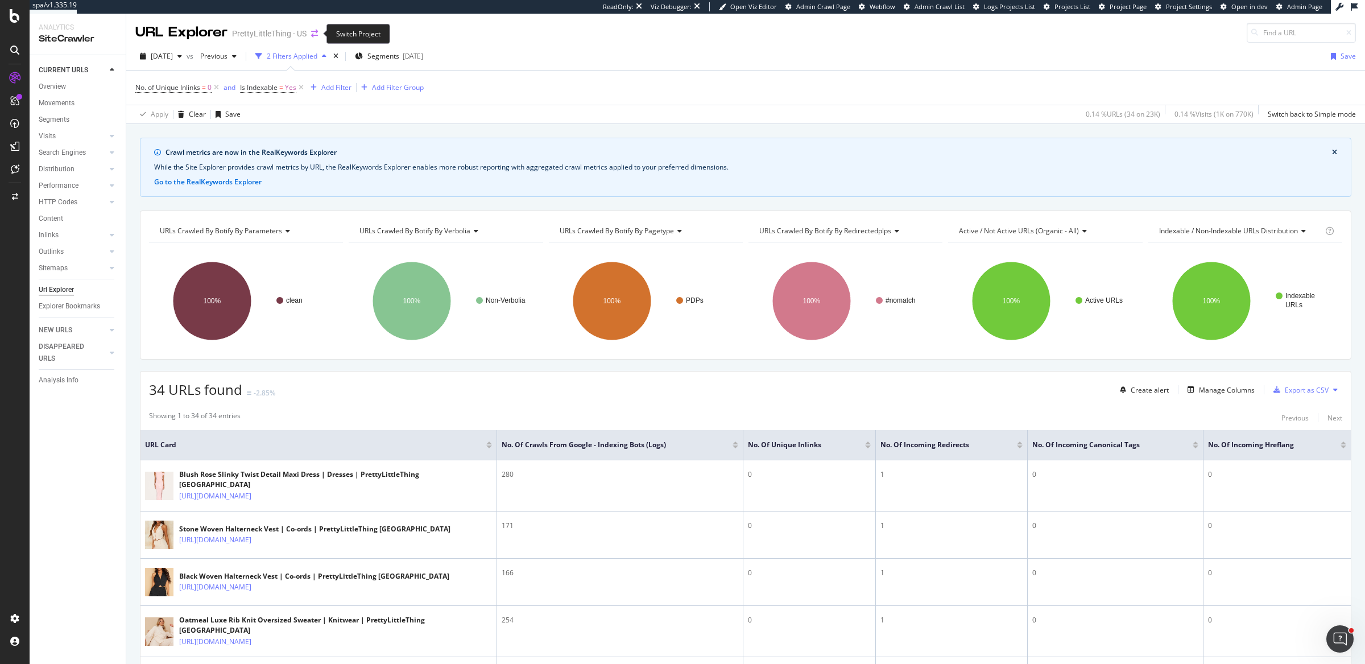
click at [313, 34] on icon "arrow-right-arrow-left" at bounding box center [314, 34] width 7 height 8
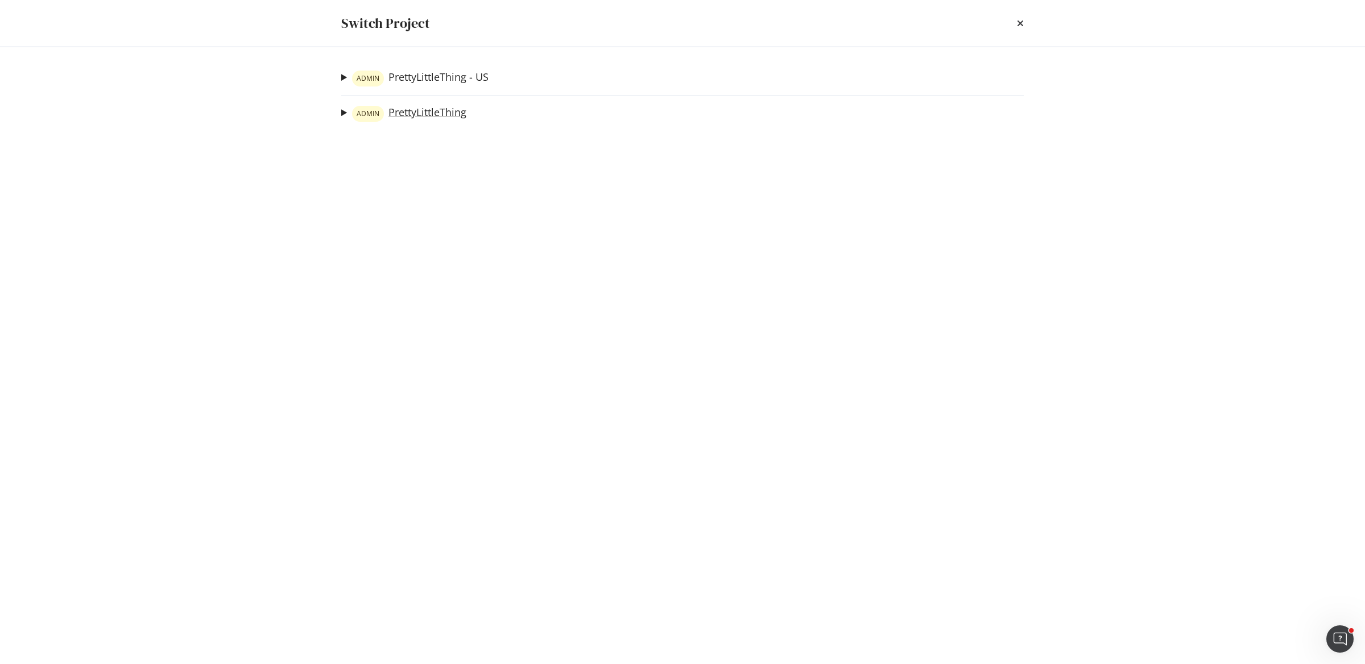
click at [430, 112] on link "ADMIN PrettyLittleThing" at bounding box center [409, 114] width 114 height 16
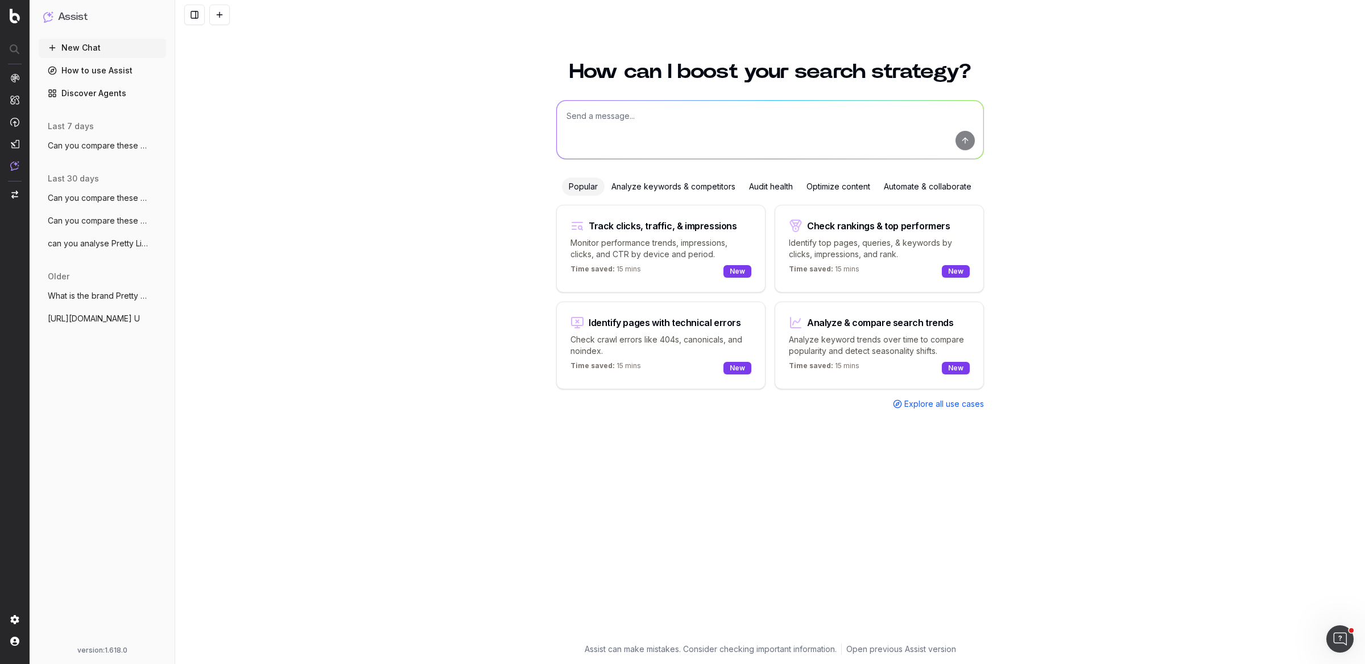
click at [133, 76] on link "How to use Assist" at bounding box center [102, 70] width 127 height 18
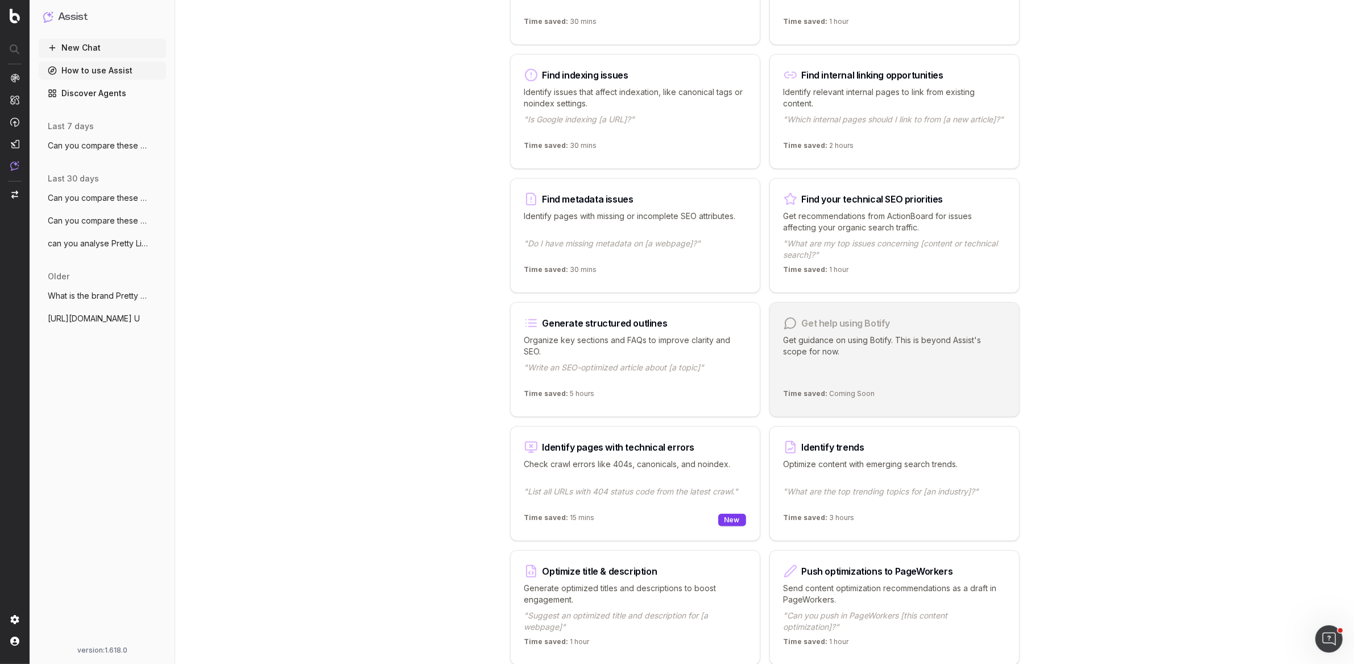
scroll to position [721, 0]
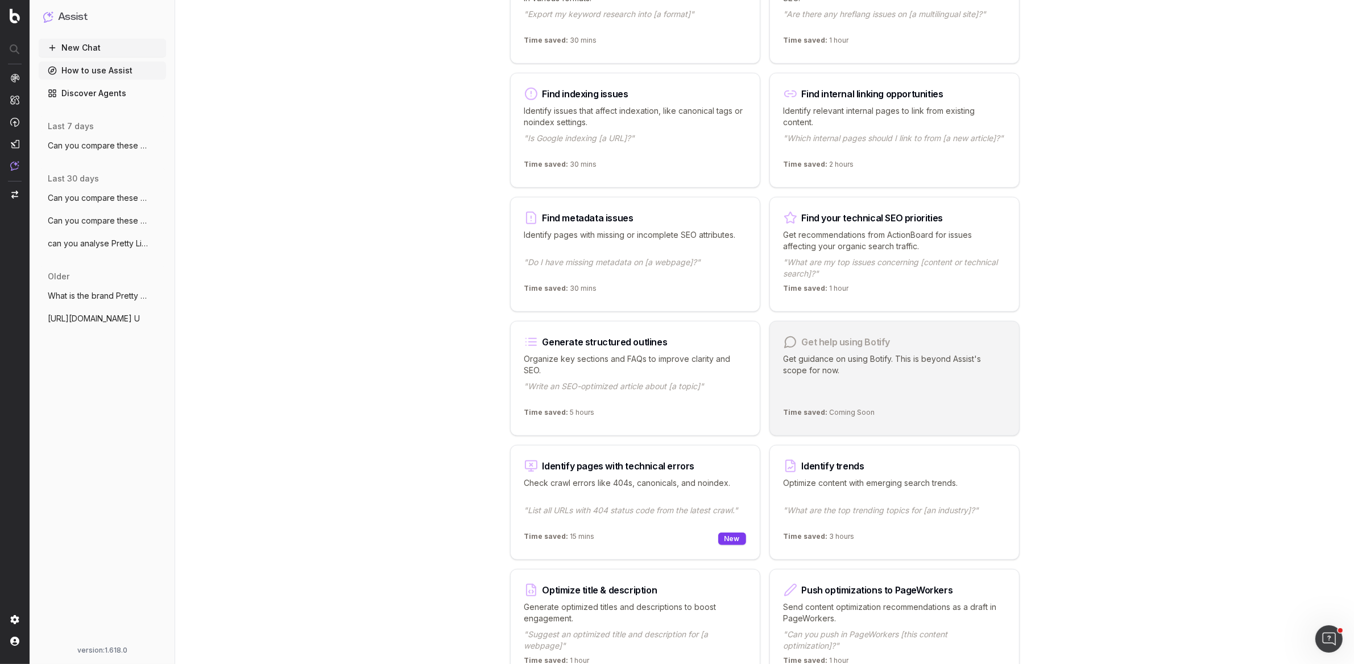
click at [919, 259] on p ""What are my top issues concerning [content or technical search]?"" at bounding box center [895, 268] width 222 height 23
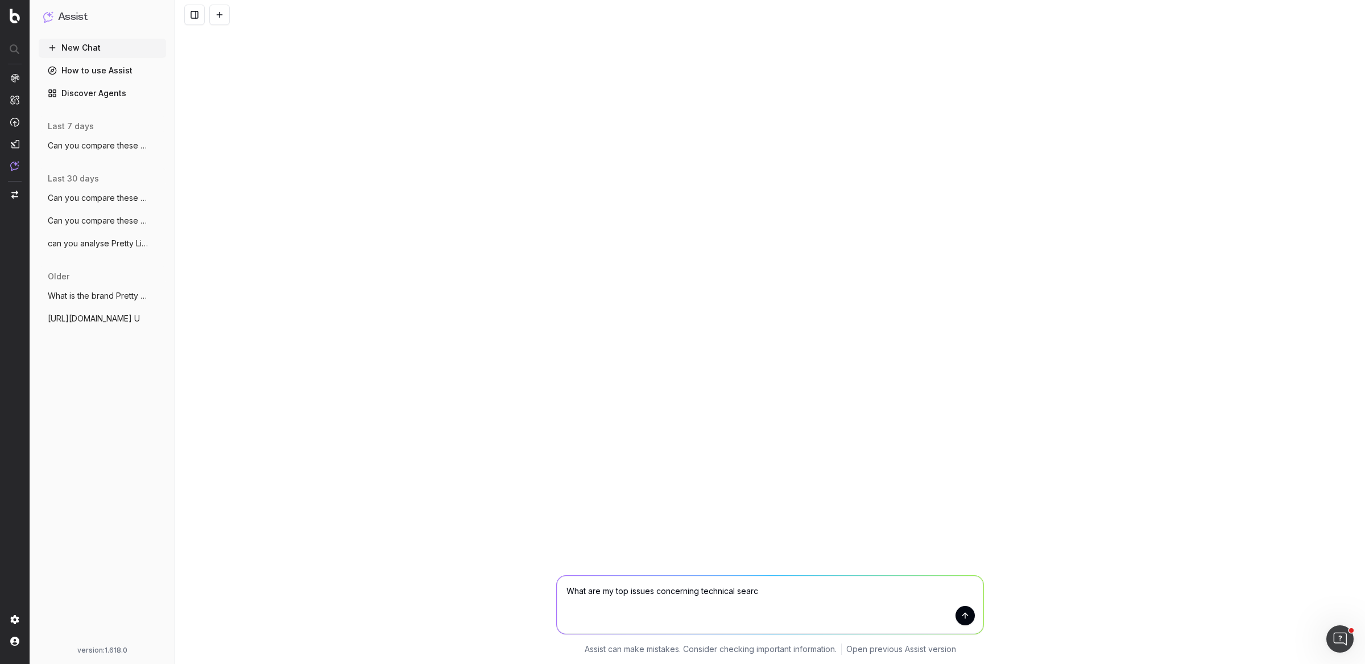
type textarea "What are my top issues concerning technical search"
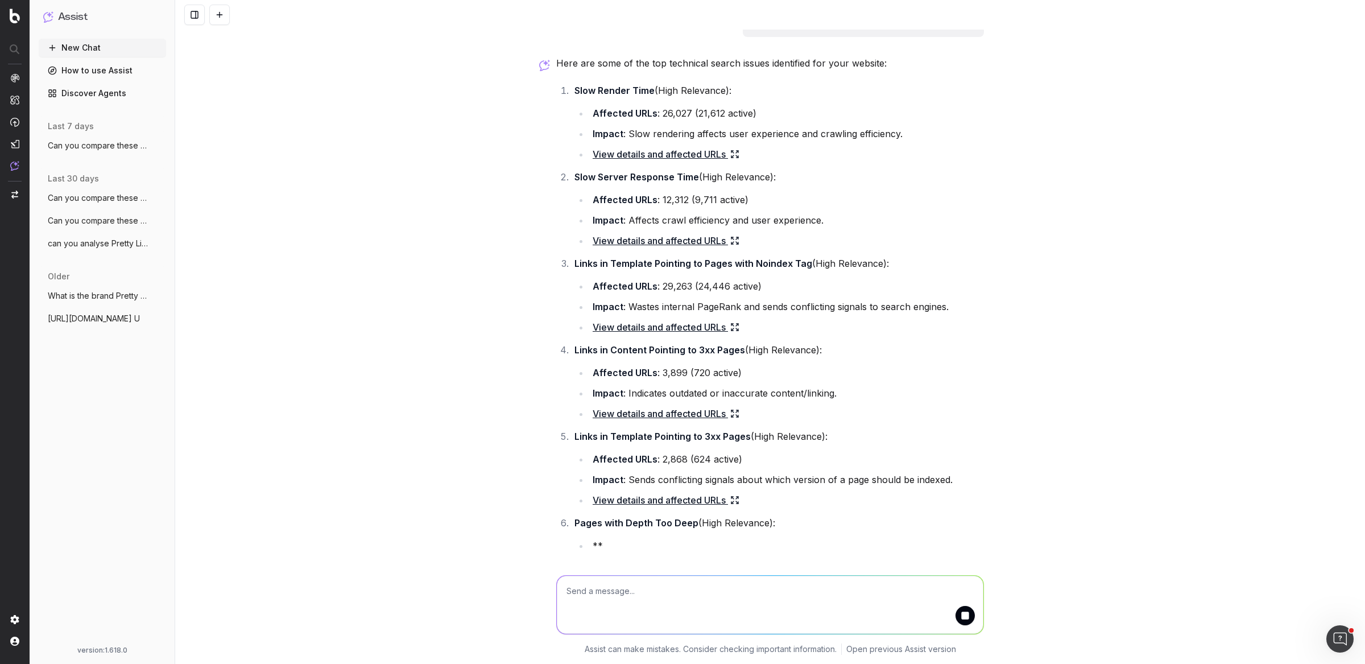
scroll to position [23, 0]
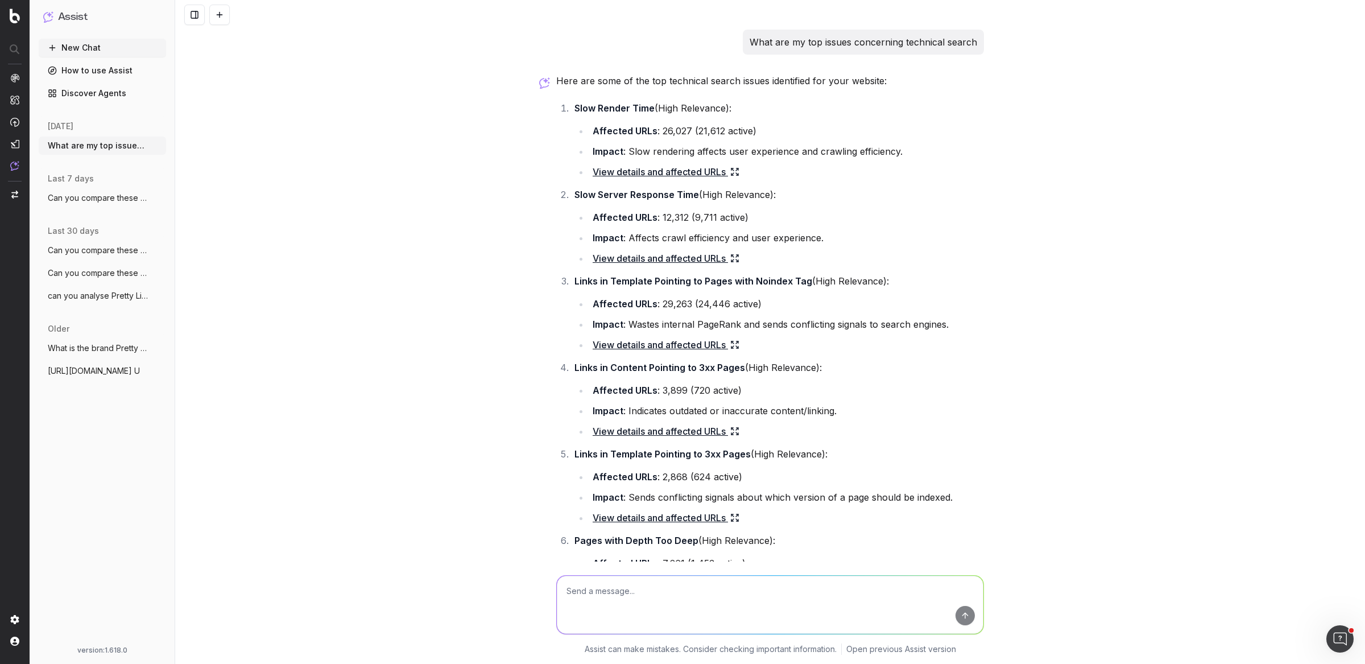
click at [687, 279] on strong "Links in Template Pointing to Pages with Noindex Tag" at bounding box center [693, 280] width 238 height 11
click at [752, 287] on li "Links in Template Pointing to Pages with Noindex Tag (High Relevance): Affected…" at bounding box center [777, 313] width 413 height 80
drag, startPoint x: 803, startPoint y: 282, endPoint x: 566, endPoint y: 282, distance: 236.0
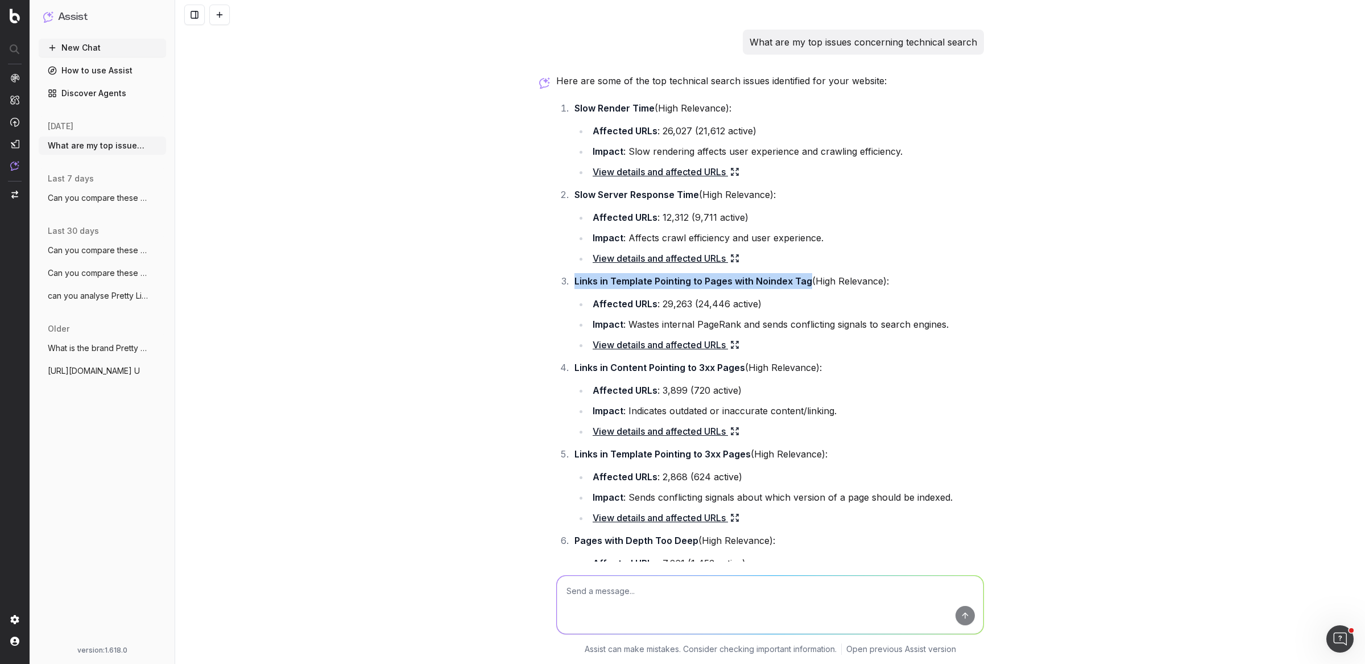
click at [571, 282] on li "Links in Template Pointing to Pages with Noindex Tag (High Relevance): Affected…" at bounding box center [777, 313] width 413 height 80
copy strong "Links in Template Pointing to Pages with Noindex Tag"
click at [644, 591] on textarea at bounding box center [770, 605] width 427 height 58
paste textarea "Links in Template Pointing to Pages with Noindex Tag"
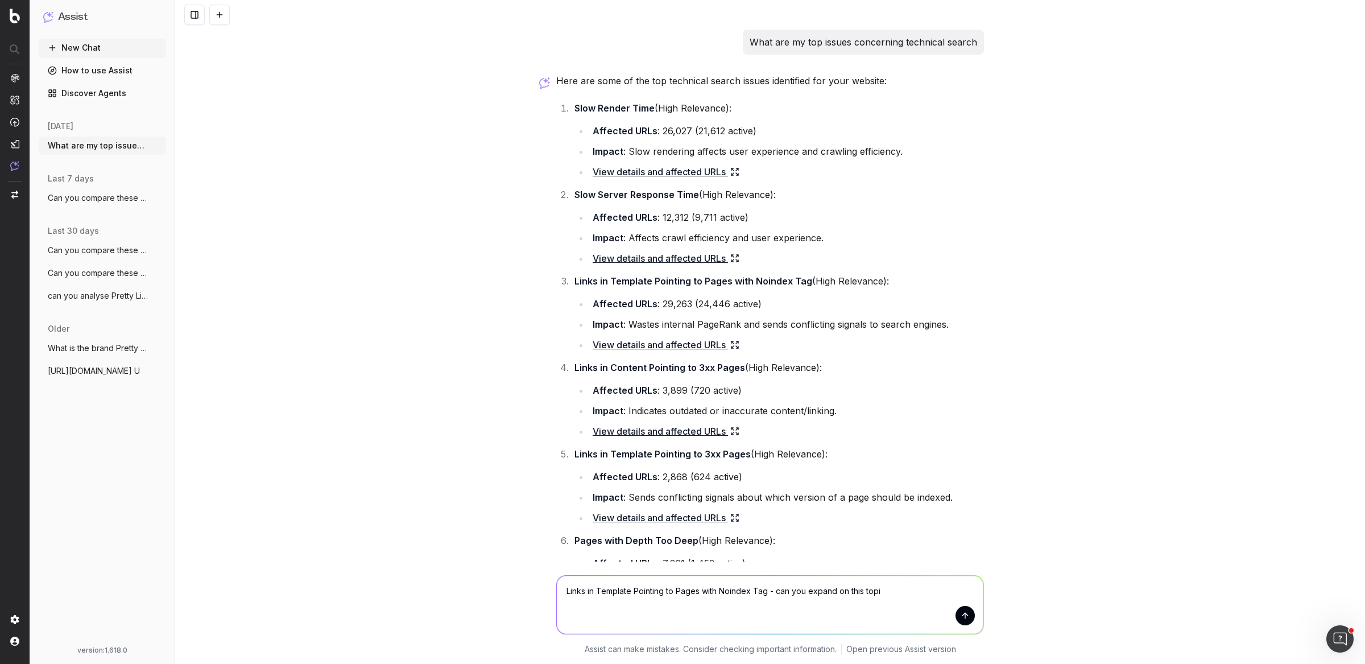
type textarea "Links in Template Pointing to Pages with Noindex Tag - can you expand on this t…"
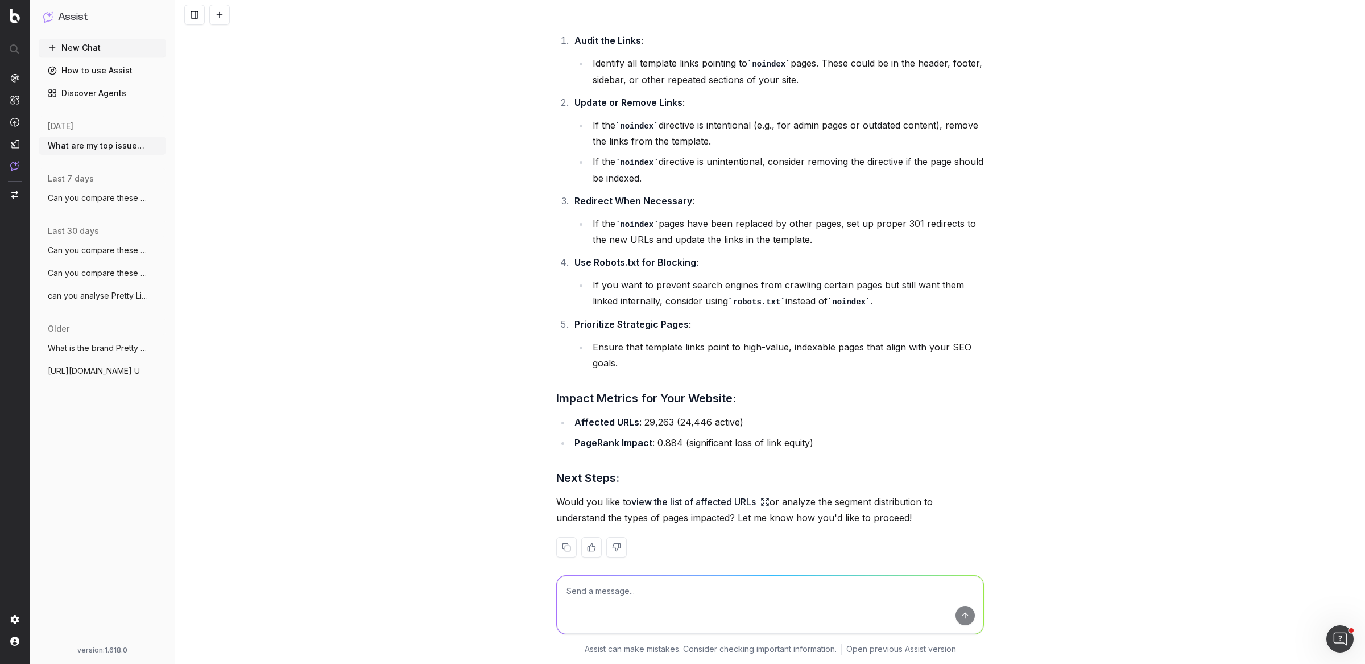
scroll to position [1342, 0]
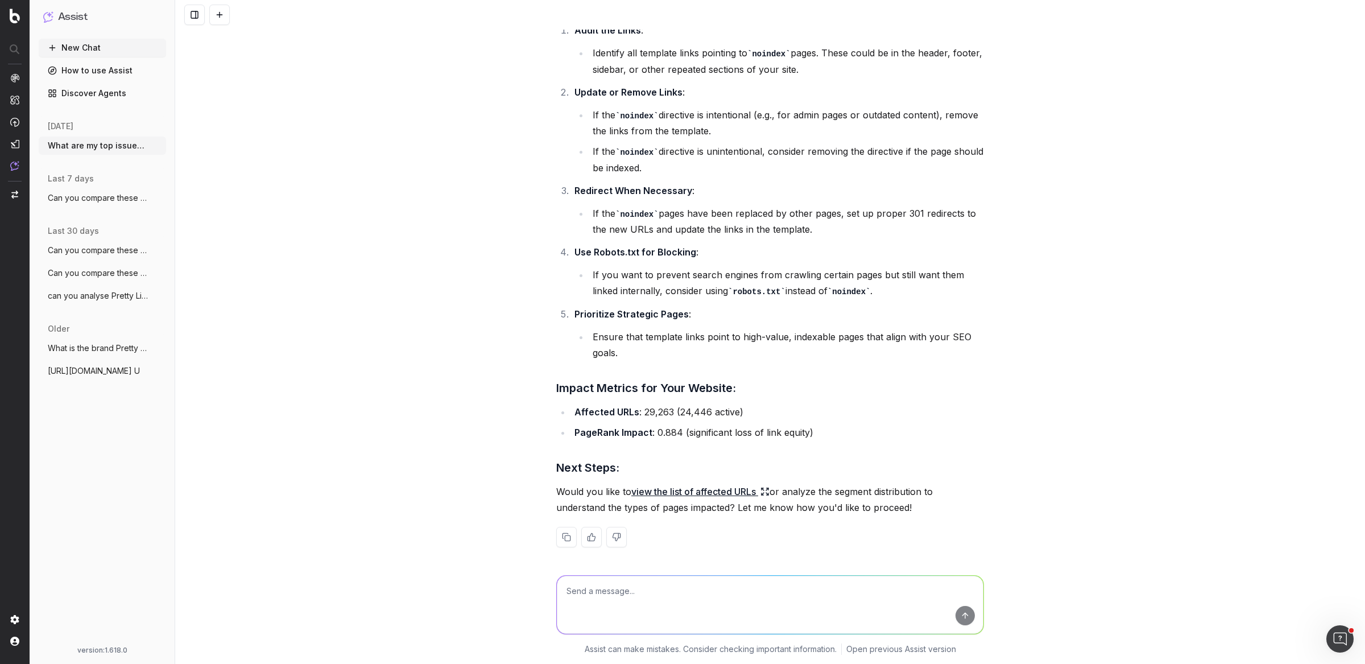
click at [702, 486] on link "view the list of affected URLs" at bounding box center [700, 491] width 138 height 16
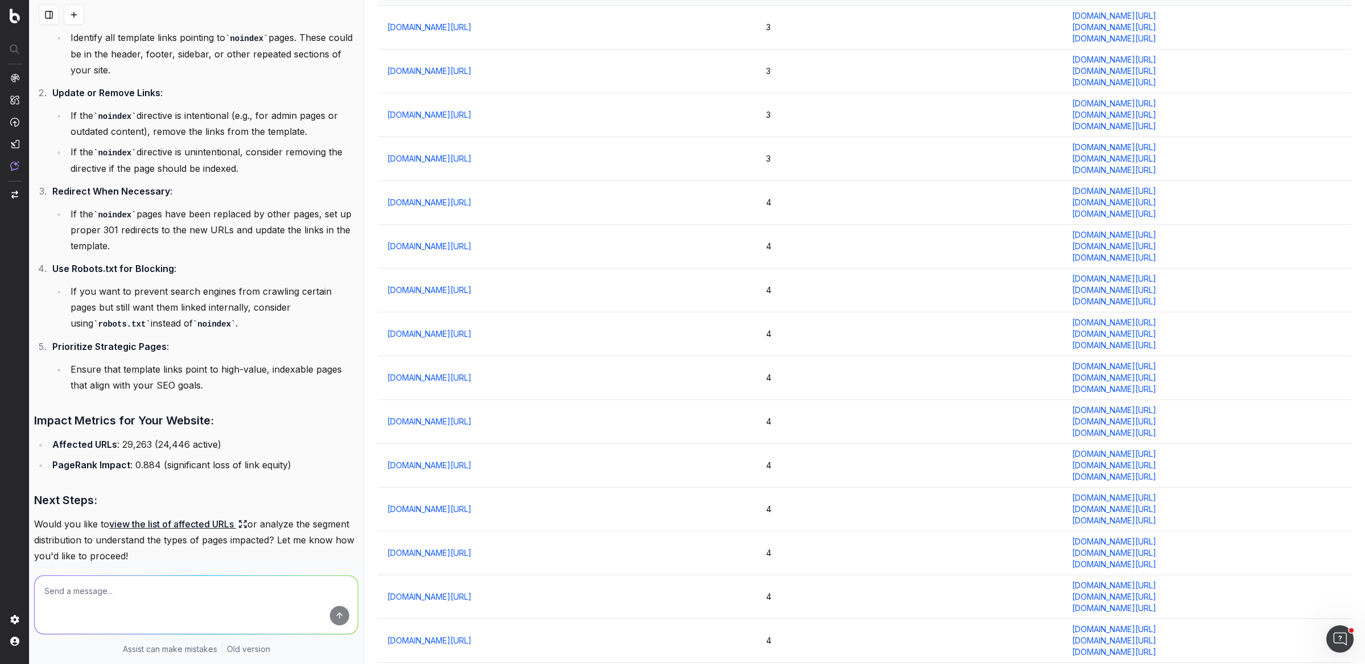
scroll to position [0, 0]
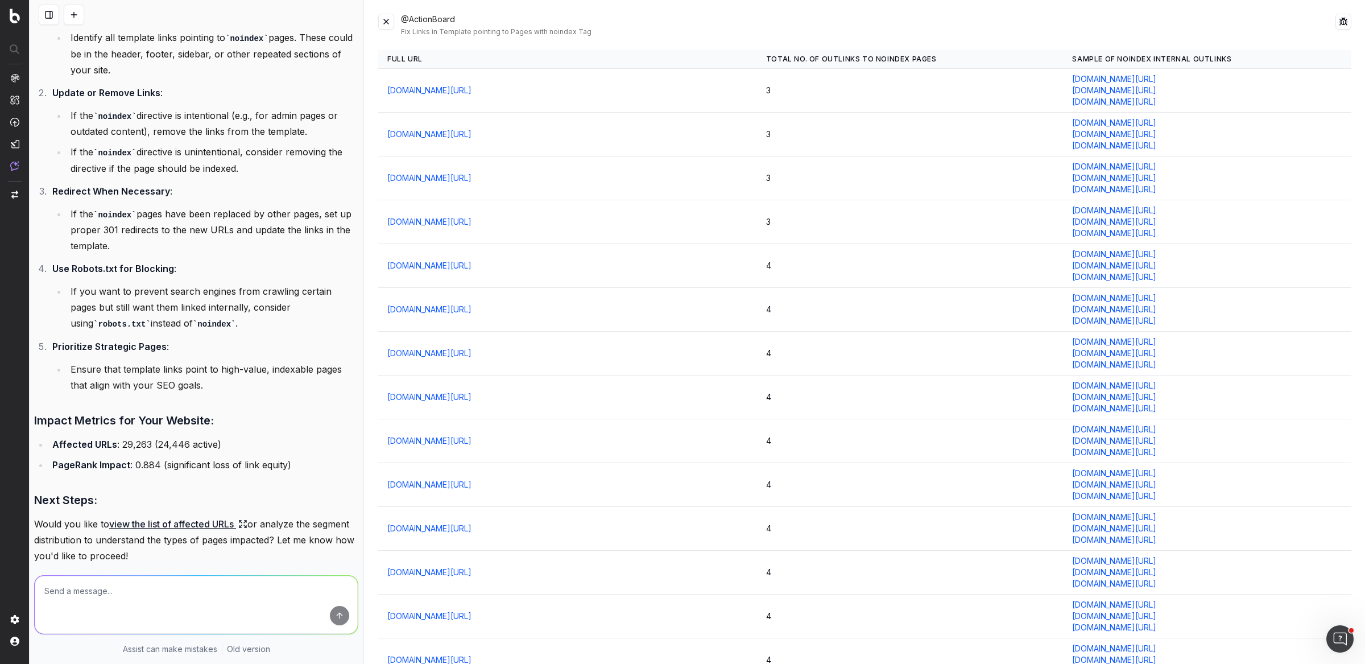
click at [387, 18] on button at bounding box center [386, 22] width 16 height 16
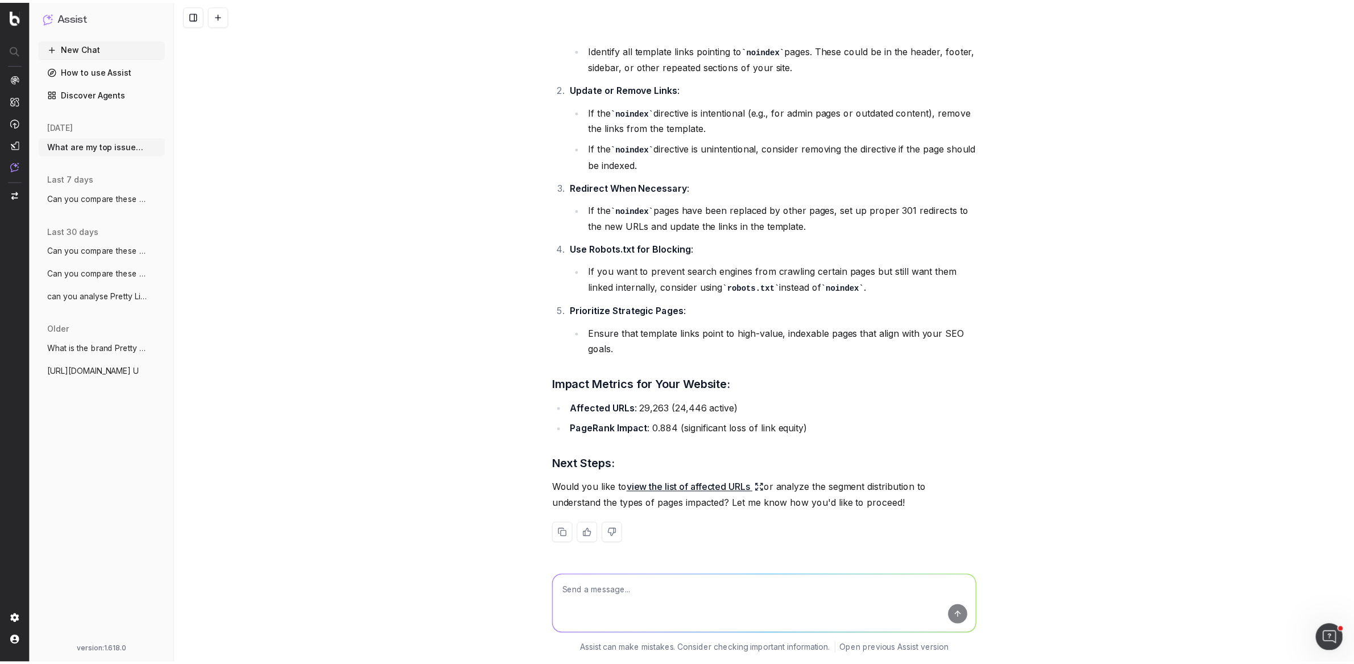
scroll to position [1342, 0]
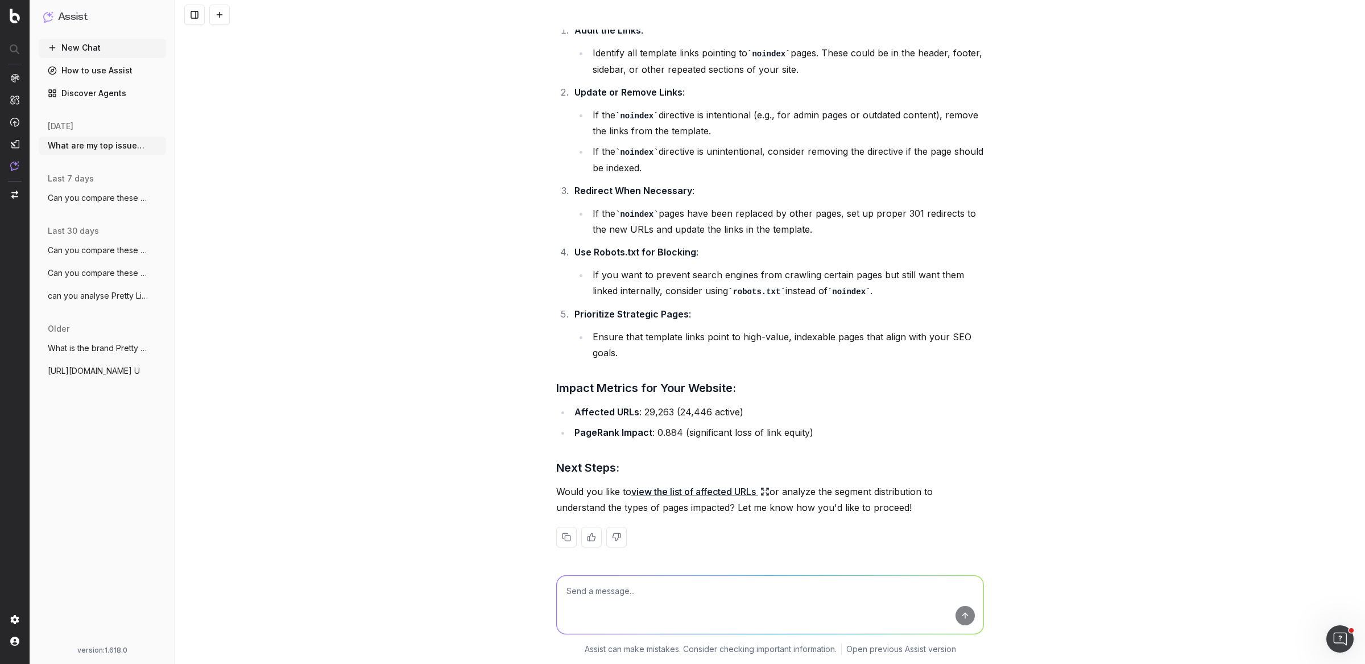
click at [103, 73] on link "How to use Assist" at bounding box center [102, 70] width 127 height 18
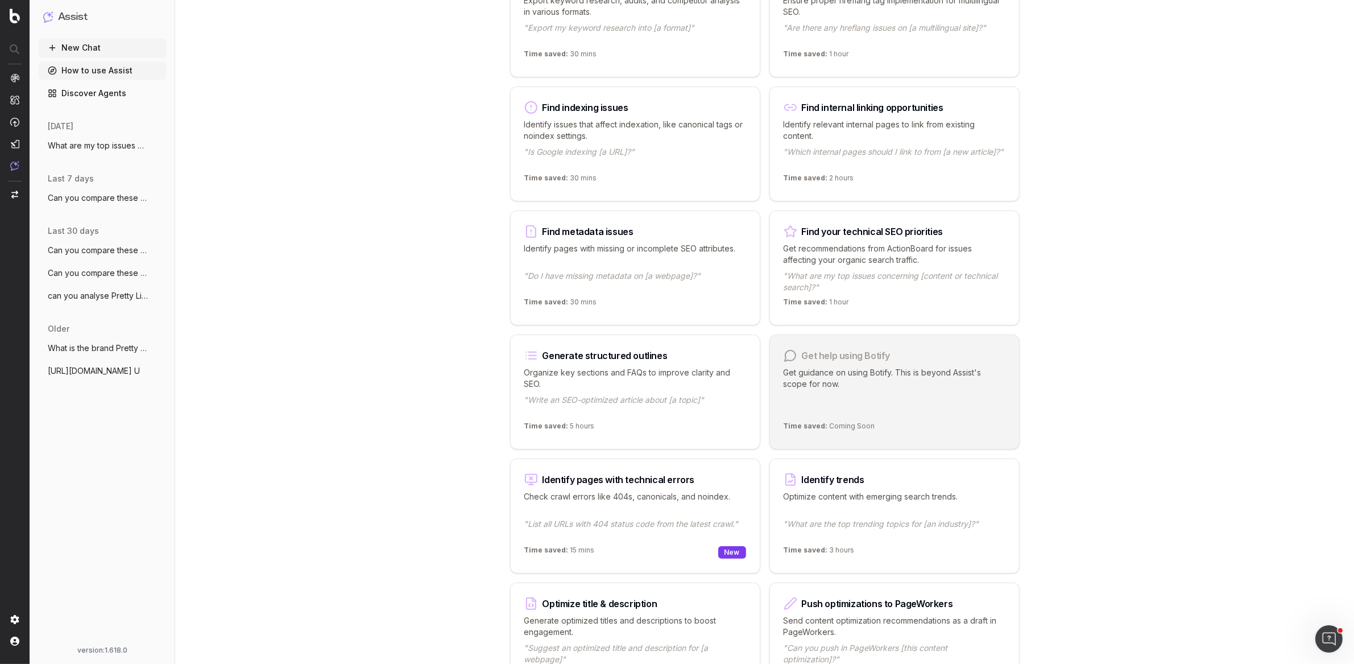
scroll to position [698, 0]
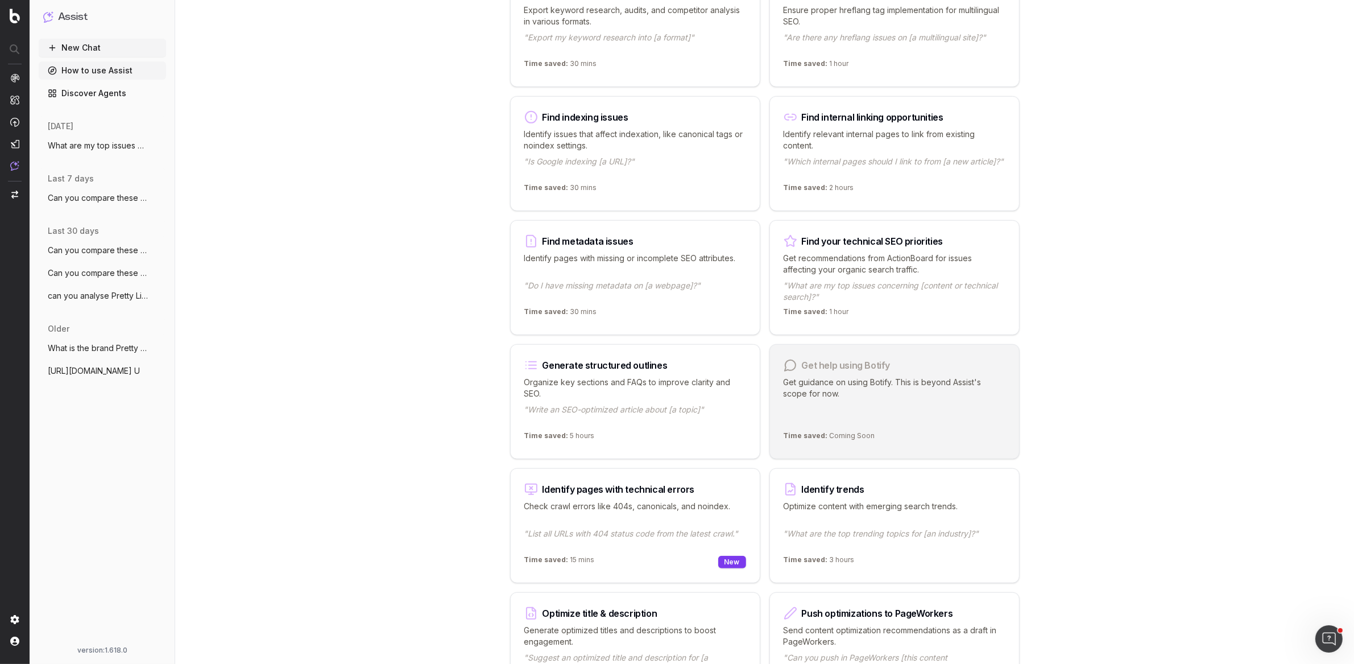
click at [663, 169] on p ""Is Google indexing [a URL]?"" at bounding box center [635, 167] width 222 height 23
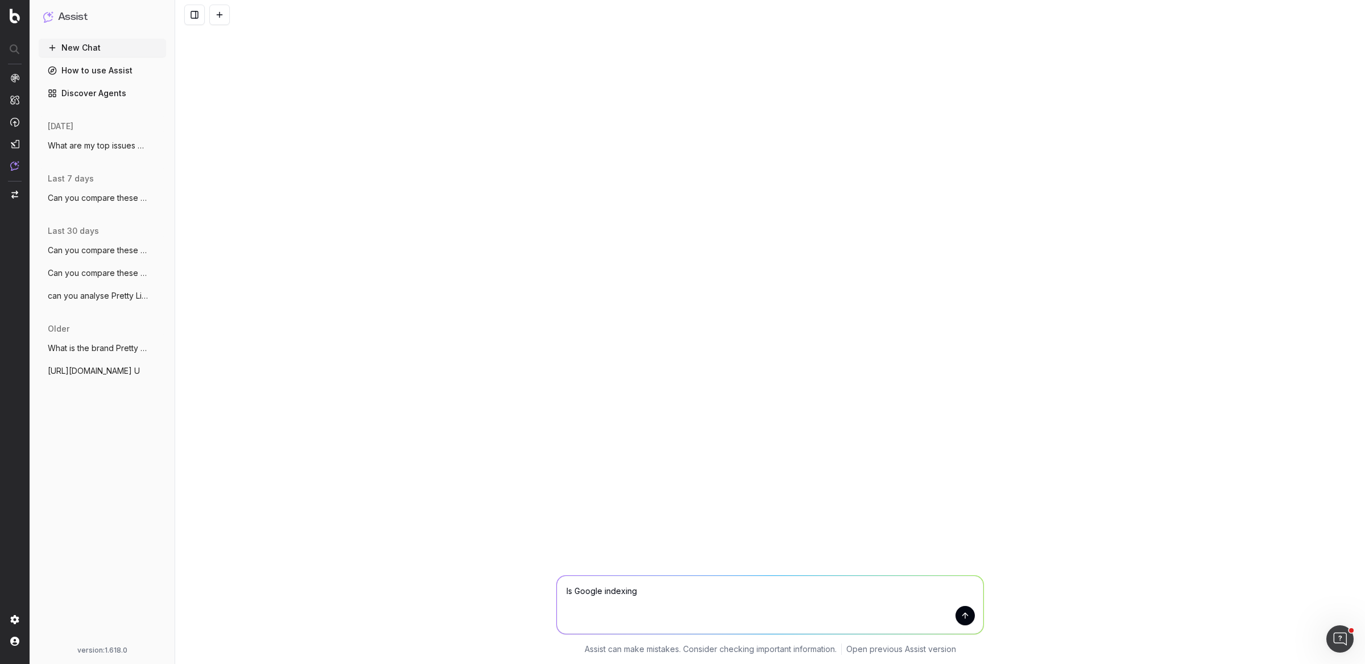
paste textarea "https://blog.prettylittlething.com/how-to-style-satin-for-summer/amp/"
type textarea "Is Google indexing https://blog.prettylittlething.com/how-to-style-satin-for-su…"
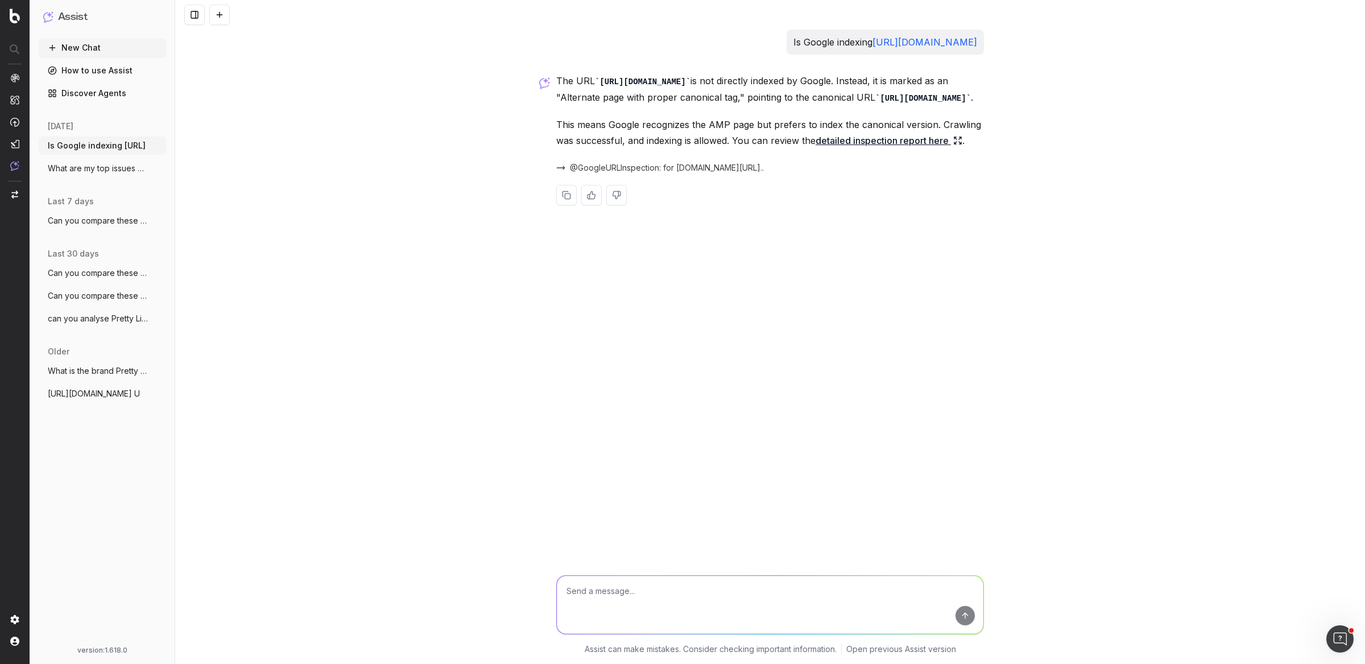
click at [874, 148] on link "detailed inspection report here" at bounding box center [889, 141] width 147 height 16
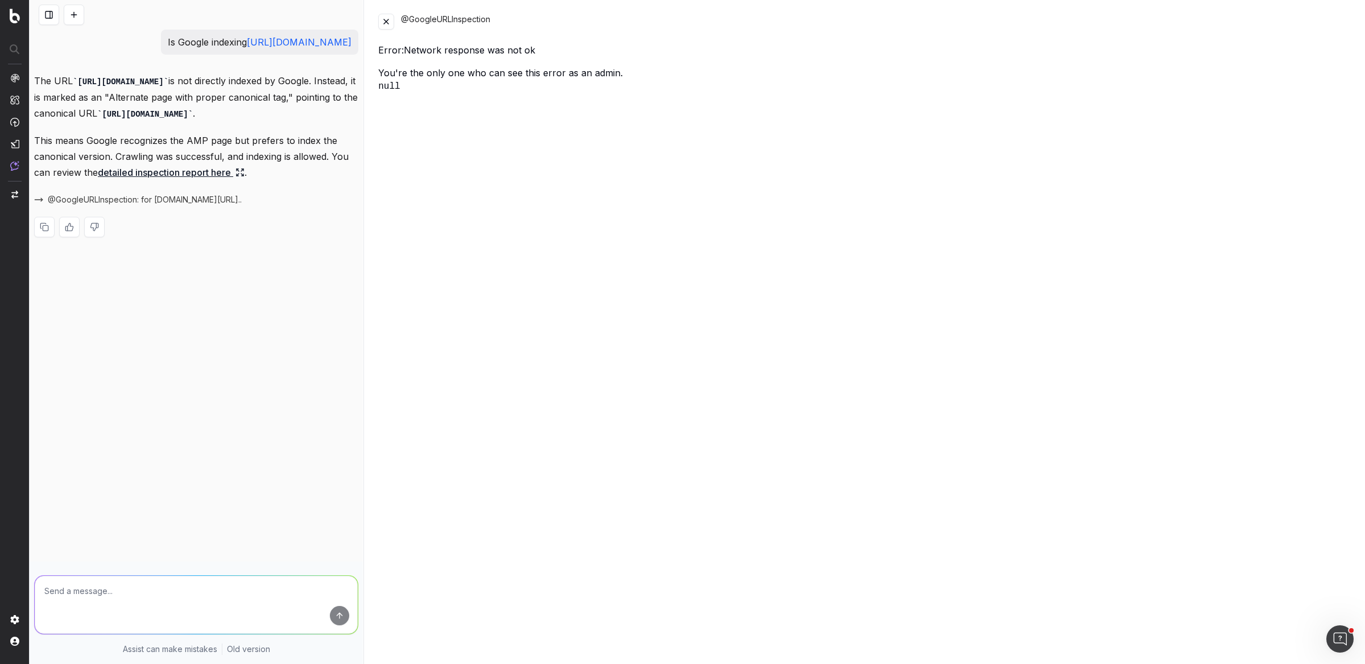
click at [388, 24] on button at bounding box center [386, 22] width 16 height 16
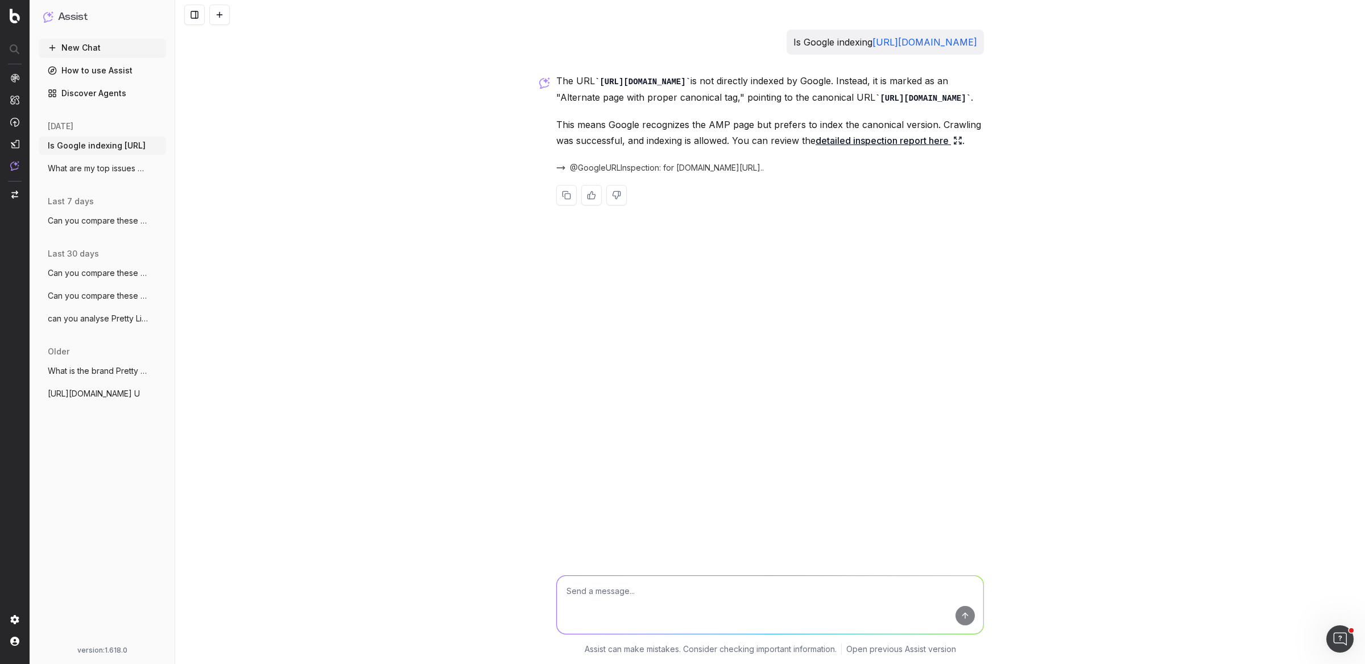
click at [665, 588] on textarea at bounding box center [770, 605] width 427 height 58
type textarea "is google having any issues indexing pages in the /shop-by/ subfolder"
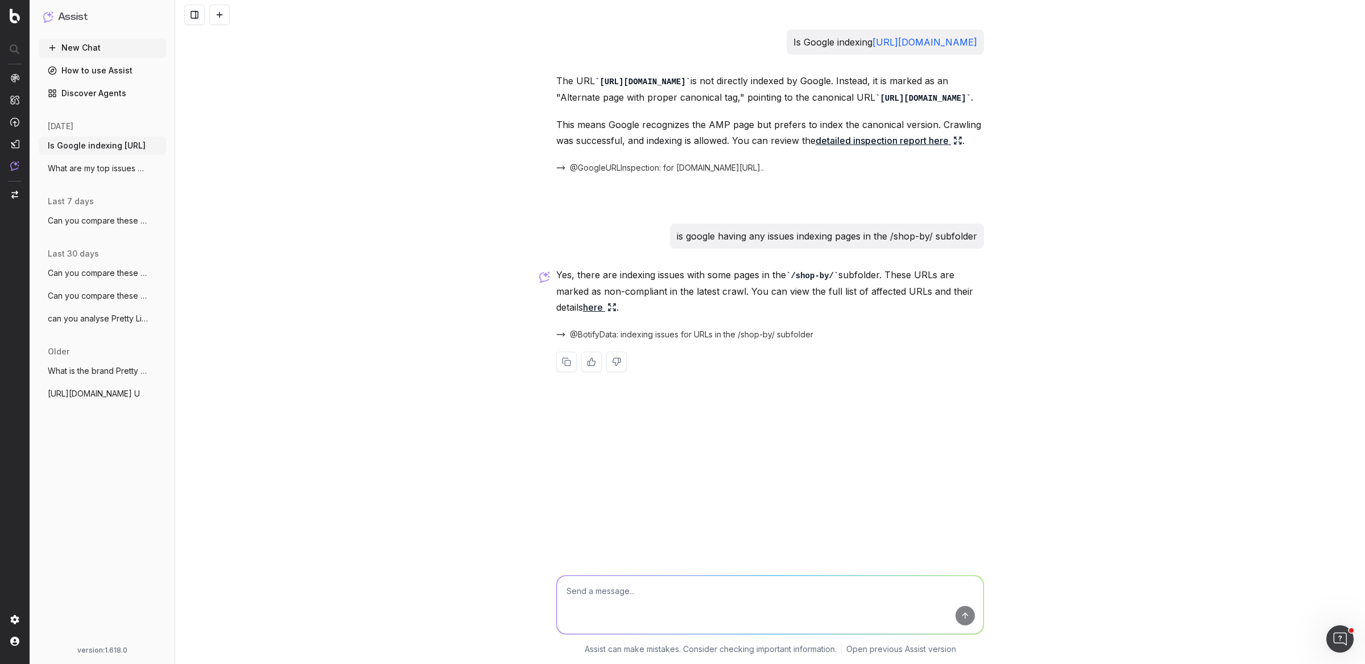
click at [590, 315] on link "here" at bounding box center [600, 307] width 34 height 16
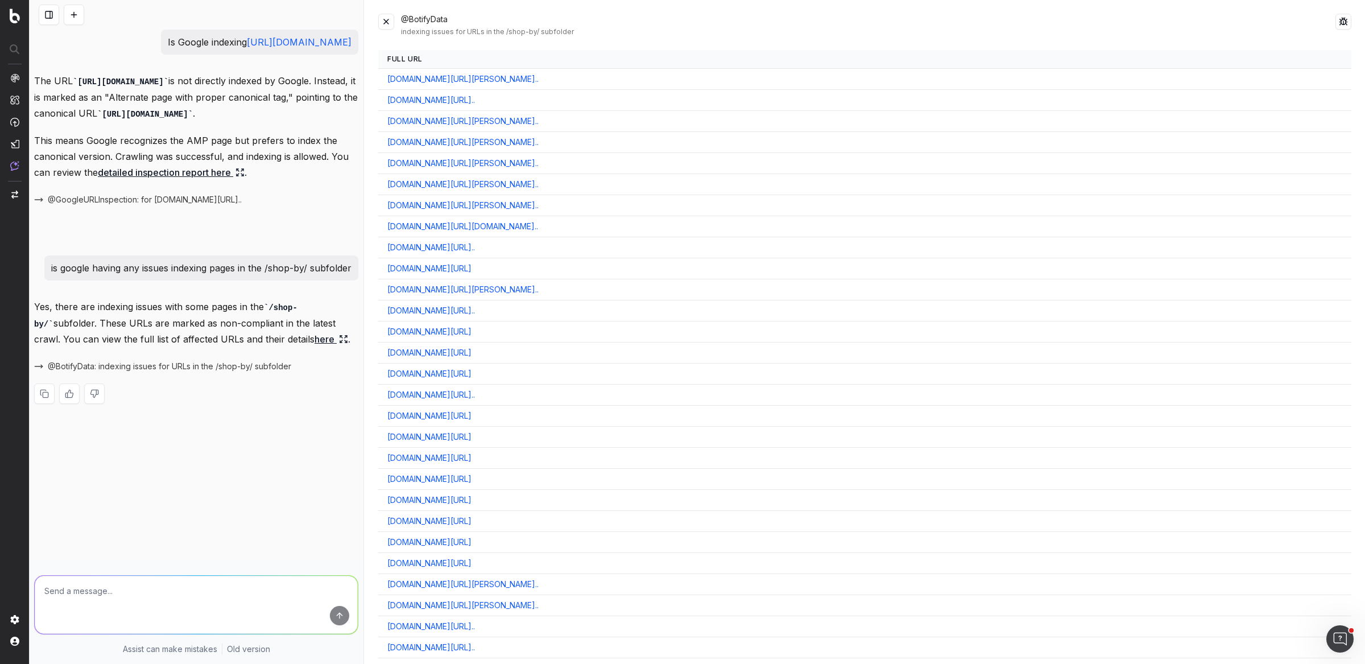
click at [384, 22] on button at bounding box center [386, 22] width 16 height 16
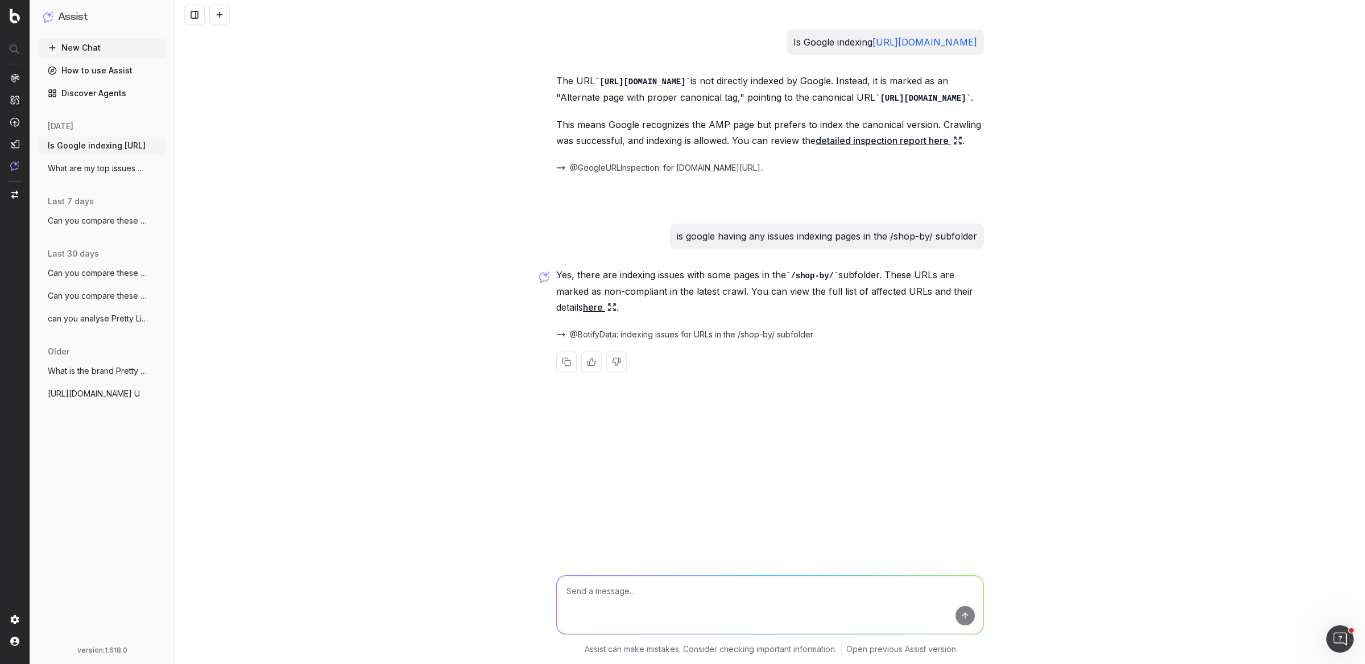
click at [742, 601] on textarea at bounding box center [770, 605] width 427 height 58
type textarea "can you present these URLs with the main reasons why they are non-indexable/str…"
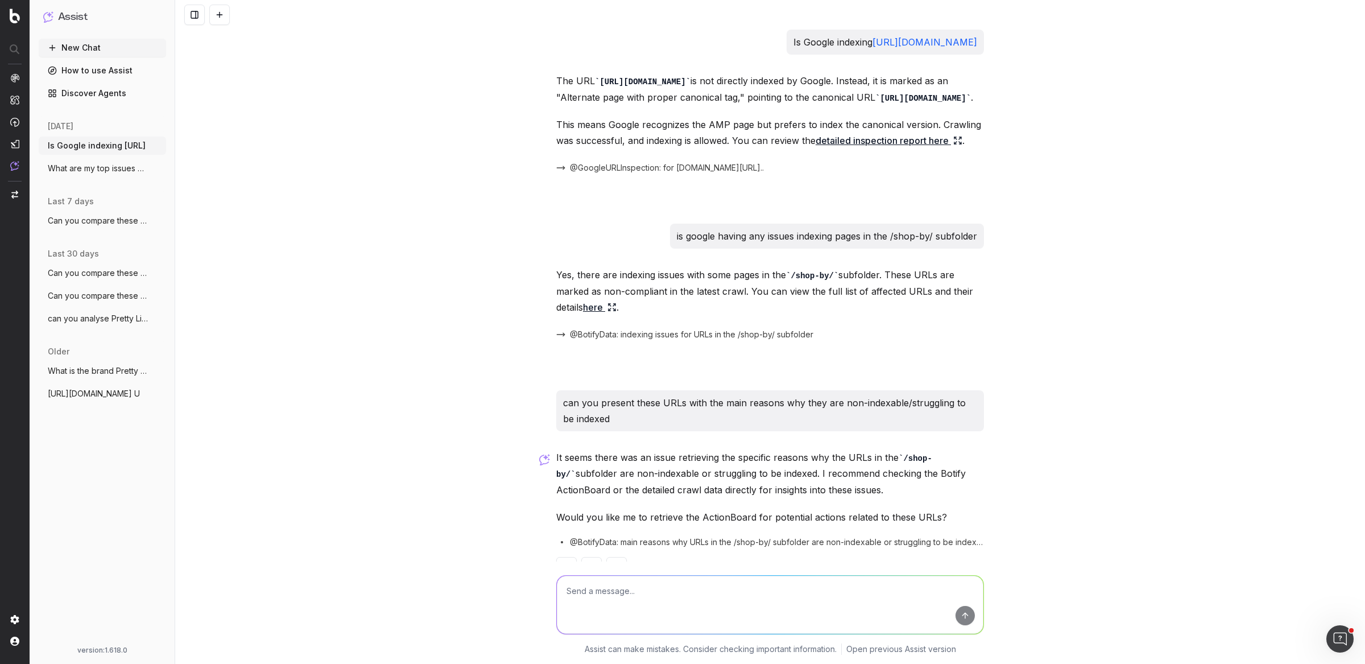
click at [793, 42] on p "Is Google indexing https://blog.prettylittlething.com/how-to-style-satin-for-su…" at bounding box center [885, 42] width 184 height 16
copy p "Is Google indexing https://blog.prettylittlething.com/how-to-style-satin-for-su…"
click at [588, 611] on textarea at bounding box center [770, 605] width 427 height 58
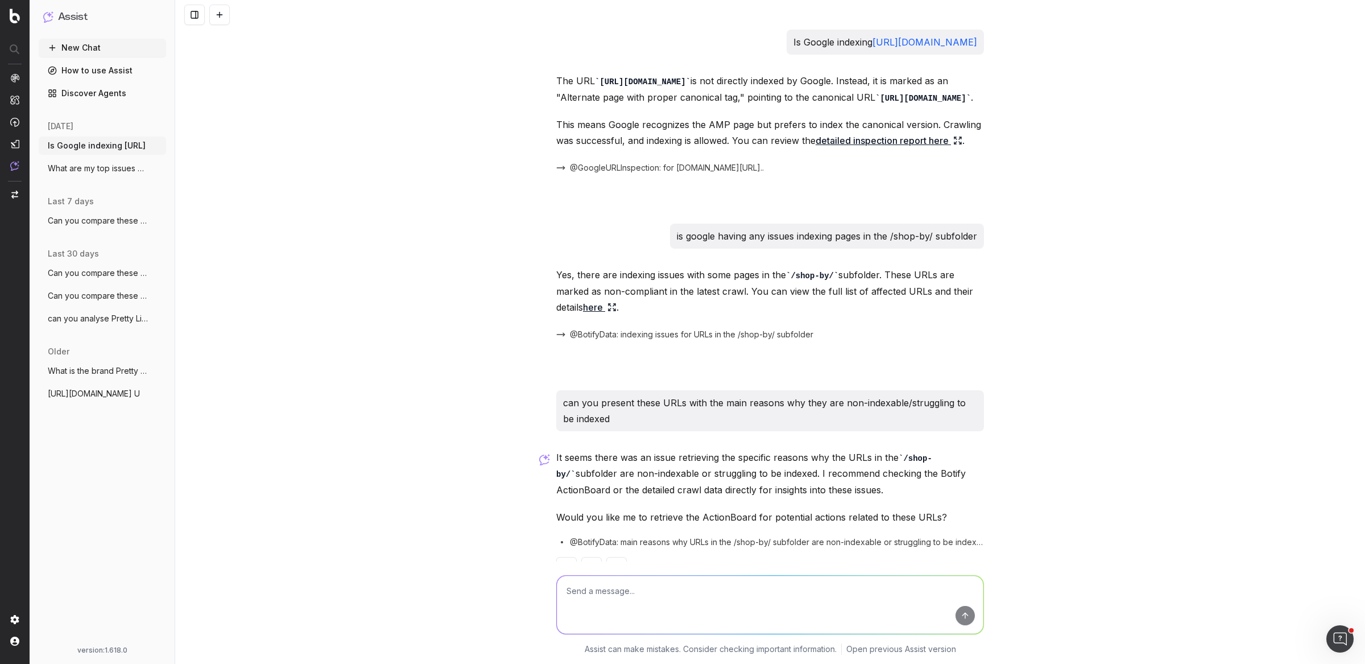
paste textarea "Is Google indexing https://blog.prettylittlething.com/how-to-style-satin-for-su…"
drag, startPoint x: 634, startPoint y: 589, endPoint x: 1175, endPoint y: 606, distance: 540.6
click at [1175, 606] on div "Is Google indexing https://blog.prettylittlething.com/how-to-style-satin-for-su…" at bounding box center [770, 612] width 1190 height 102
paste textarea "www.prettylittlething.com/shop/beach-wedding-guest-dresses"
type textarea "Is Google indexing https://www.prettylittlething.com/shop/beach-wedding-guest-d…"
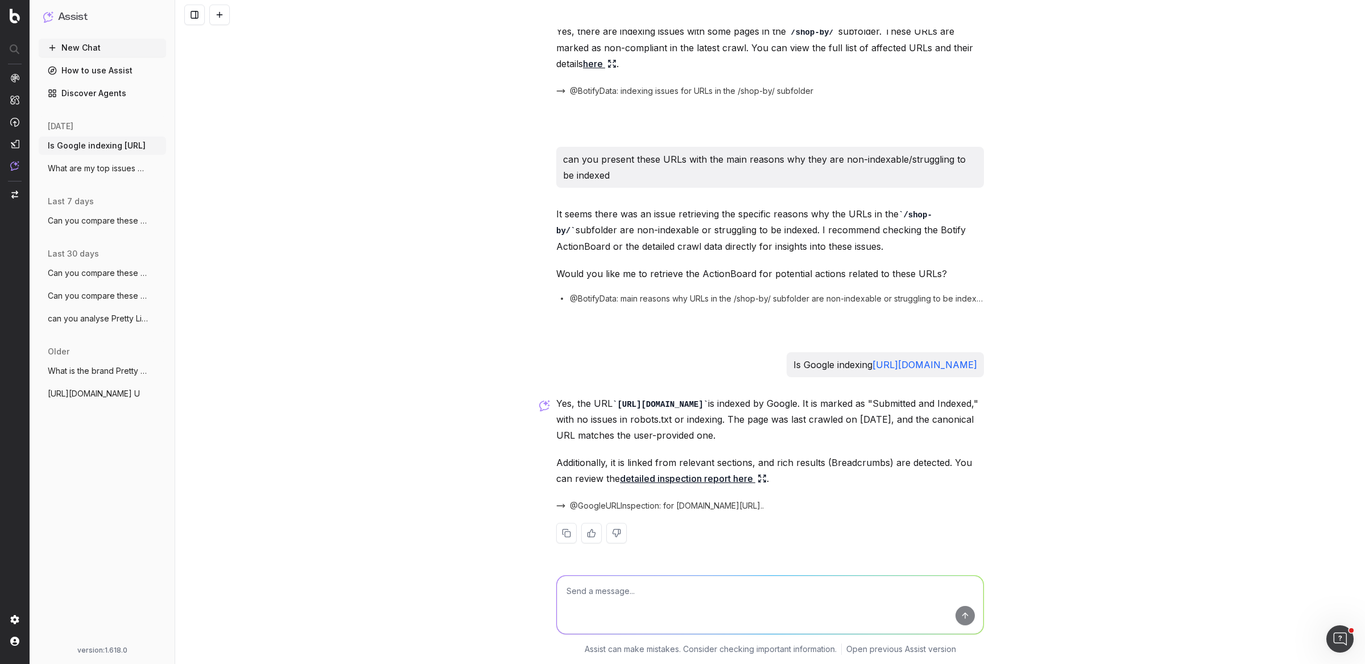
scroll to position [289, 0]
click at [94, 65] on link "How to use Assist" at bounding box center [102, 70] width 127 height 18
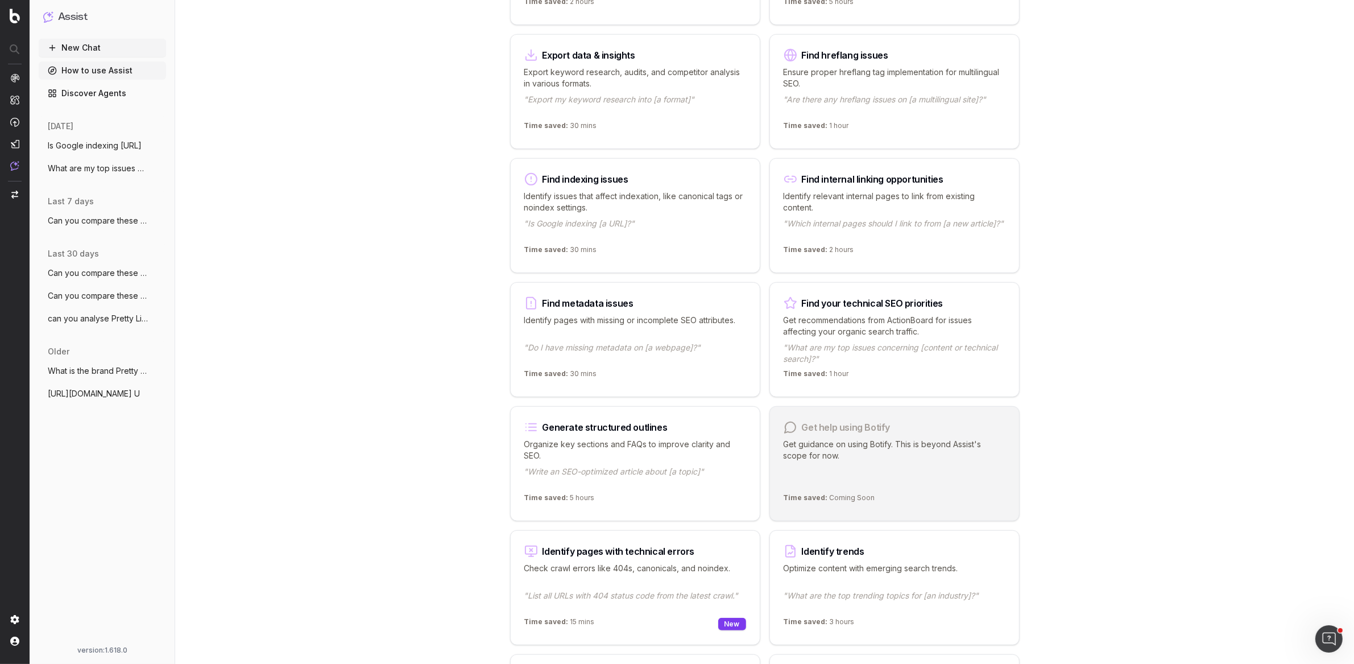
scroll to position [635, 0]
click at [938, 102] on p ""Are there any hreflang issues on [a multilingual site]?"" at bounding box center [895, 106] width 222 height 23
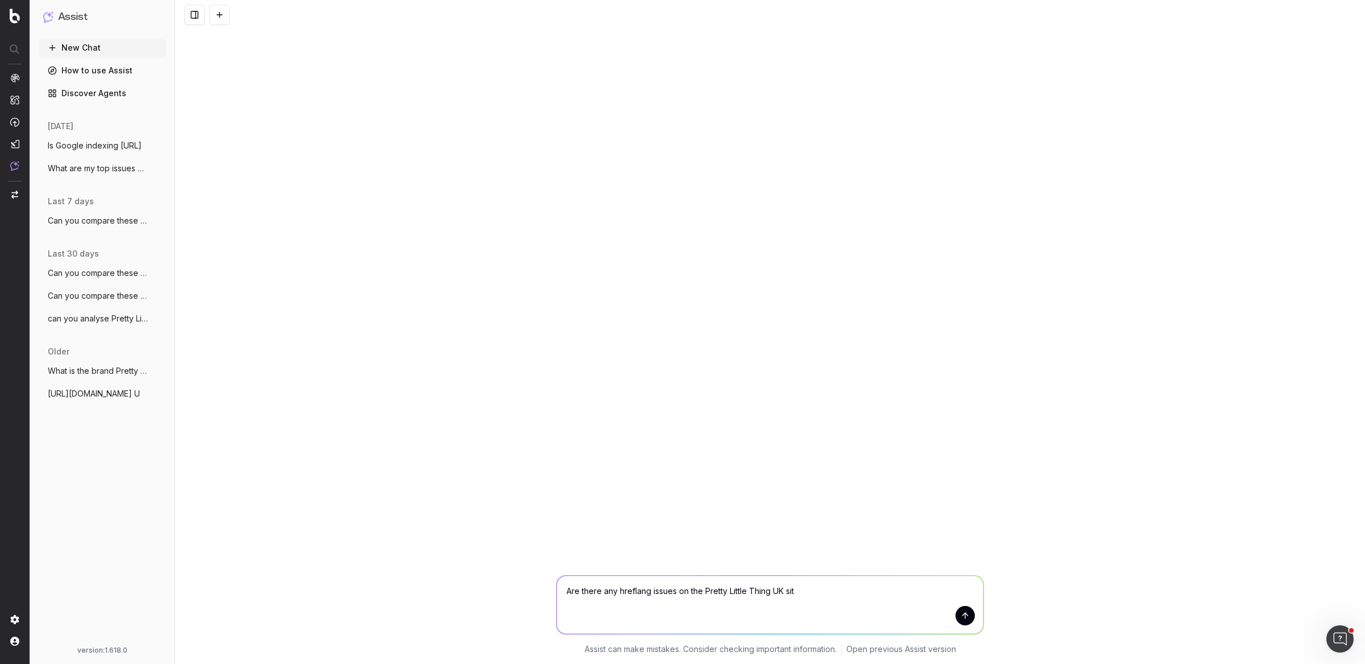
type textarea "Are there any hreflang issues on the Pretty Little Thing UK site"
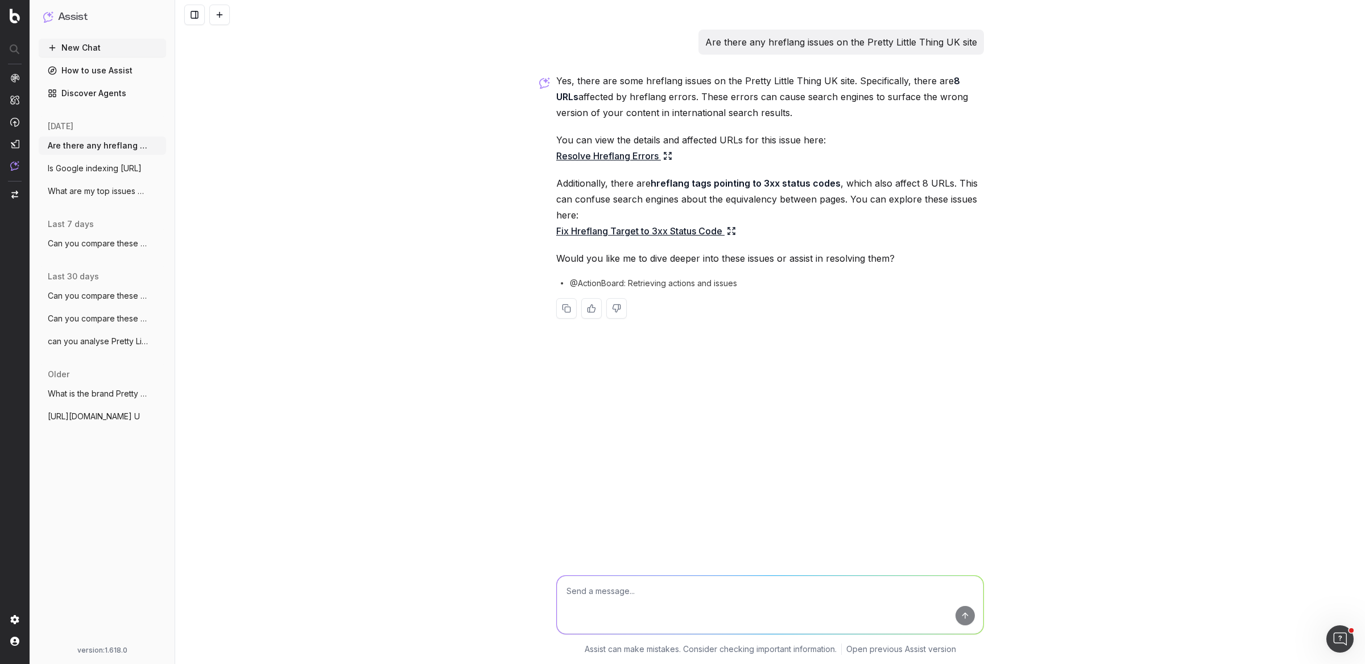
click at [637, 150] on link "Resolve Hreflang Errors" at bounding box center [614, 156] width 116 height 16
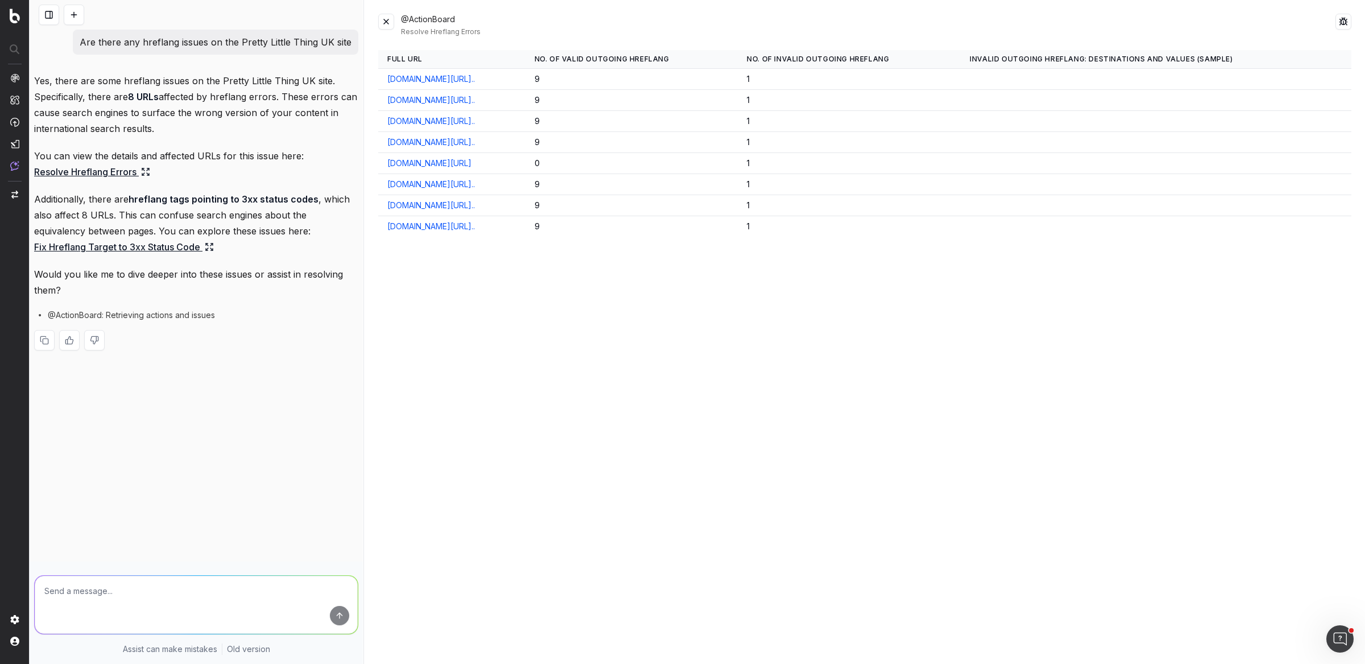
click at [389, 19] on button at bounding box center [386, 22] width 16 height 16
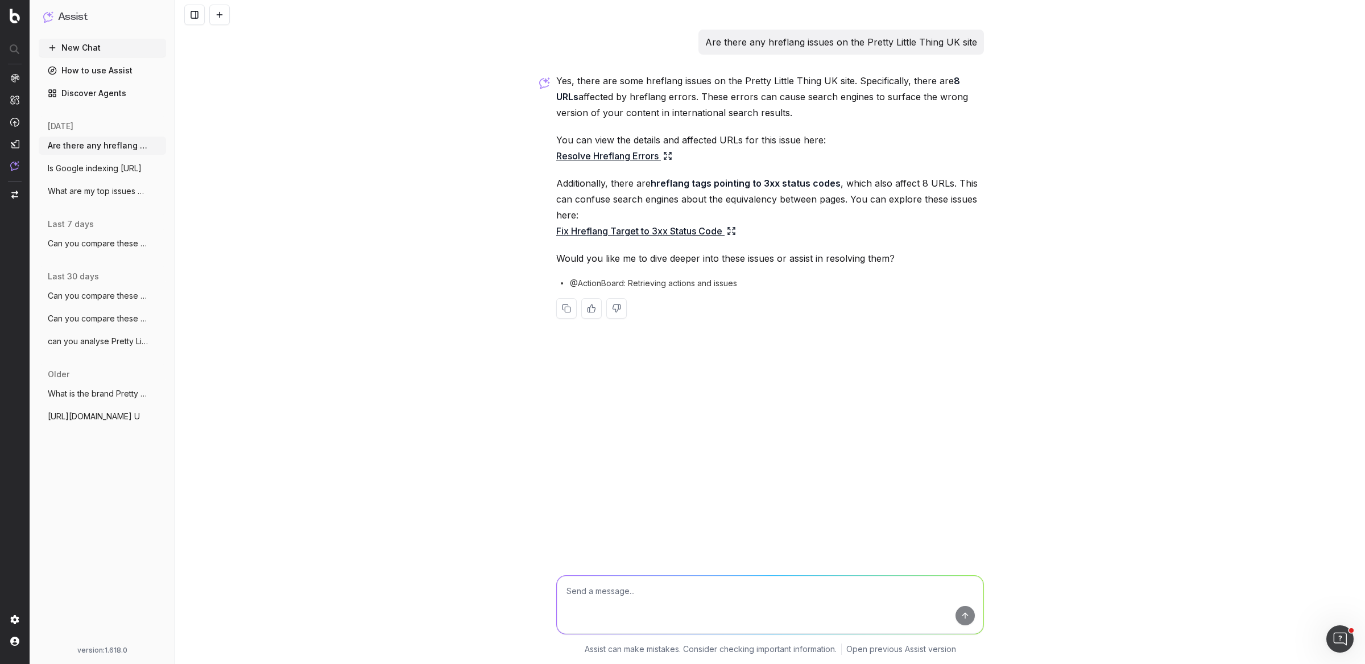
click at [90, 72] on link "How to use Assist" at bounding box center [102, 70] width 127 height 18
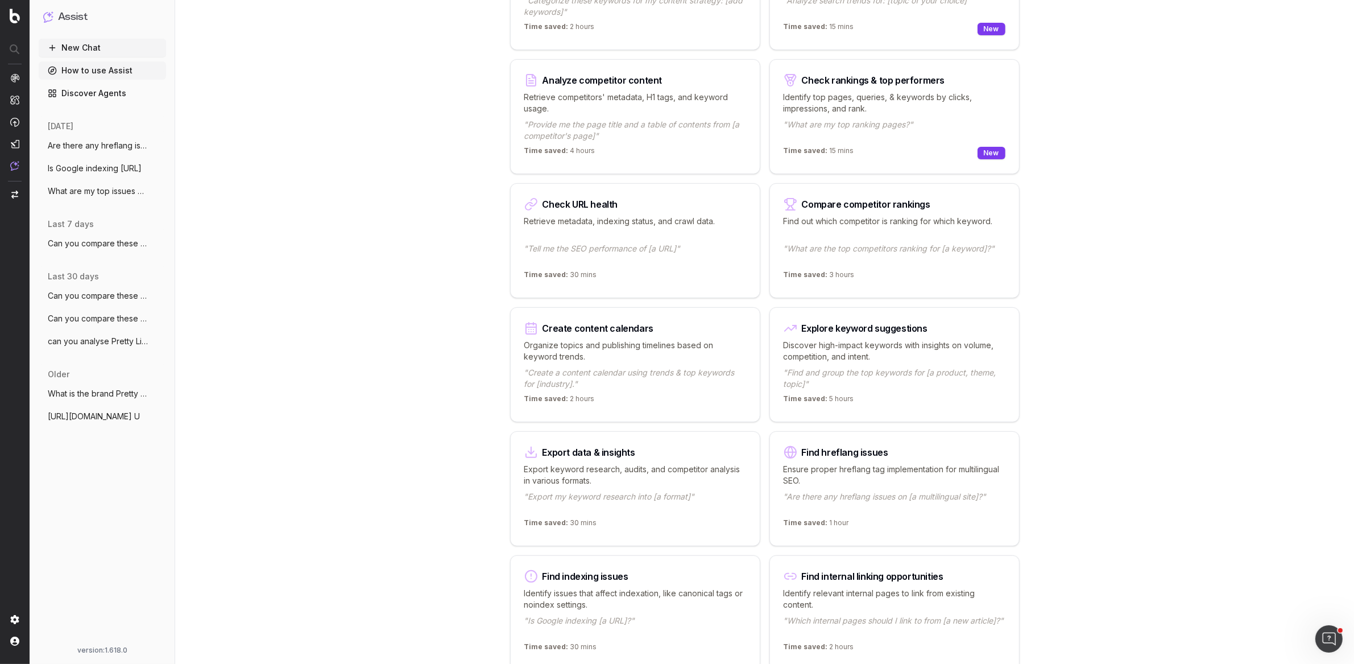
scroll to position [241, 0]
click at [875, 569] on div "Find internal linking opportunities" at bounding box center [873, 573] width 142 height 9
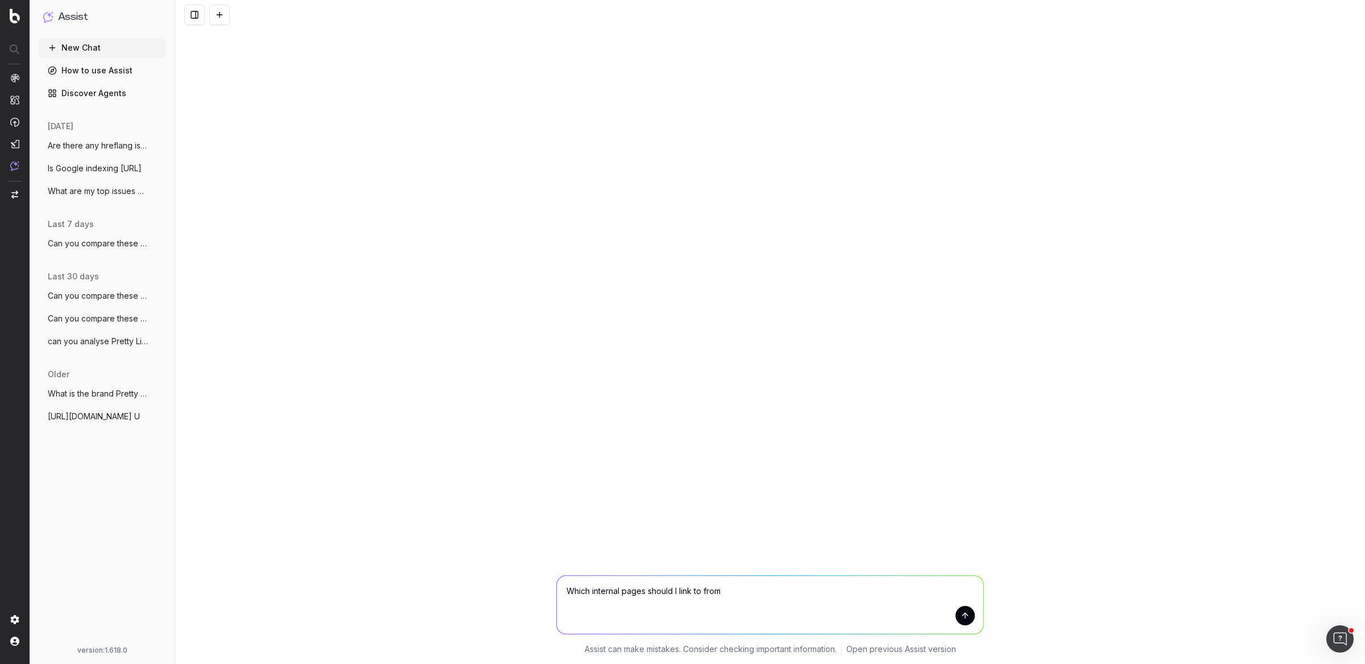
click at [770, 608] on textarea "Which internal pages should I link to from" at bounding box center [770, 605] width 427 height 58
click at [698, 590] on textarea "Which internal pages should I link to from" at bounding box center [770, 605] width 427 height 58
paste textarea "[URL][DOMAIN_NAME]"
type textarea "Which internal pages should I link from to https://blog.prettylittlething.com/5…"
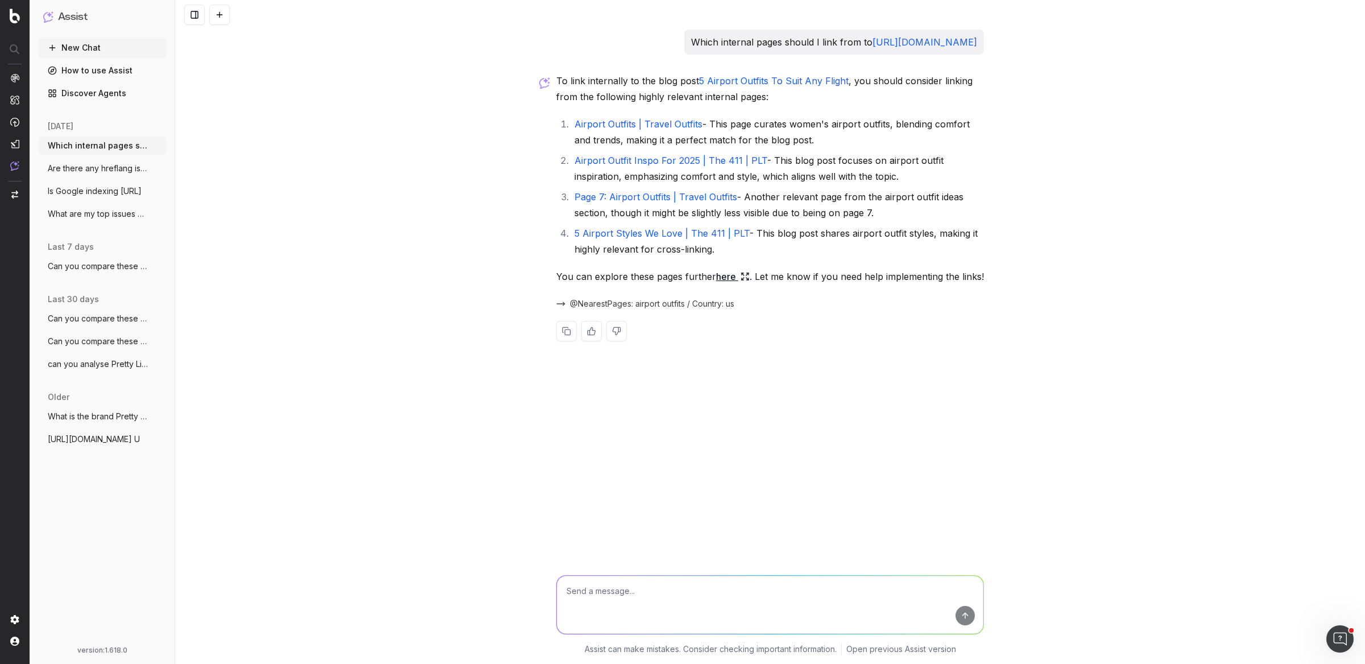
click at [98, 367] on span "can you analyse Pretty Little Things AI" at bounding box center [98, 363] width 100 height 11
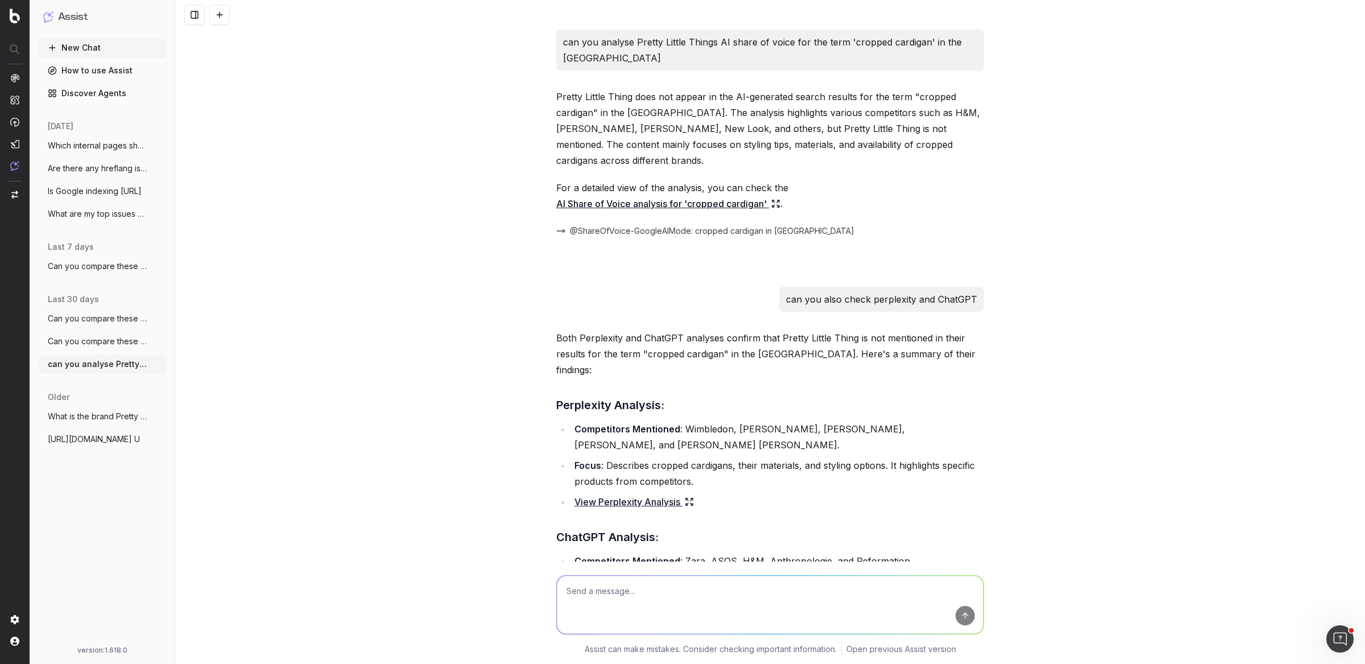
click at [736, 42] on p "can you analyse Pretty Little Things AI share of voice for the term 'cropped ca…" at bounding box center [770, 50] width 414 height 32
copy p "can you analyse Pretty Little Things AI share of voice for the term 'cropped ca…"
click at [386, 150] on div "can you analyse Pretty Little Things AI share of voice for the term 'cropped ca…" at bounding box center [770, 332] width 1190 height 664
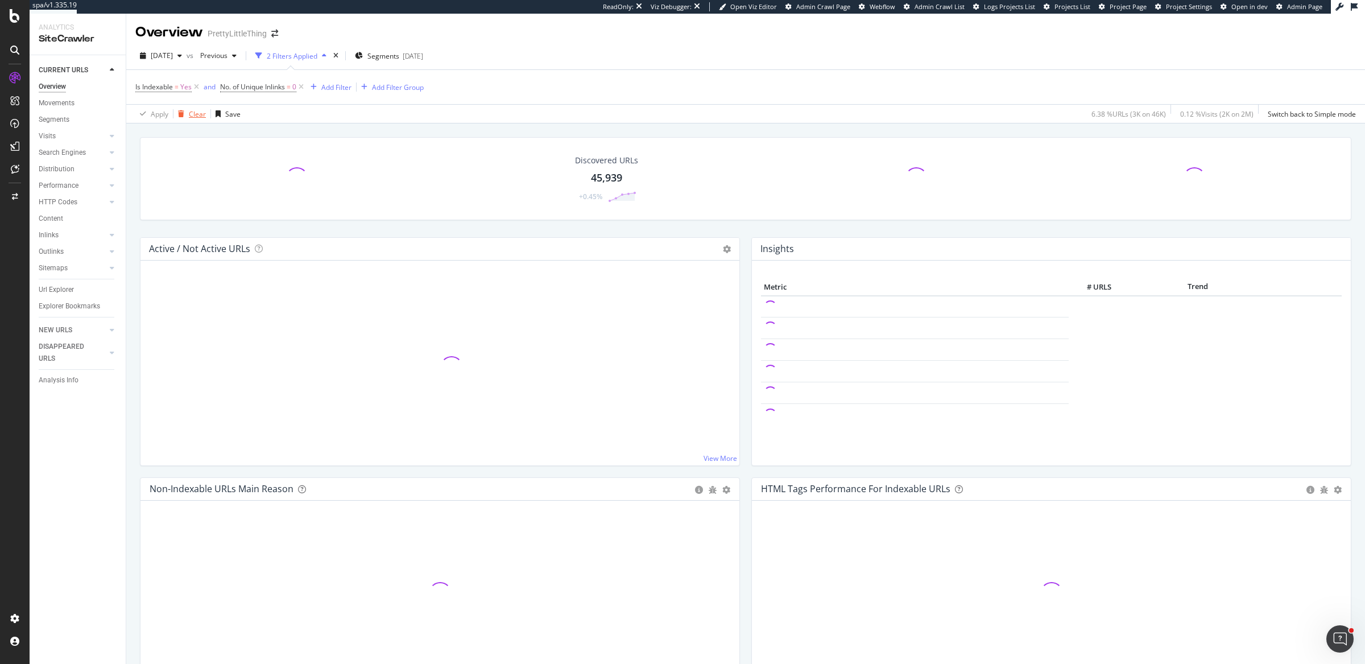
click at [200, 109] on div "Clear" at bounding box center [197, 114] width 17 height 10
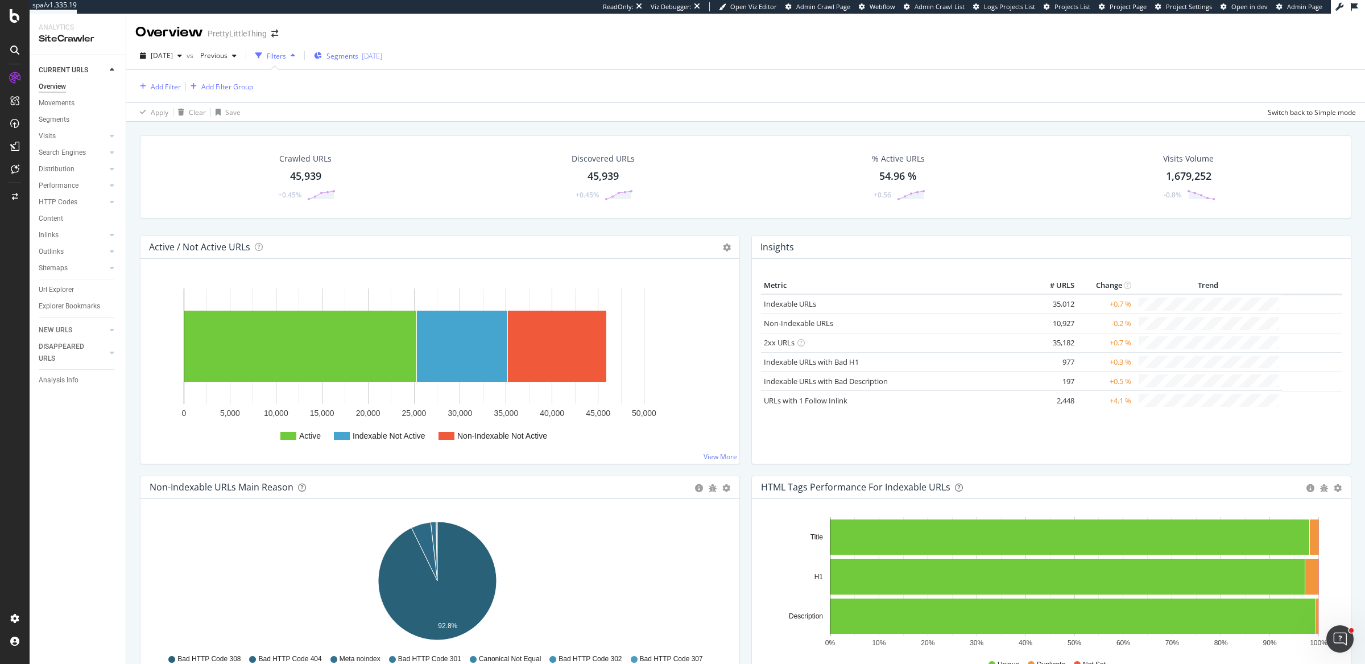
click at [382, 59] on div "[DATE]" at bounding box center [372, 56] width 20 height 10
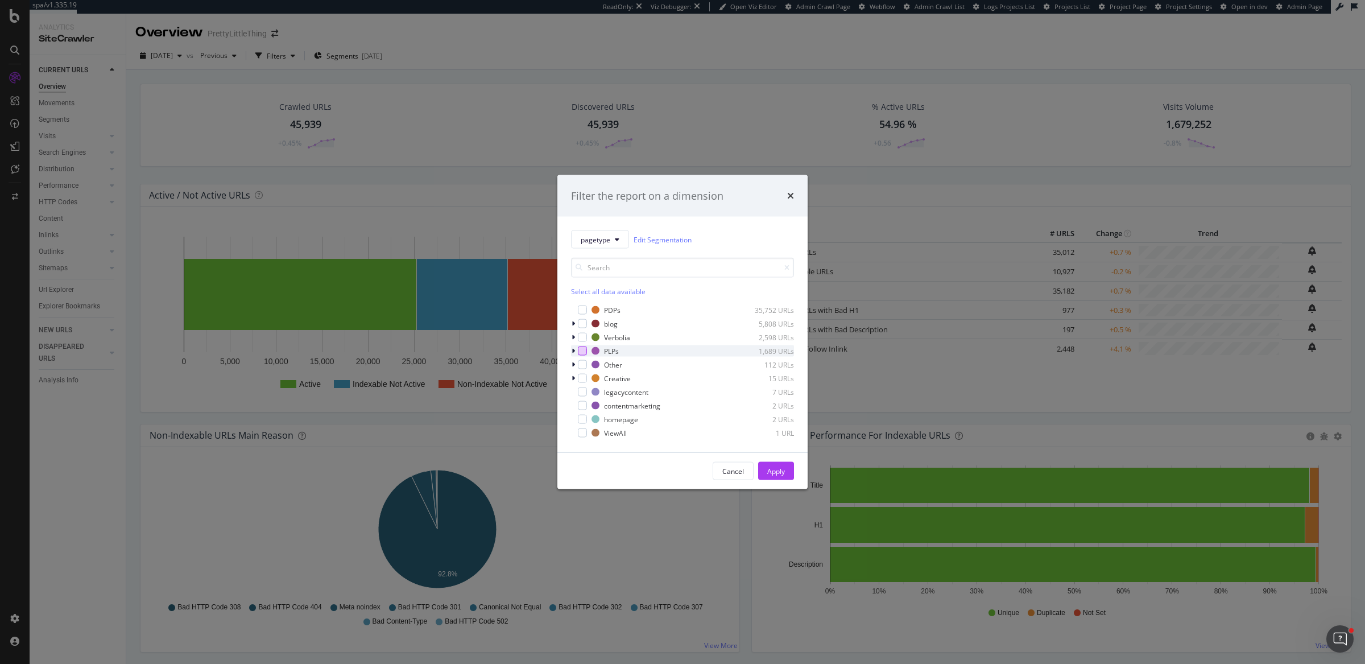
click at [581, 350] on div "modal" at bounding box center [582, 350] width 9 height 9
click at [781, 465] on div "Apply" at bounding box center [776, 470] width 18 height 17
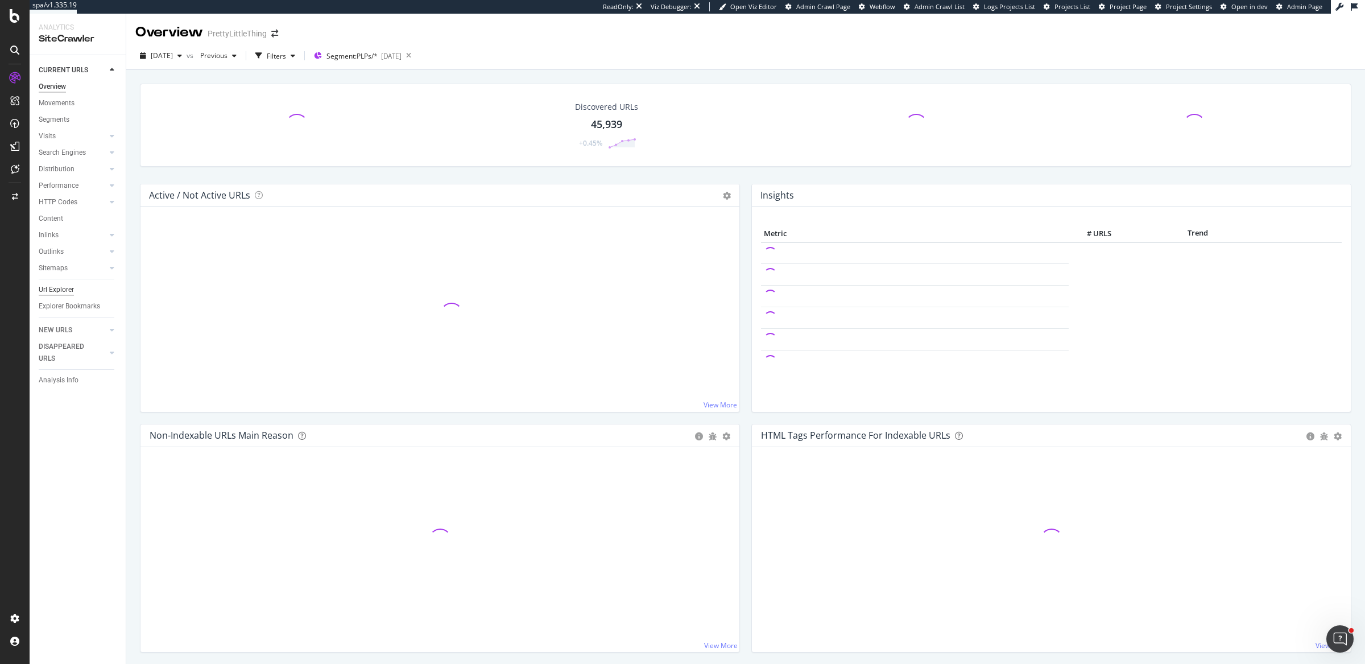
click at [64, 292] on div "Url Explorer" at bounding box center [56, 290] width 35 height 12
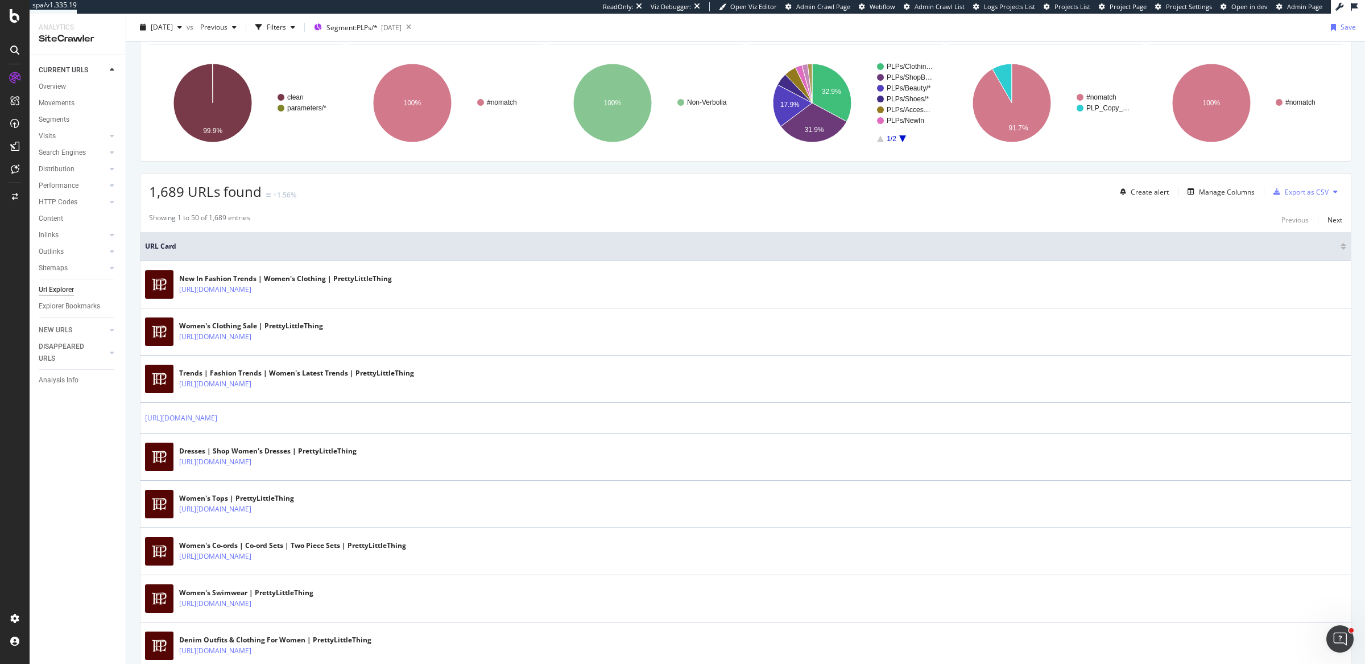
scroll to position [146, 0]
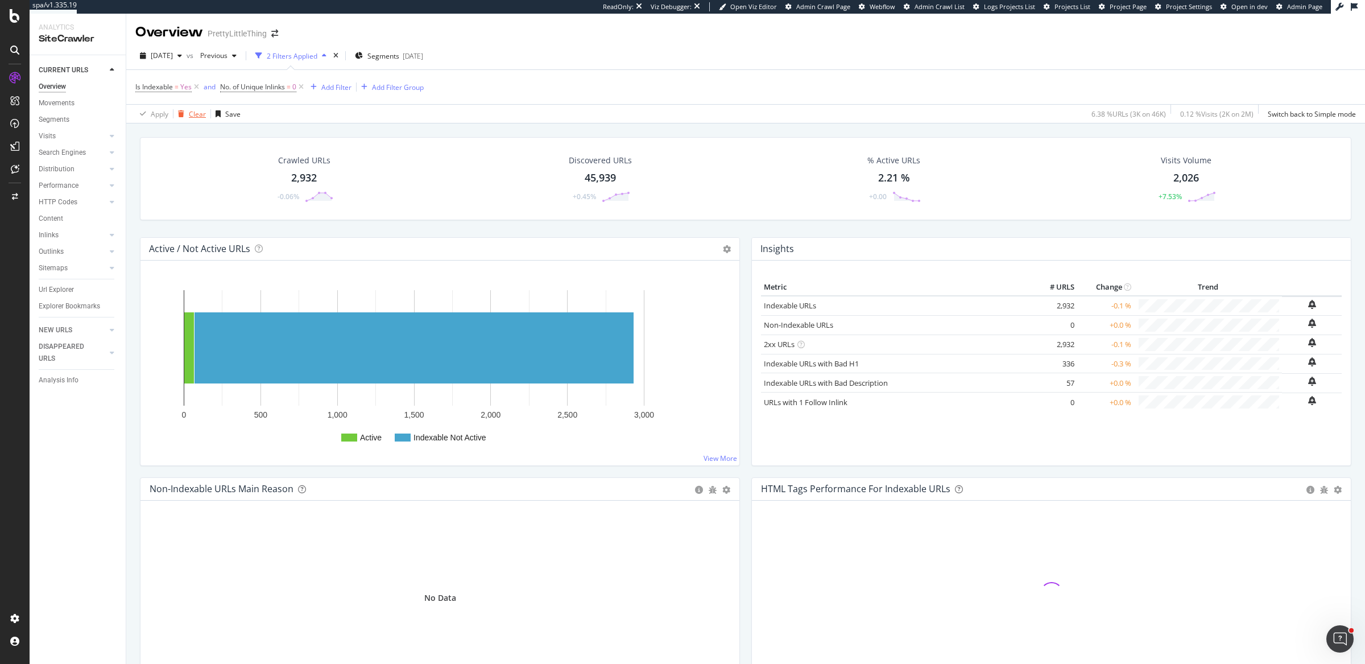
click at [196, 106] on div "Clear" at bounding box center [189, 113] width 32 height 17
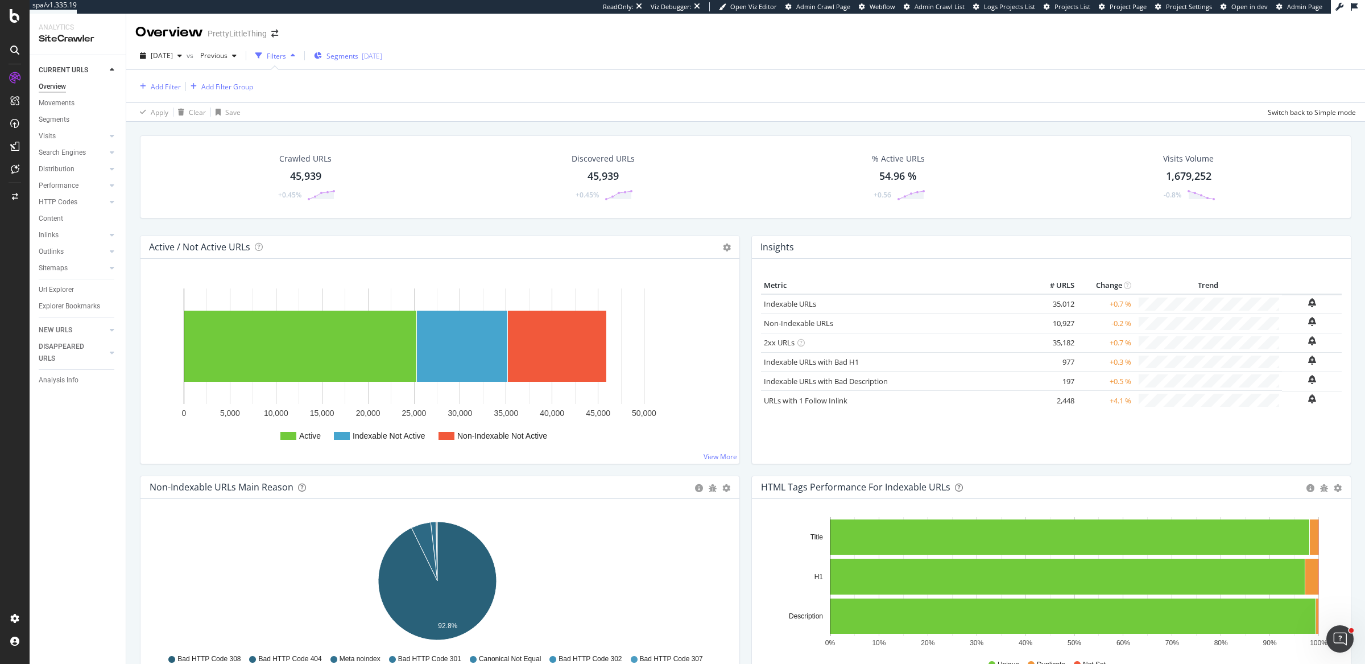
click at [382, 57] on div "[DATE]" at bounding box center [372, 56] width 20 height 10
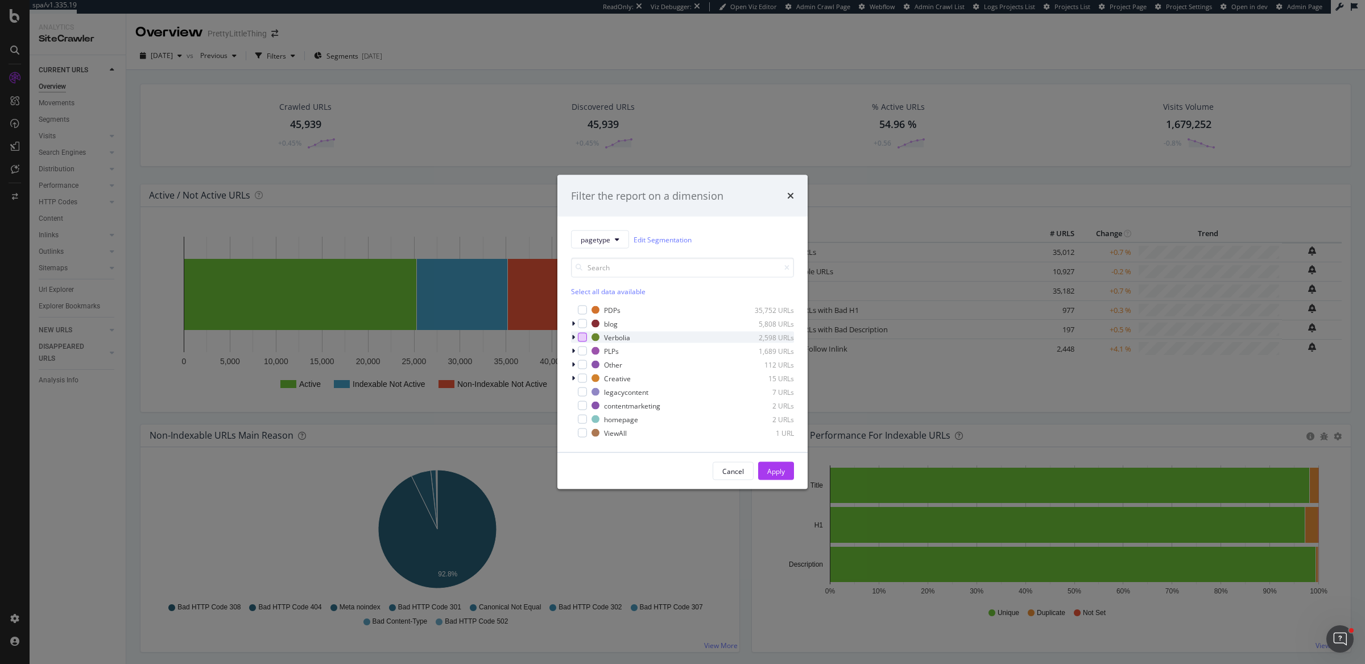
click at [584, 338] on div "modal" at bounding box center [582, 337] width 9 height 9
click at [774, 468] on div "Apply" at bounding box center [776, 471] width 18 height 10
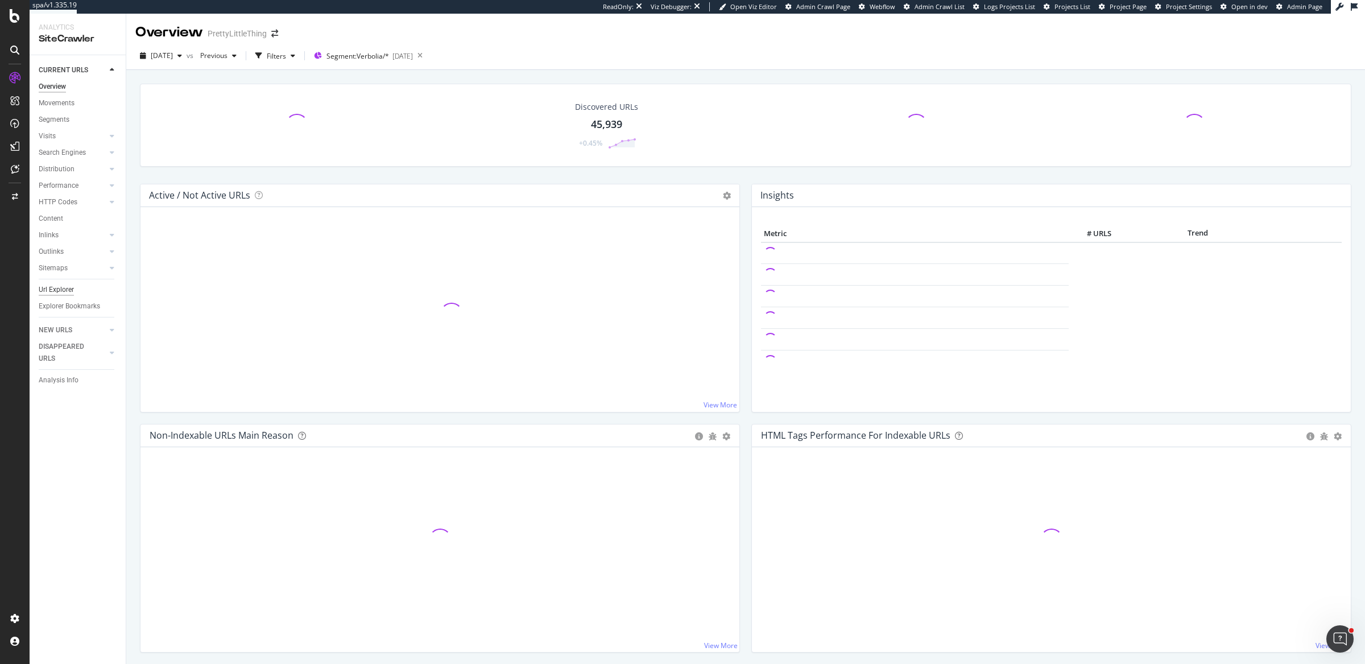
click at [45, 291] on div "Url Explorer" at bounding box center [56, 290] width 35 height 12
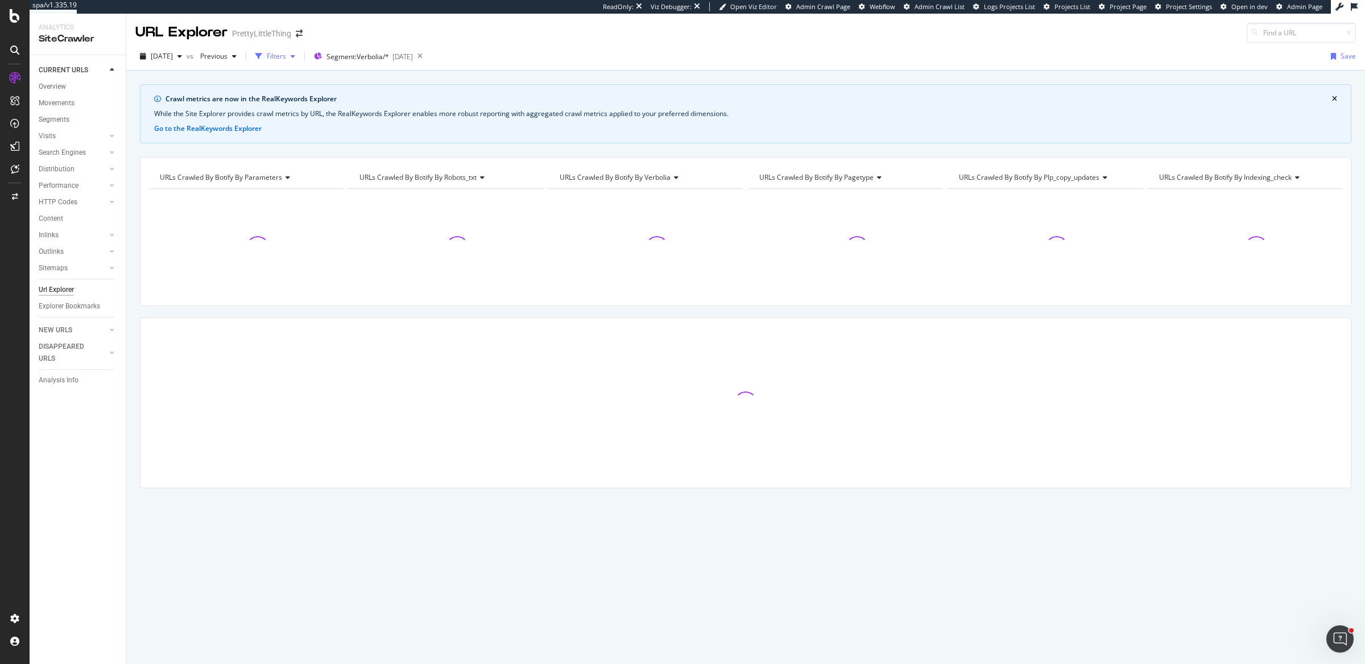
click at [290, 61] on div "Filters" at bounding box center [275, 56] width 49 height 17
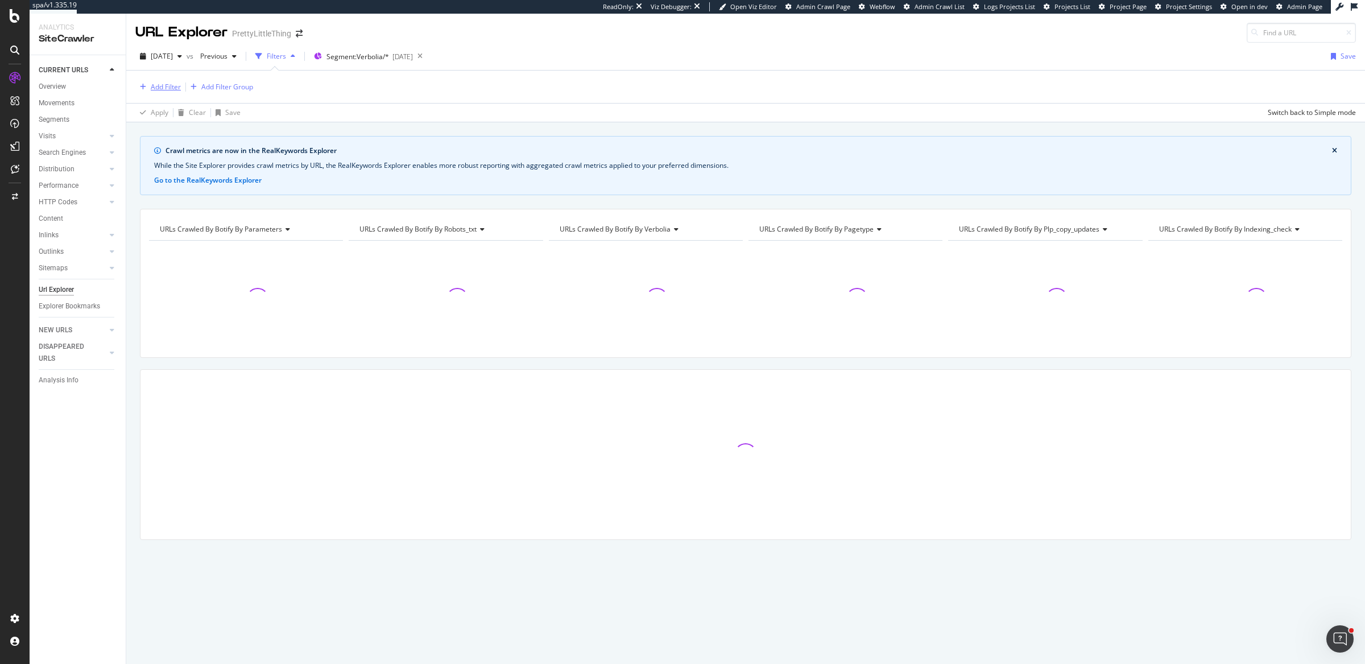
click at [163, 80] on button "Add Filter" at bounding box center [158, 87] width 46 height 14
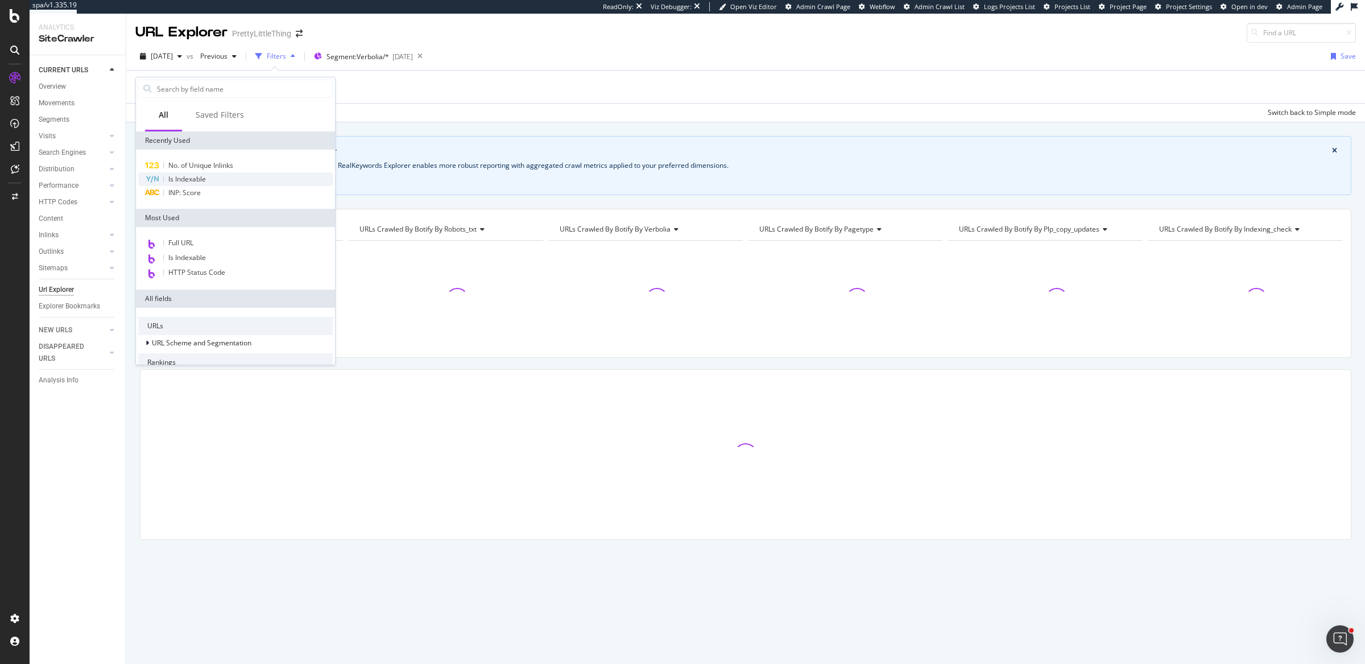
click at [218, 179] on div "Is Indexable" at bounding box center [235, 179] width 195 height 14
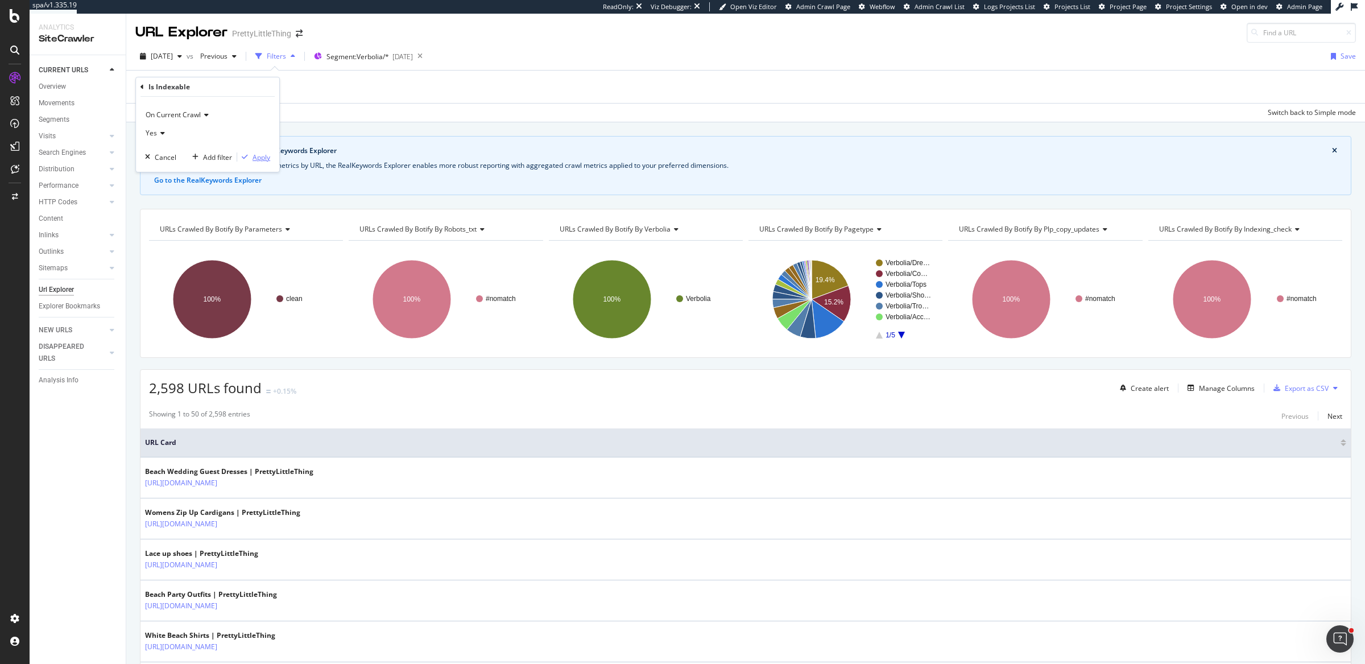
click at [258, 159] on div "Apply" at bounding box center [262, 157] width 18 height 10
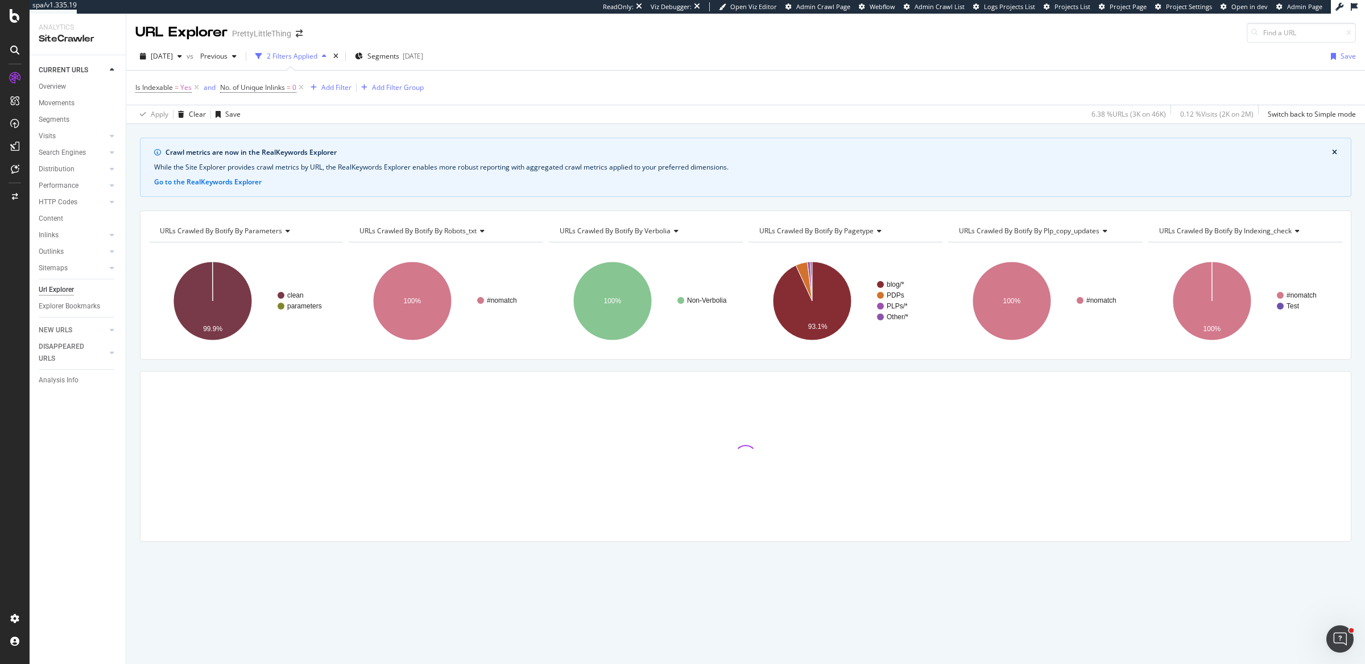
click at [66, 288] on div "Url Explorer" at bounding box center [56, 290] width 35 height 12
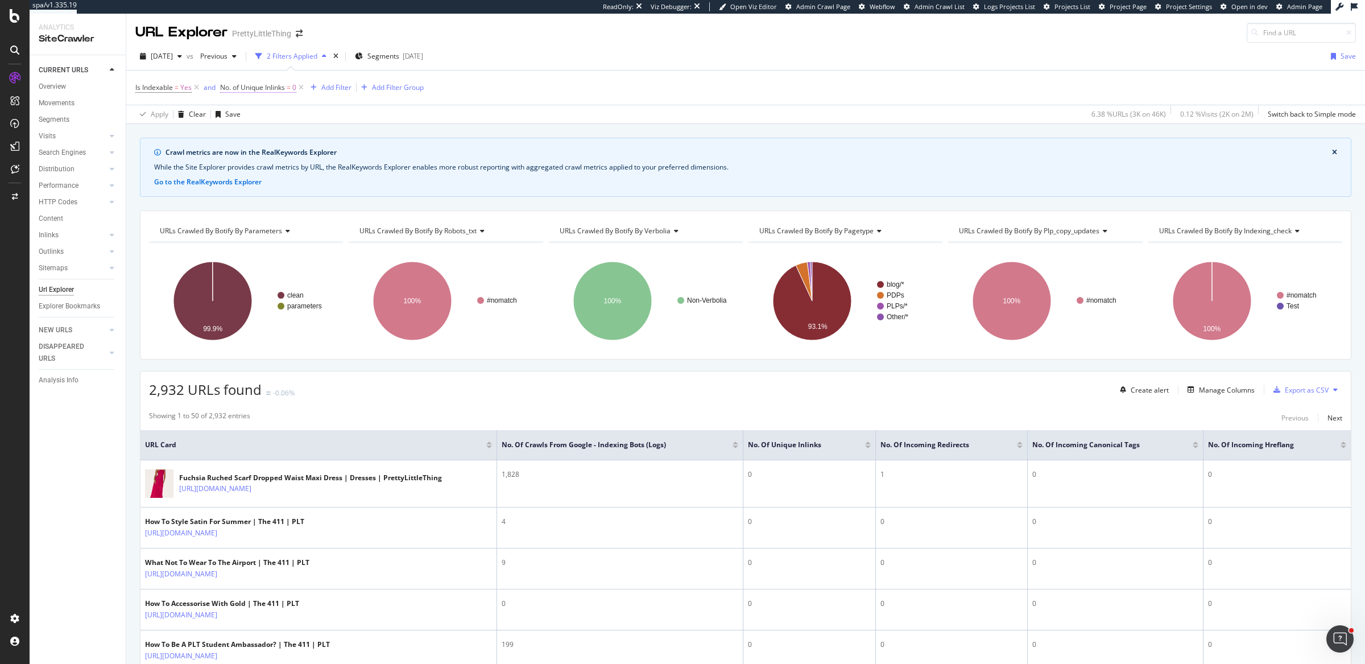
click at [272, 84] on span "No. of Unique Inlinks" at bounding box center [252, 87] width 65 height 10
click at [229, 85] on div "No. of Inlinks" at bounding box center [293, 85] width 134 height 19
click at [228, 82] on icon at bounding box center [227, 85] width 3 height 7
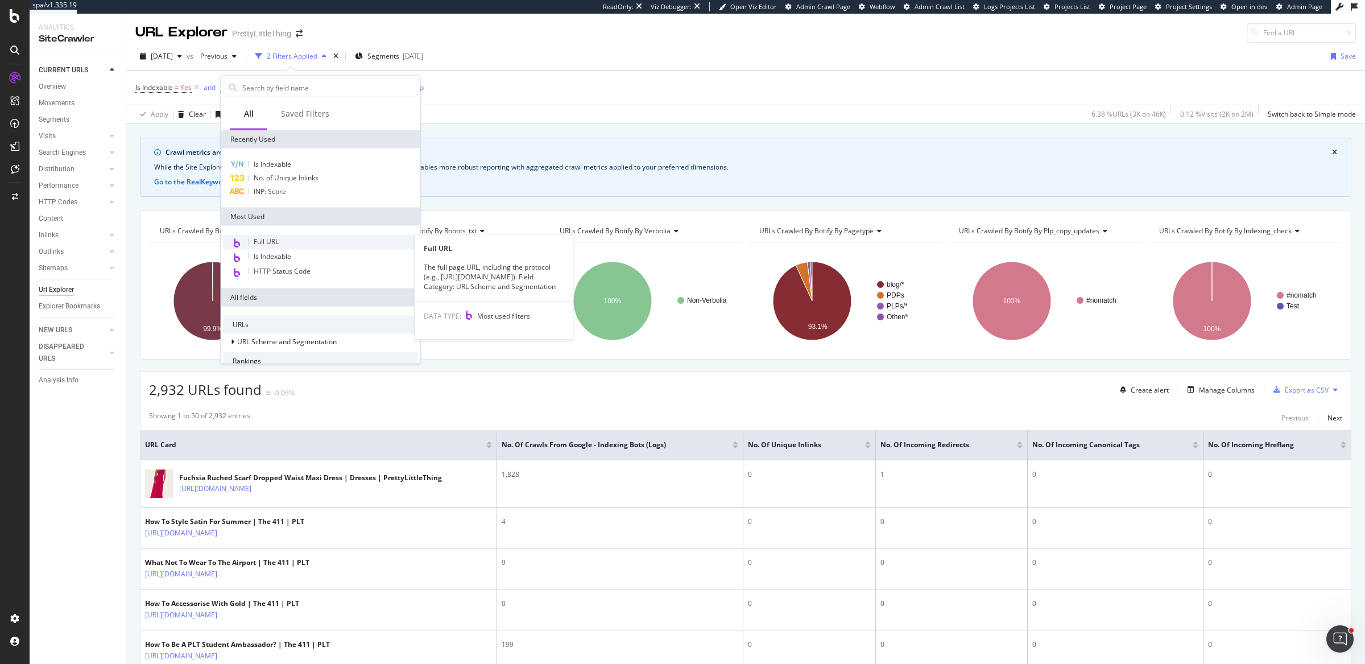
click at [275, 245] on span "Full URL" at bounding box center [266, 242] width 25 height 10
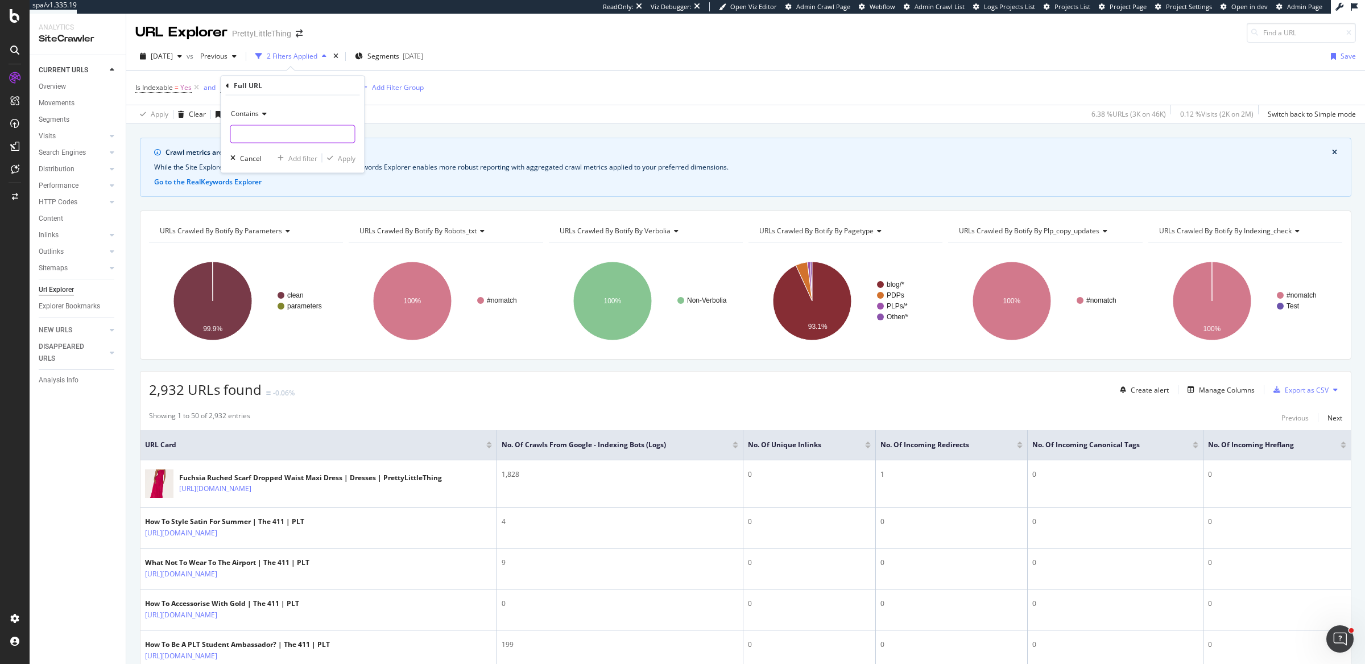
click at [249, 132] on input "text" at bounding box center [293, 134] width 124 height 18
type input "blog."
click at [333, 153] on div "Apply" at bounding box center [338, 158] width 33 height 10
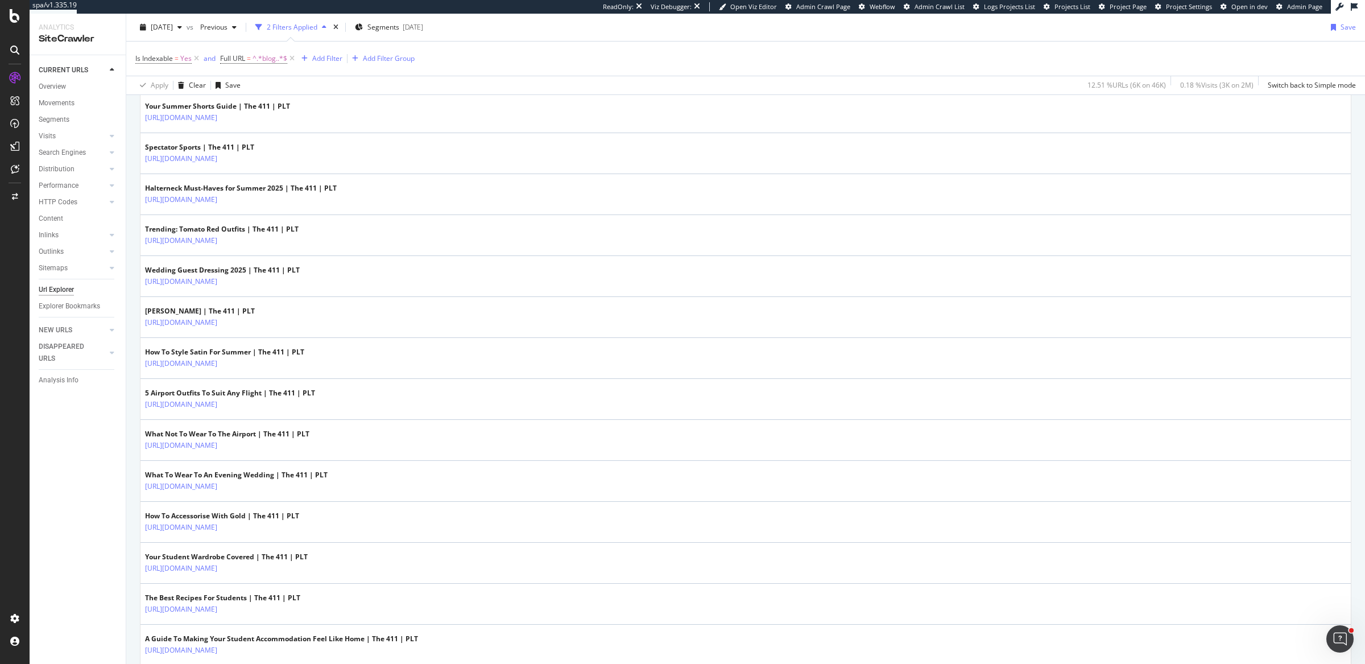
scroll to position [960, 0]
